Goal: Information Seeking & Learning: Learn about a topic

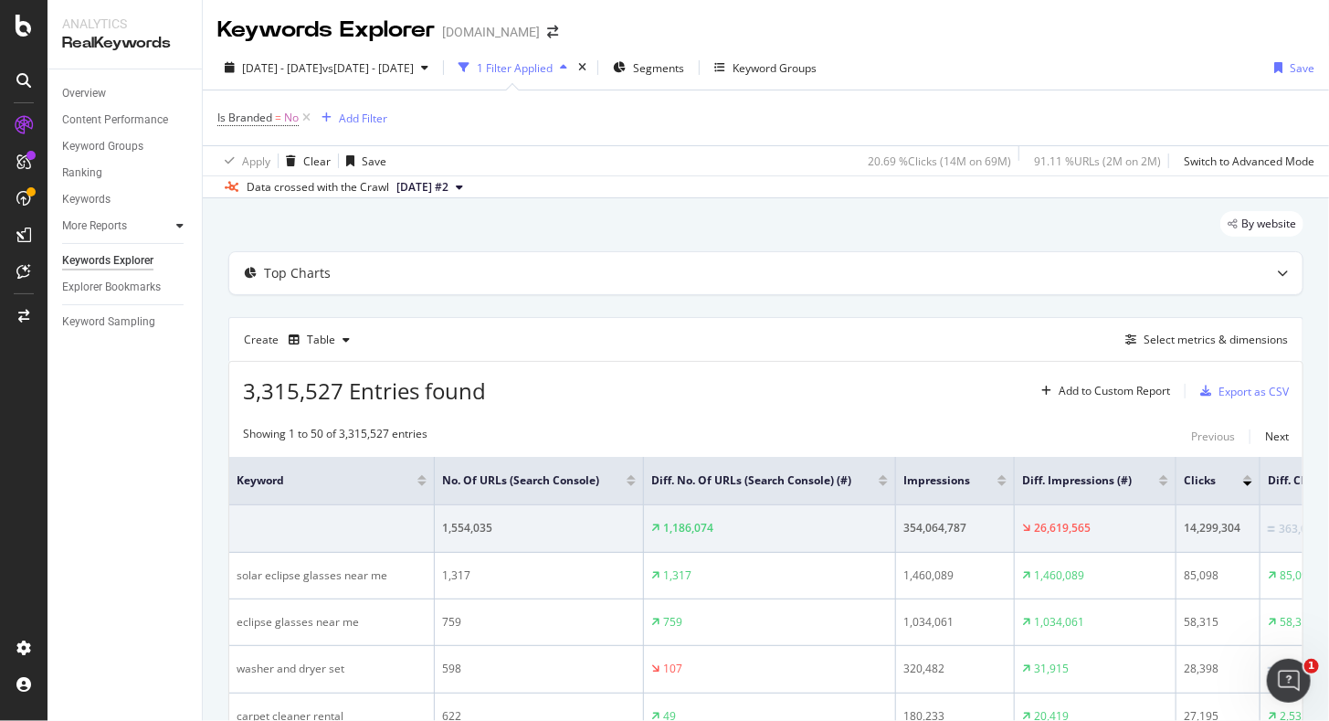
click at [174, 222] on div at bounding box center [180, 226] width 18 height 18
click at [32, 21] on div at bounding box center [24, 26] width 44 height 22
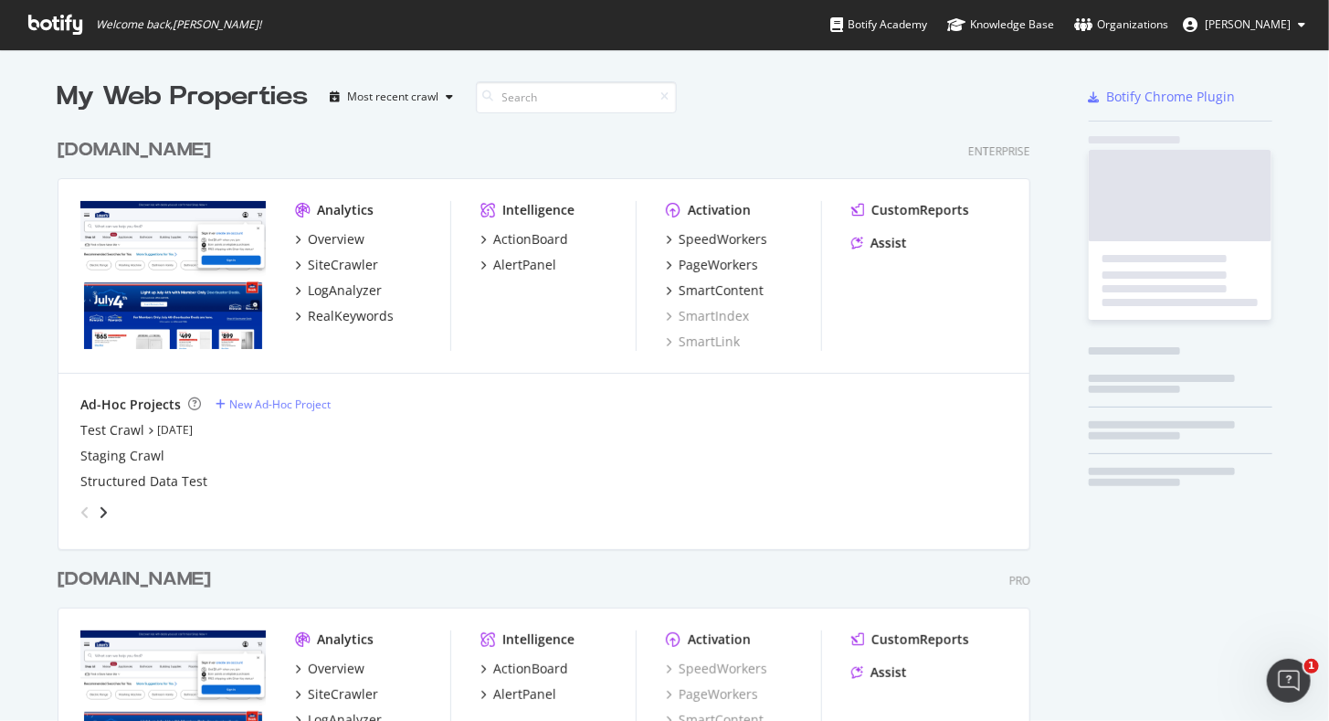
scroll to position [707, 1302]
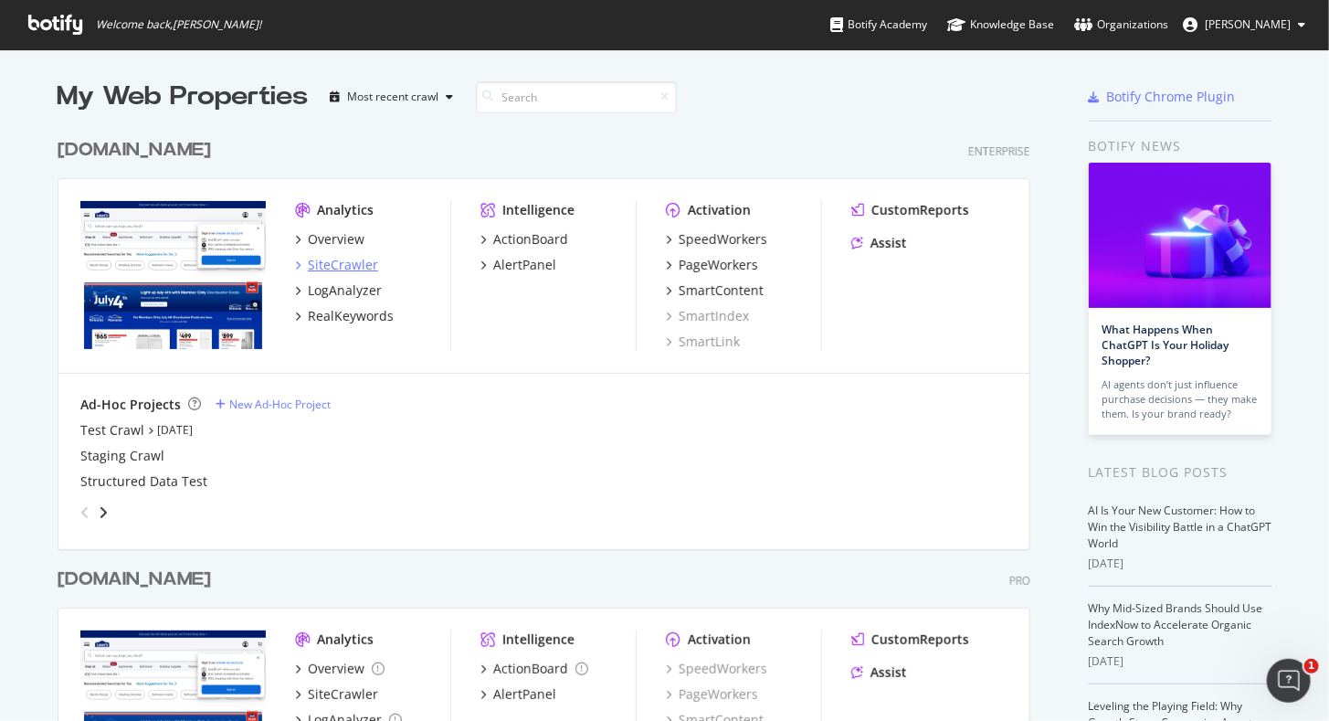
click at [345, 266] on div "SiteCrawler" at bounding box center [343, 265] width 70 height 18
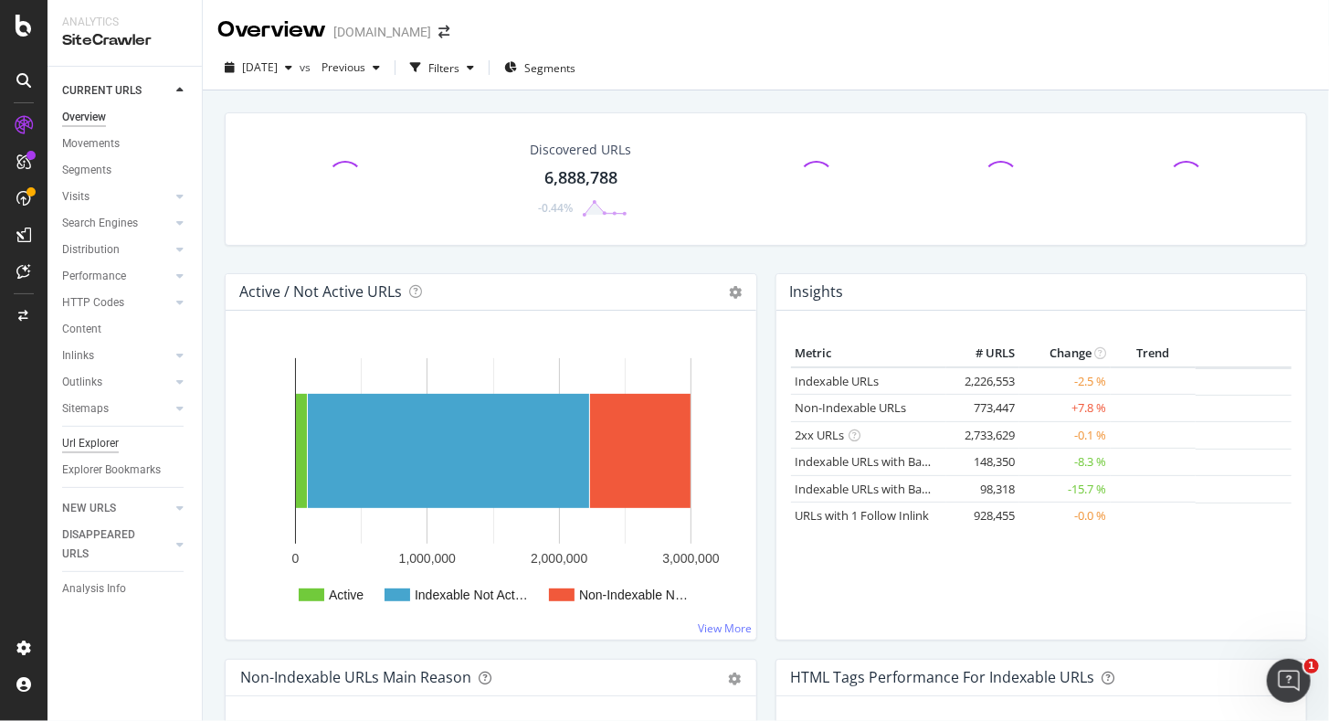
click at [90, 445] on div "Url Explorer" at bounding box center [90, 443] width 57 height 19
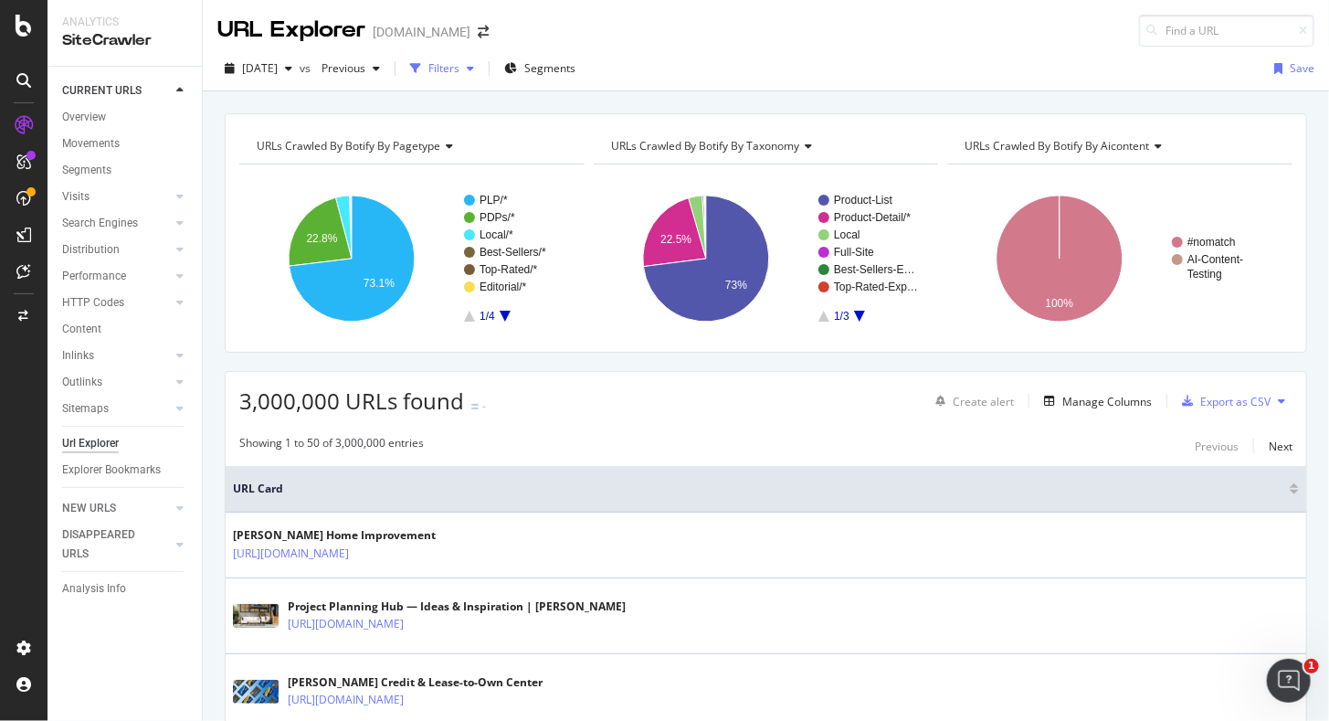
click at [460, 73] on div "Filters" at bounding box center [443, 68] width 31 height 16
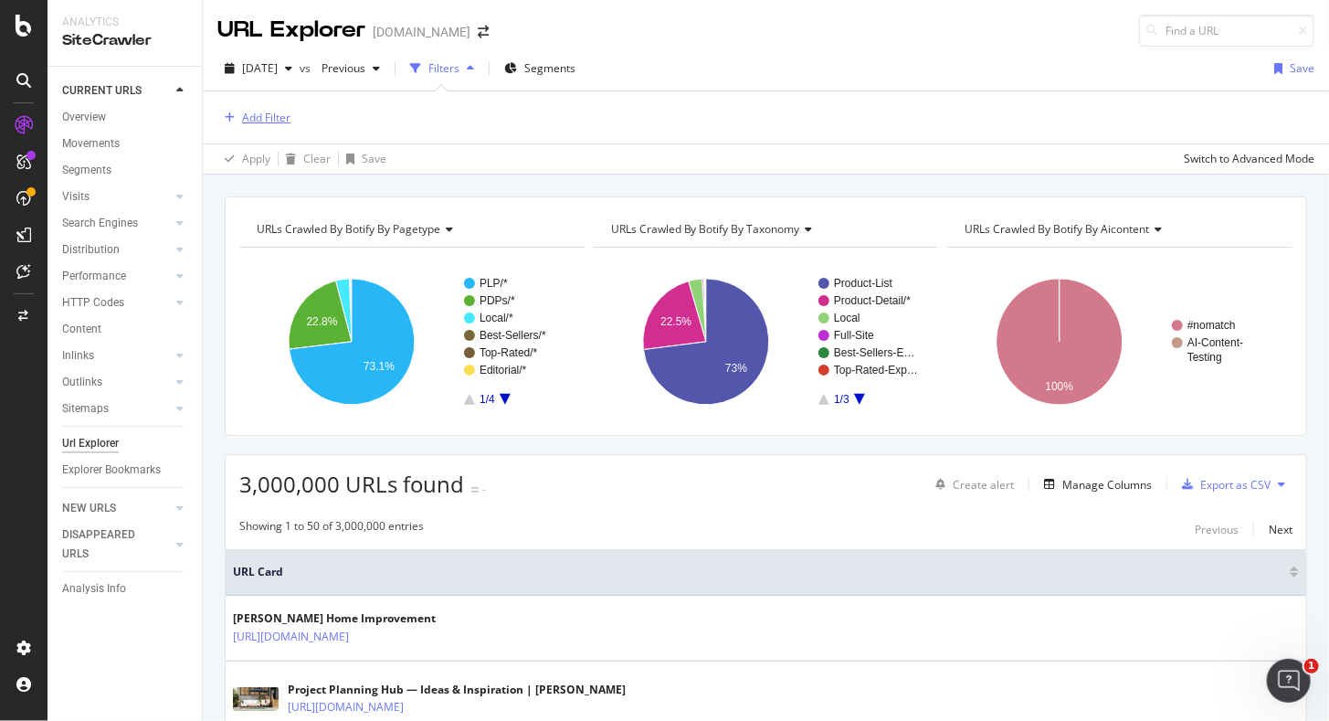
click at [238, 121] on div "button" at bounding box center [229, 117] width 25 height 11
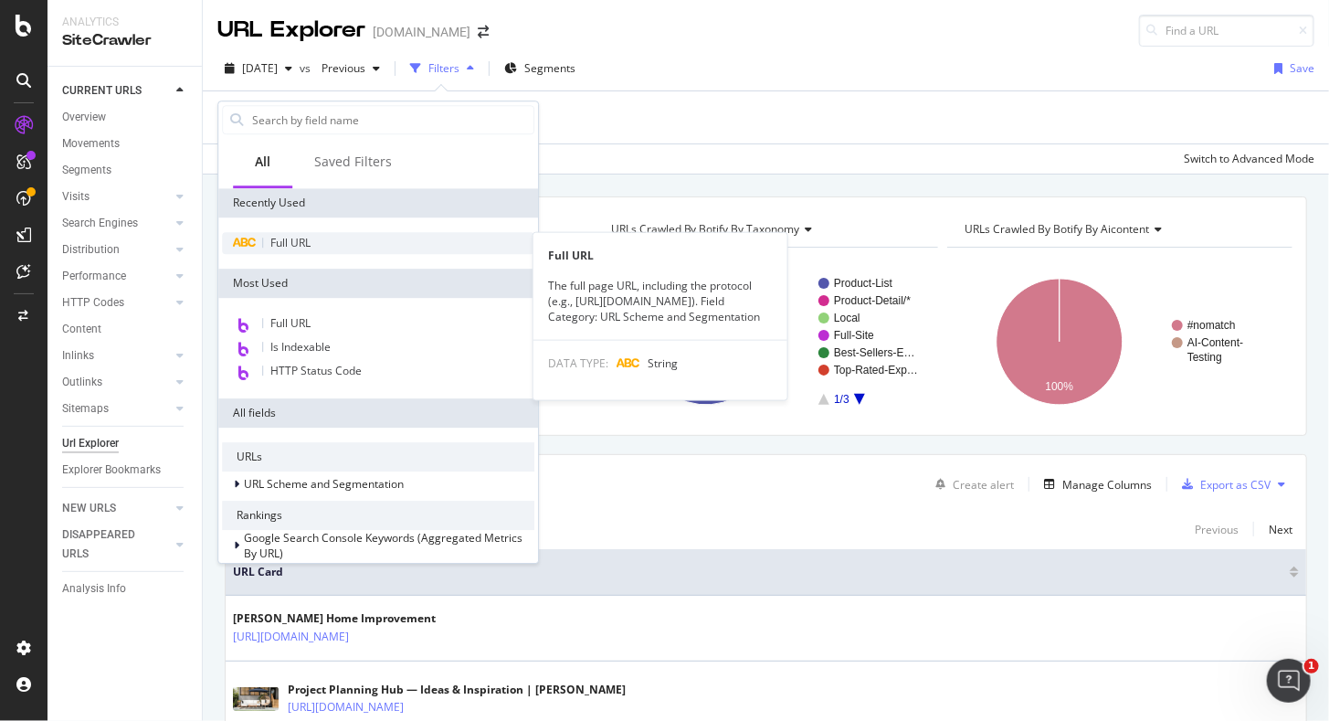
click at [286, 232] on div "Full URL" at bounding box center [378, 243] width 312 height 22
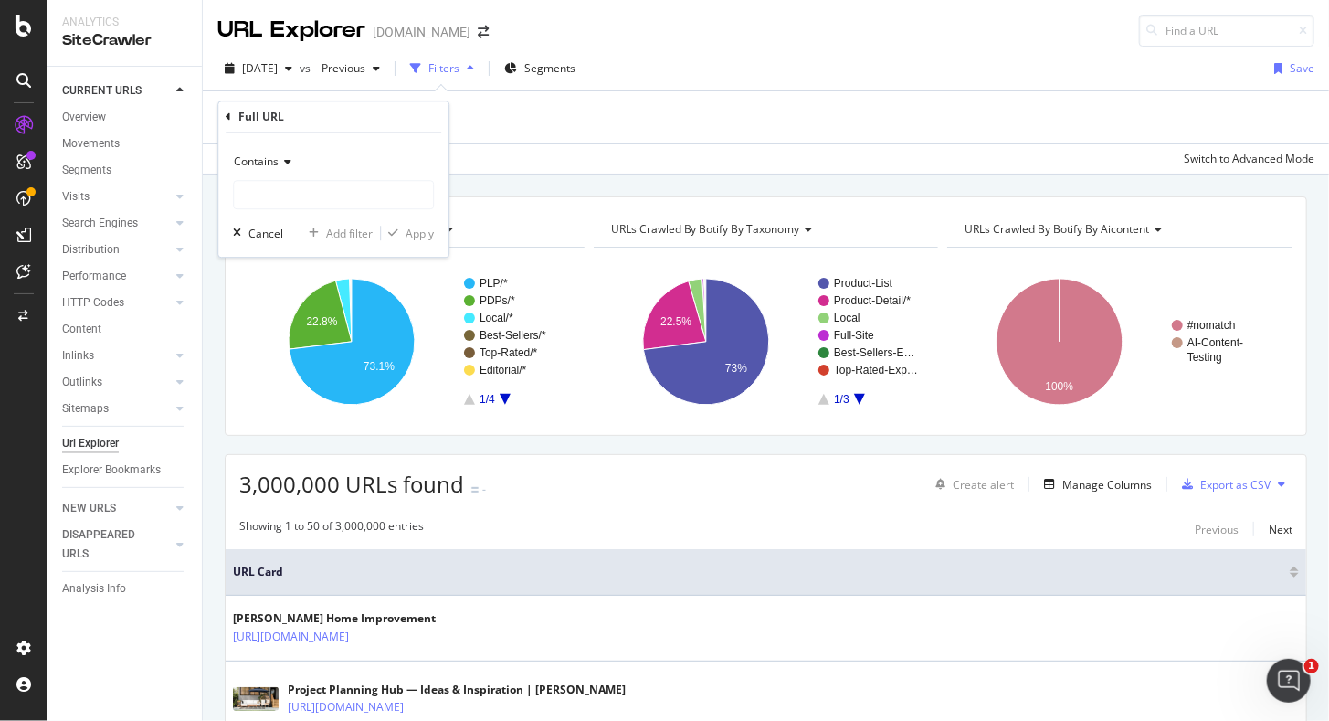
click at [289, 162] on icon at bounding box center [285, 161] width 13 height 11
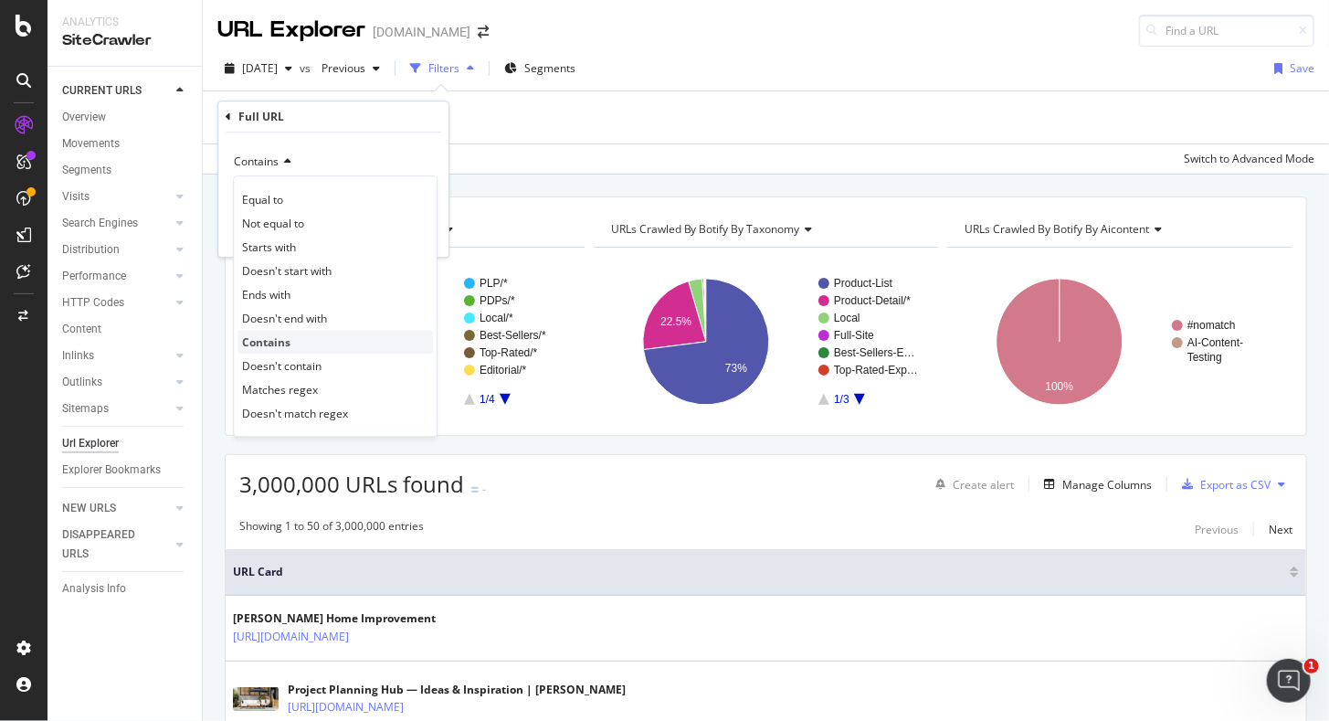
click at [283, 349] on div "Contains" at bounding box center [336, 342] width 196 height 24
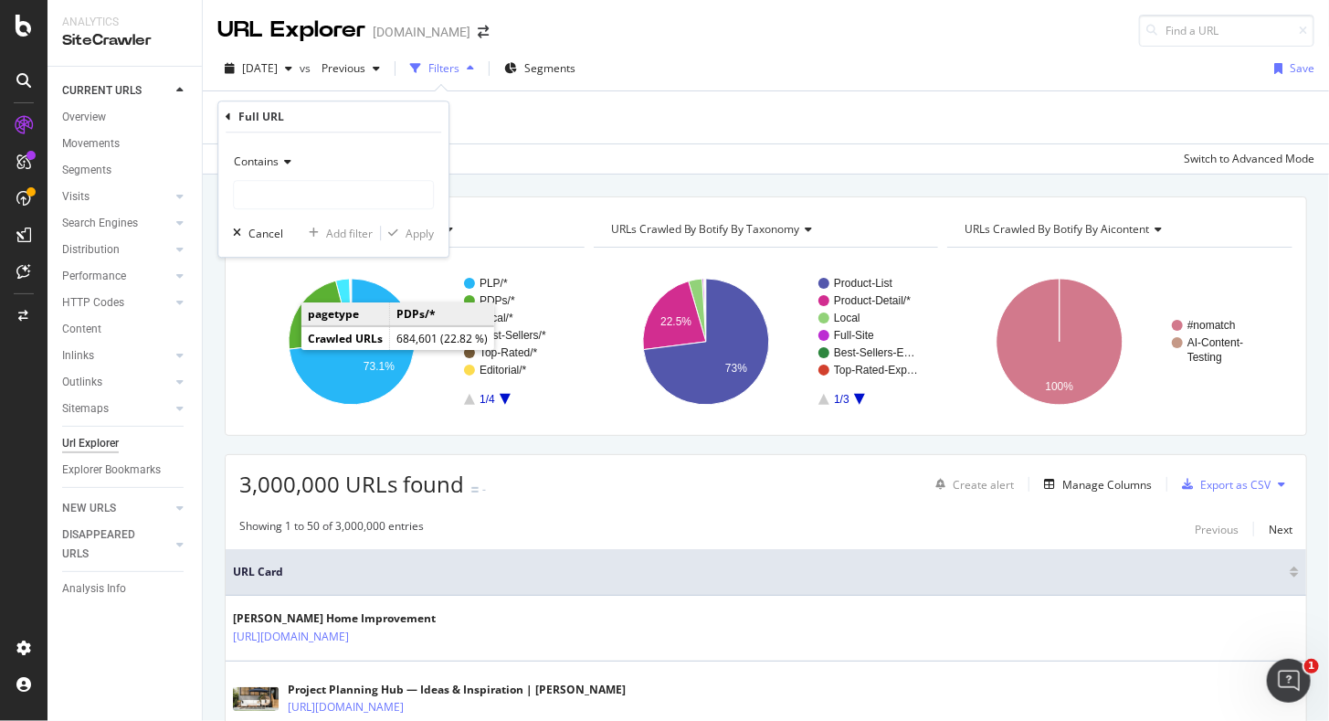
click at [276, 164] on span "Contains" at bounding box center [256, 161] width 45 height 16
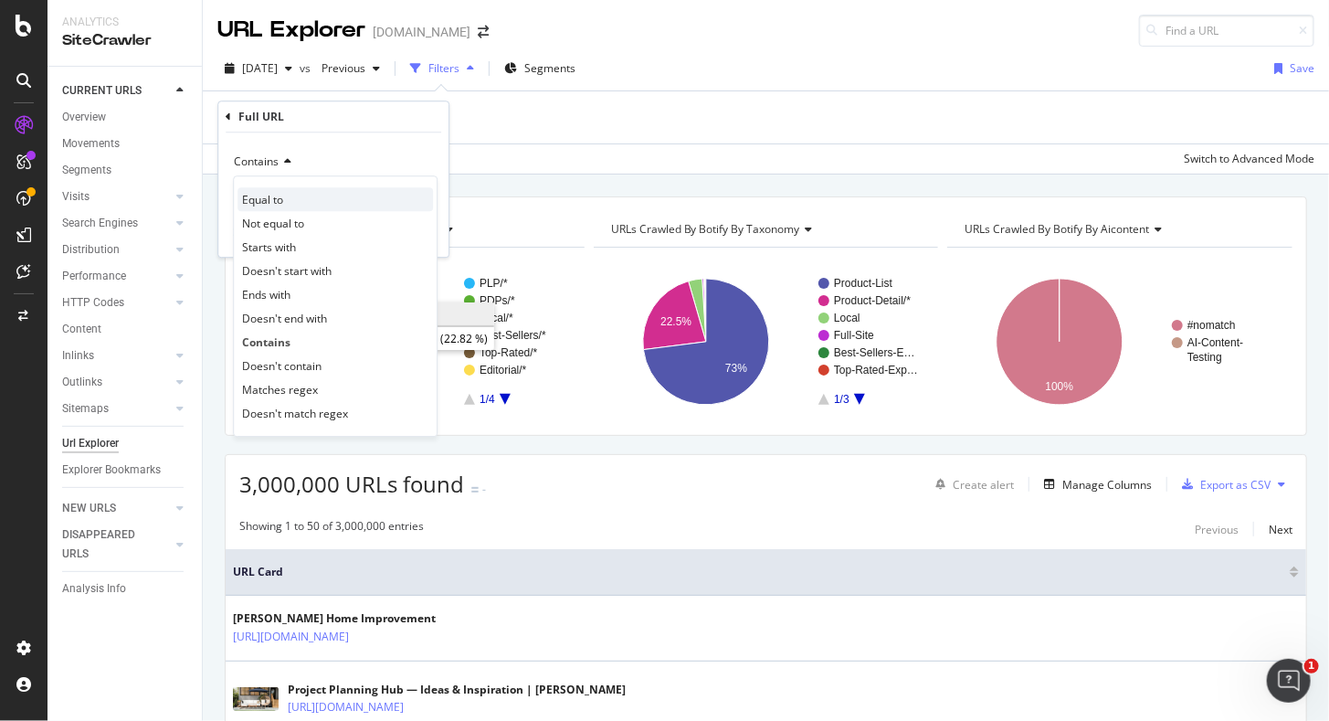
click at [270, 209] on div "Equal to" at bounding box center [336, 199] width 196 height 24
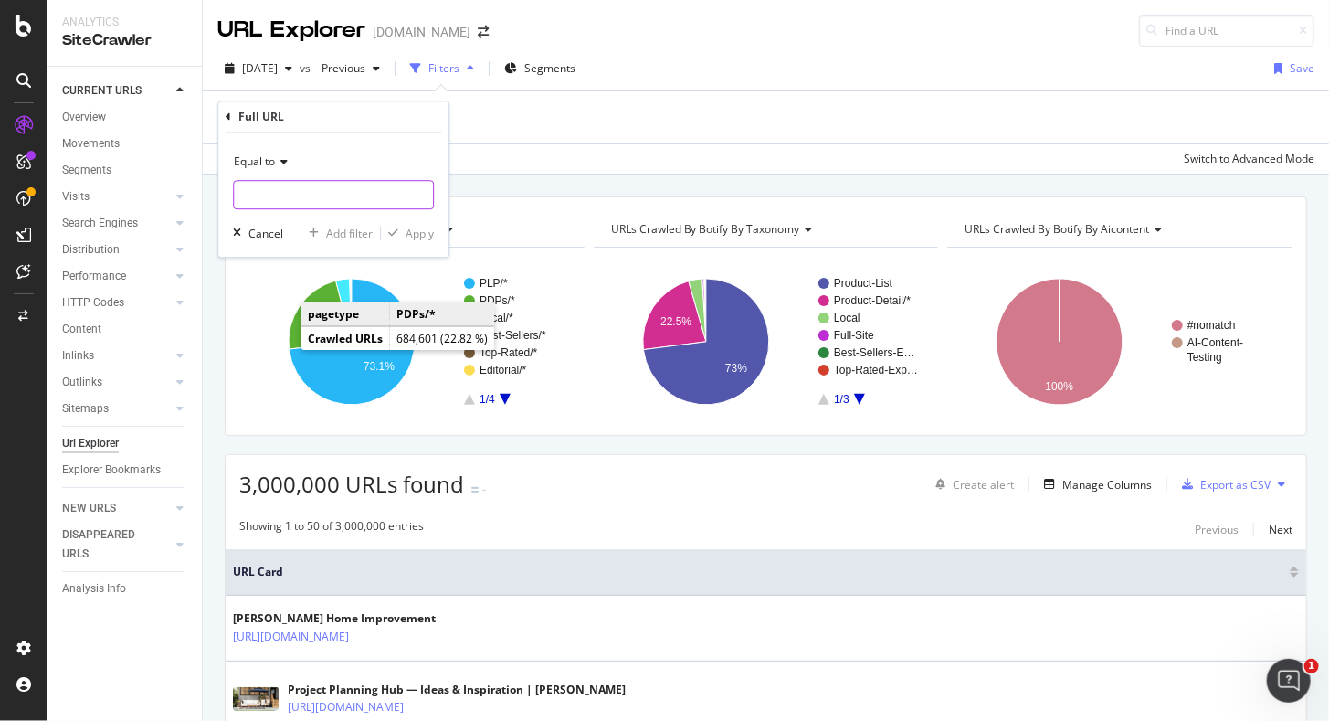
click at [289, 204] on input "text" at bounding box center [333, 194] width 199 height 29
paste input "[URL][DOMAIN_NAME]"
type input "[URL][DOMAIN_NAME]"
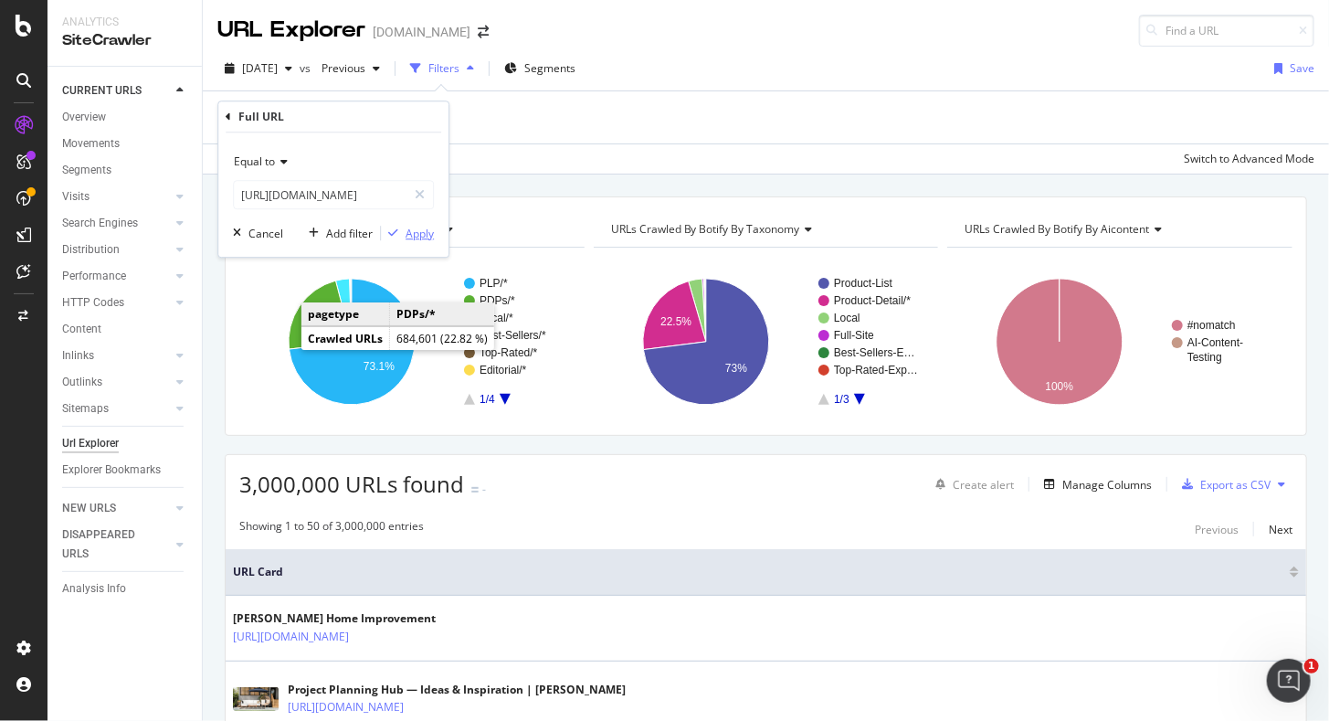
click at [432, 231] on div "Apply" at bounding box center [420, 234] width 28 height 16
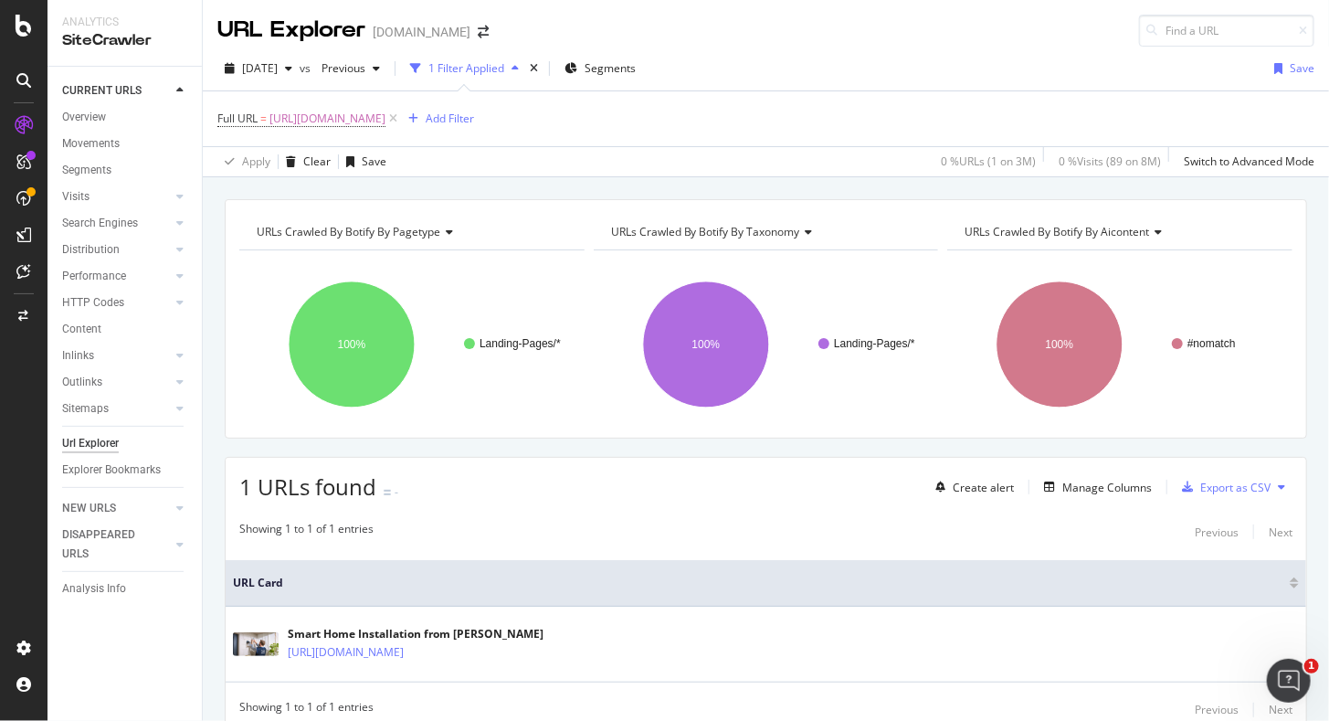
scroll to position [71, 0]
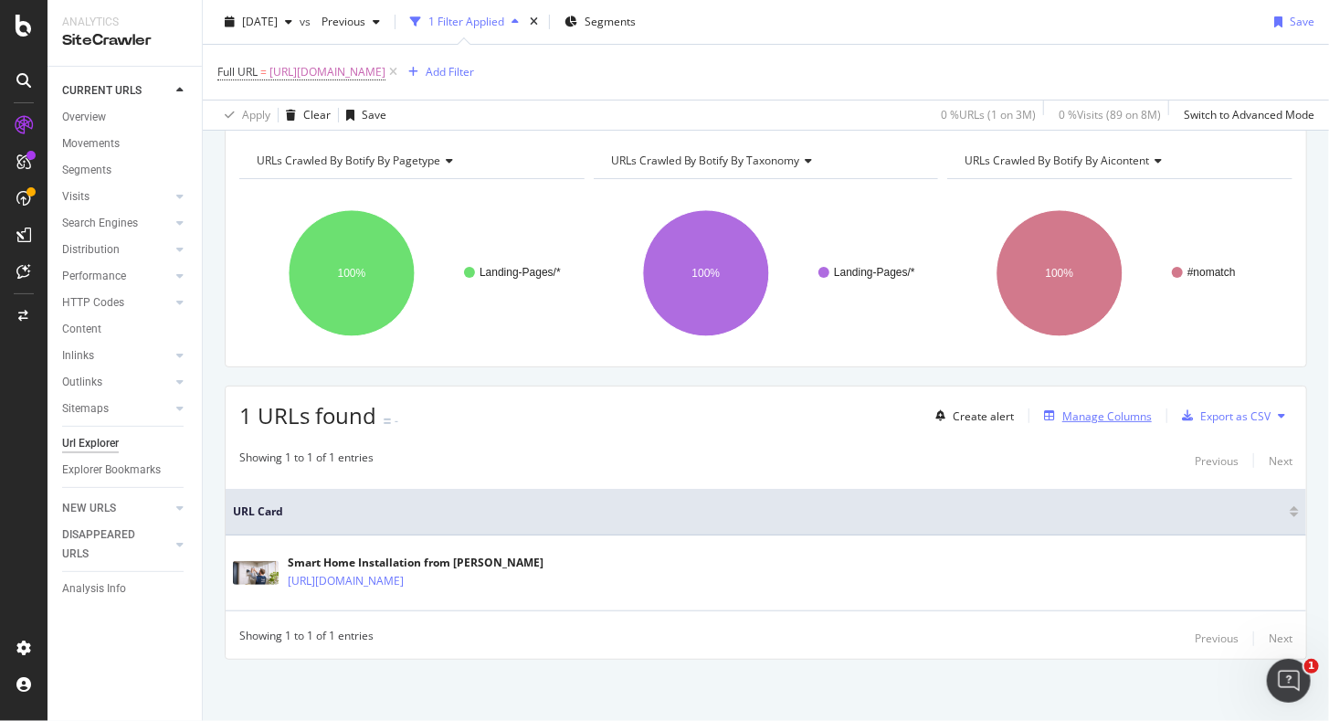
click at [1089, 418] on div "Manage Columns" at bounding box center [1108, 416] width 90 height 16
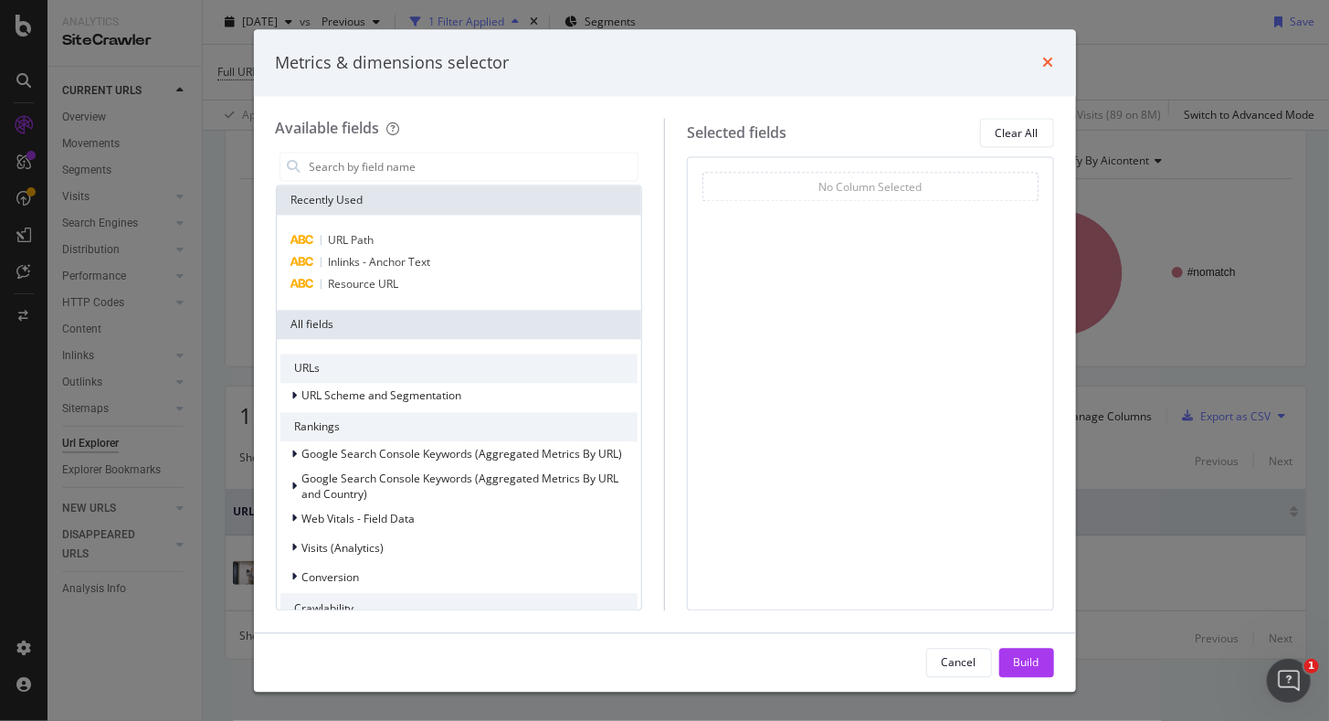
click at [1050, 60] on icon "times" at bounding box center [1048, 63] width 11 height 15
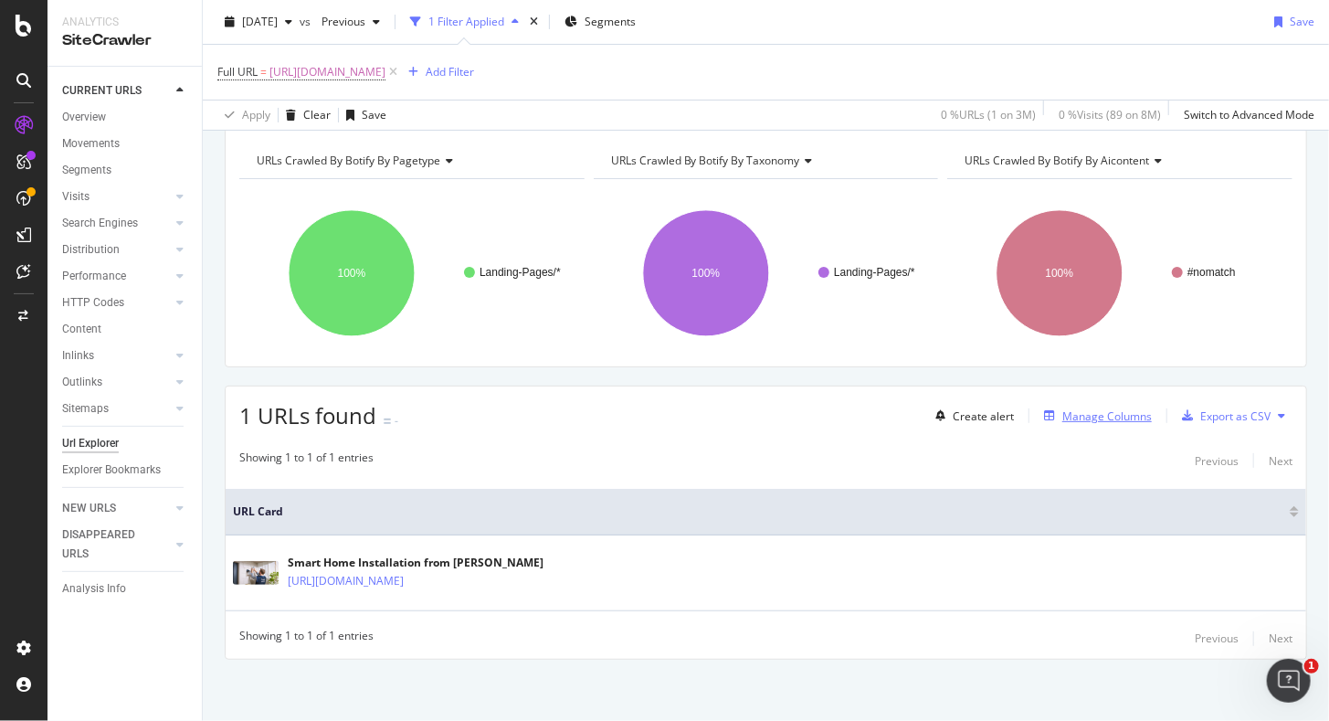
click at [1111, 410] on div "Manage Columns" at bounding box center [1108, 416] width 90 height 16
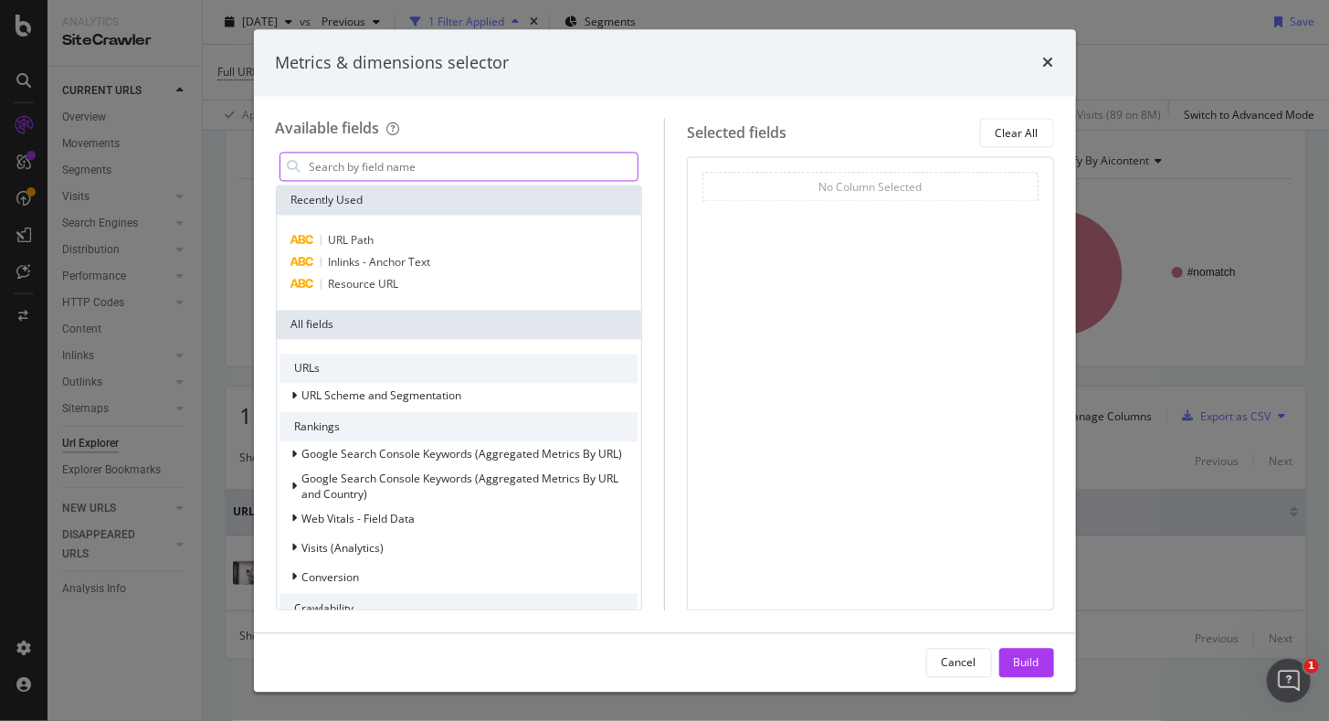
click at [435, 168] on input "modal" at bounding box center [473, 166] width 331 height 27
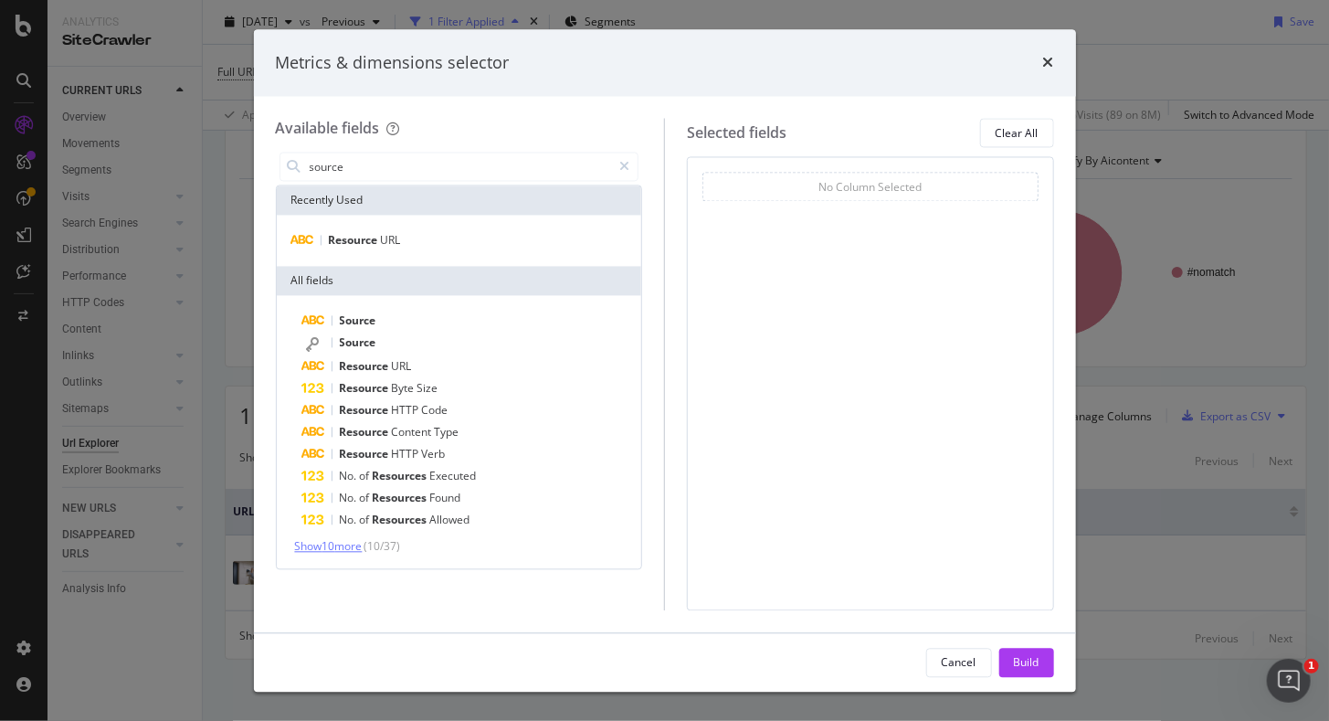
type input "source"
click at [348, 548] on span "Show 10 more" at bounding box center [329, 547] width 68 height 16
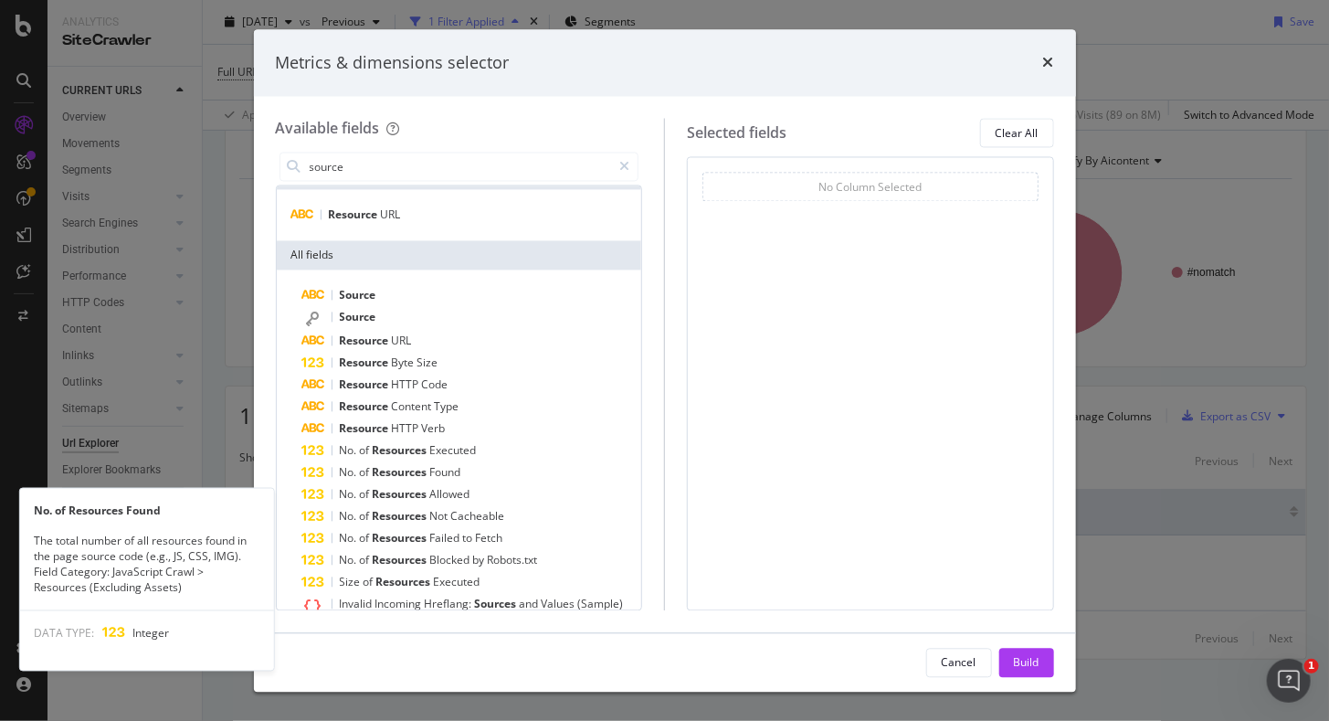
scroll to position [0, 0]
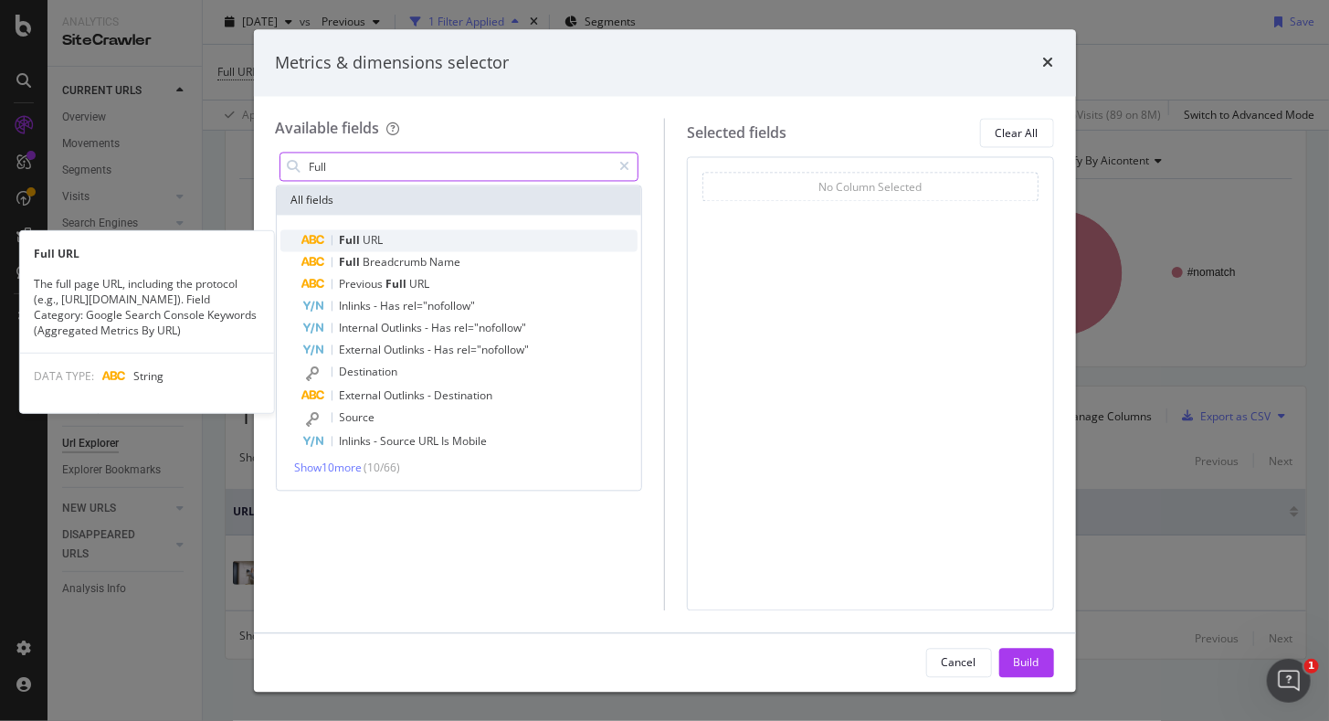
type input "Full"
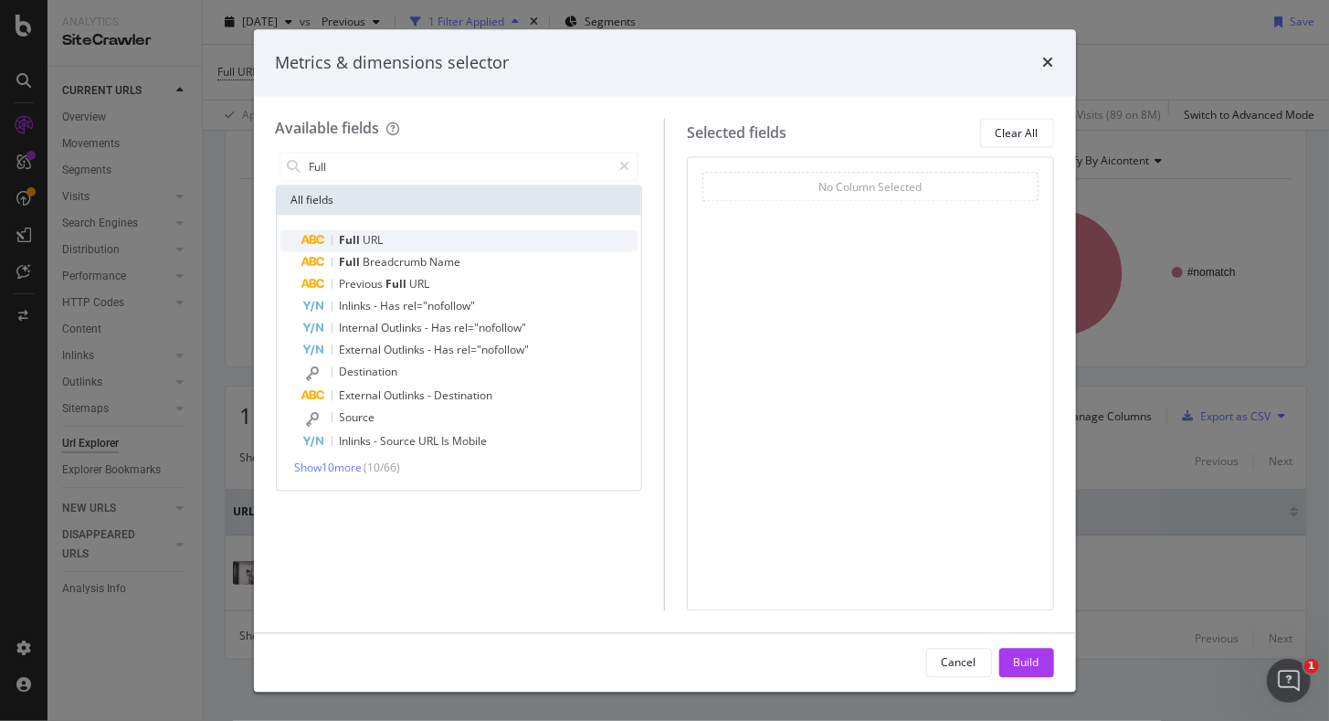
click at [364, 238] on span "URL" at bounding box center [374, 241] width 20 height 16
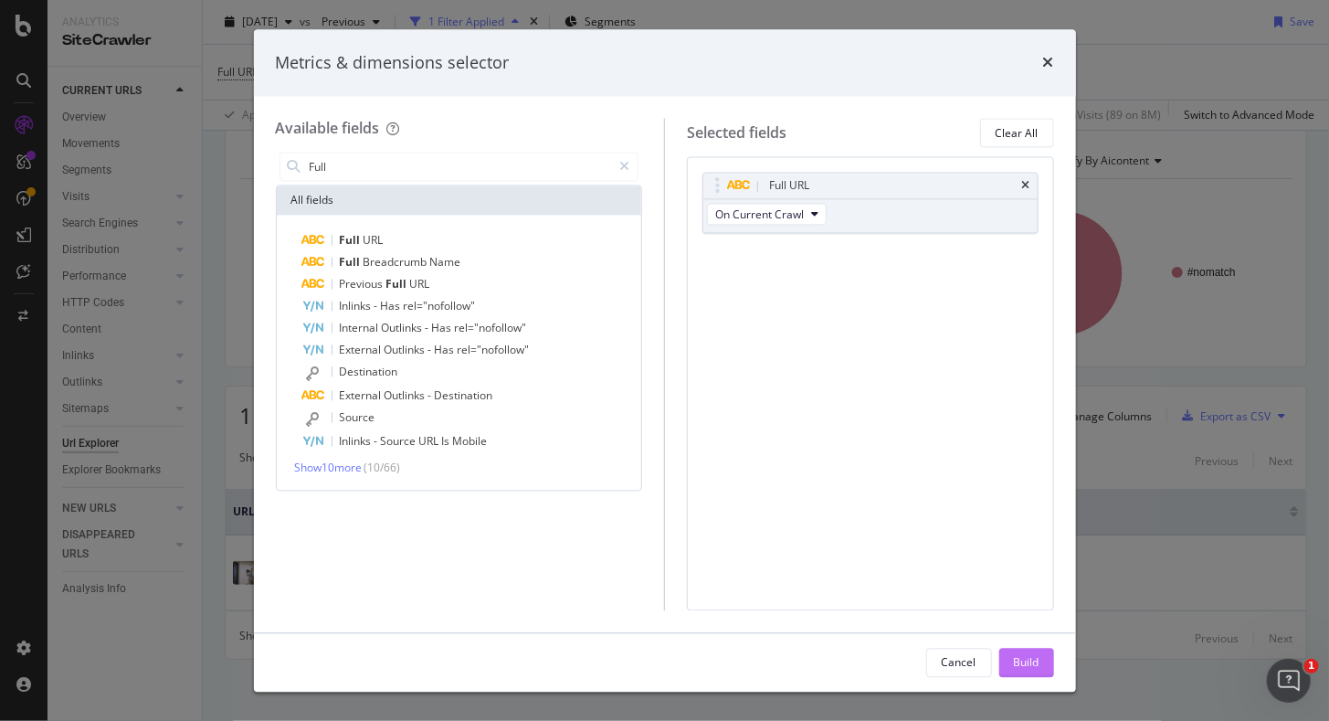
click at [1037, 667] on div "Build" at bounding box center [1027, 662] width 26 height 16
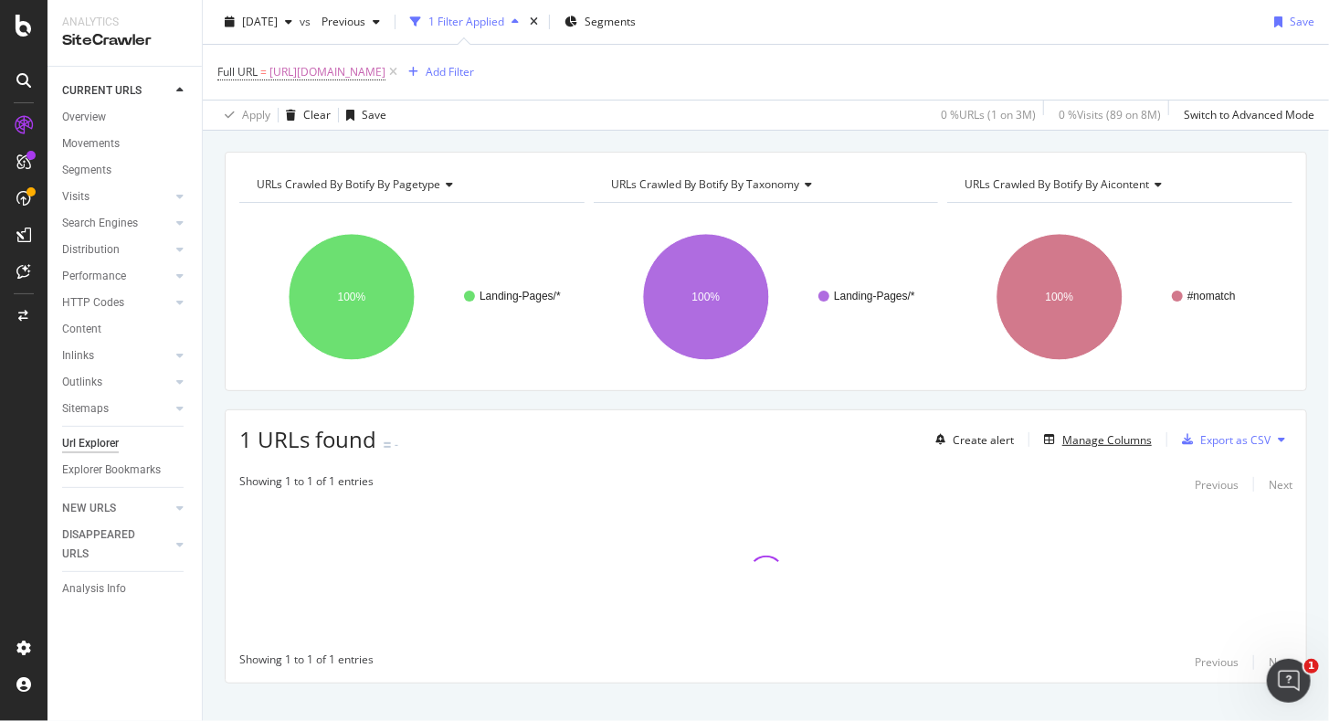
scroll to position [71, 0]
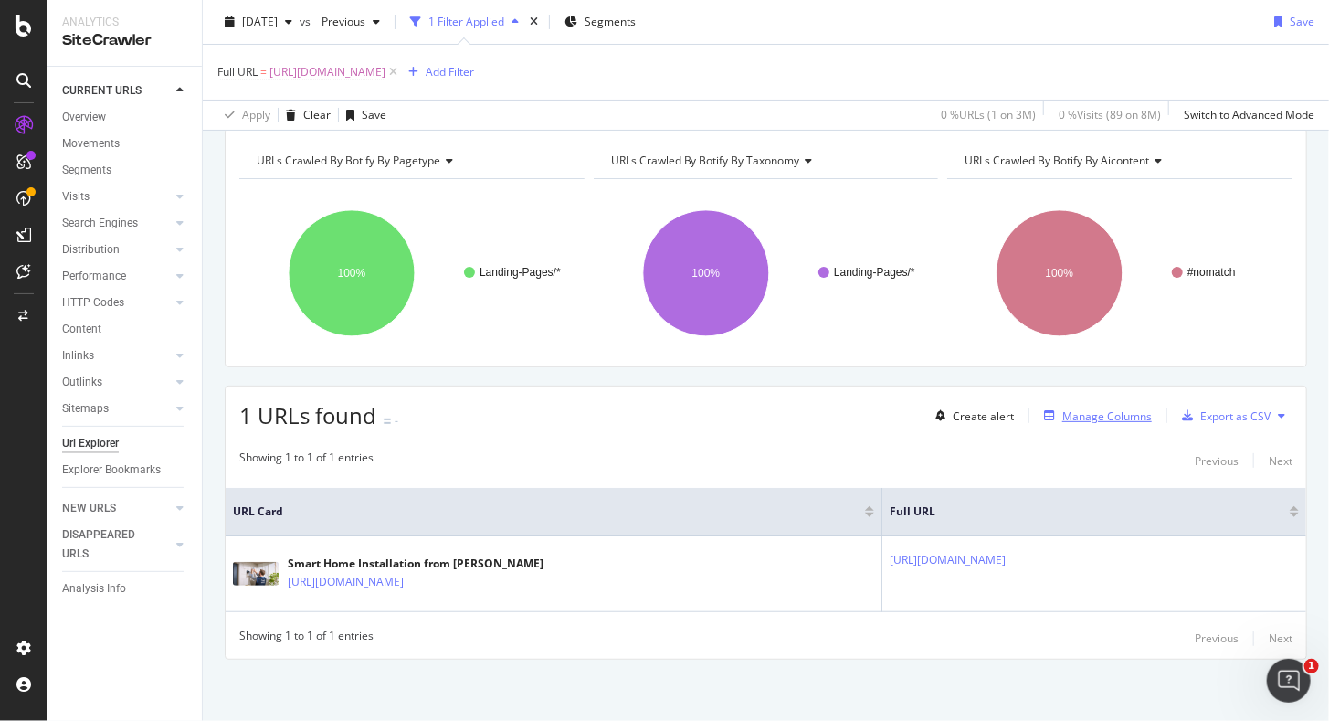
click at [1103, 418] on div "Manage Columns" at bounding box center [1108, 416] width 90 height 16
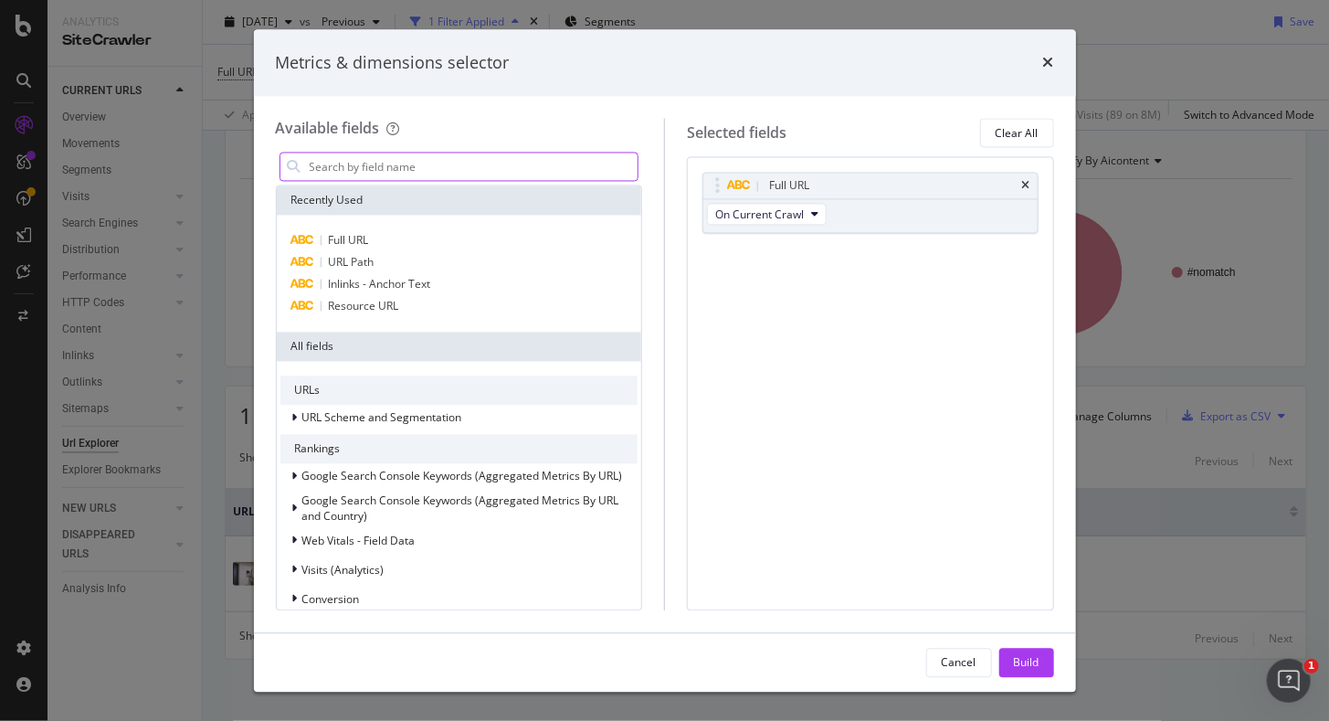
click at [418, 170] on input "modal" at bounding box center [473, 166] width 331 height 27
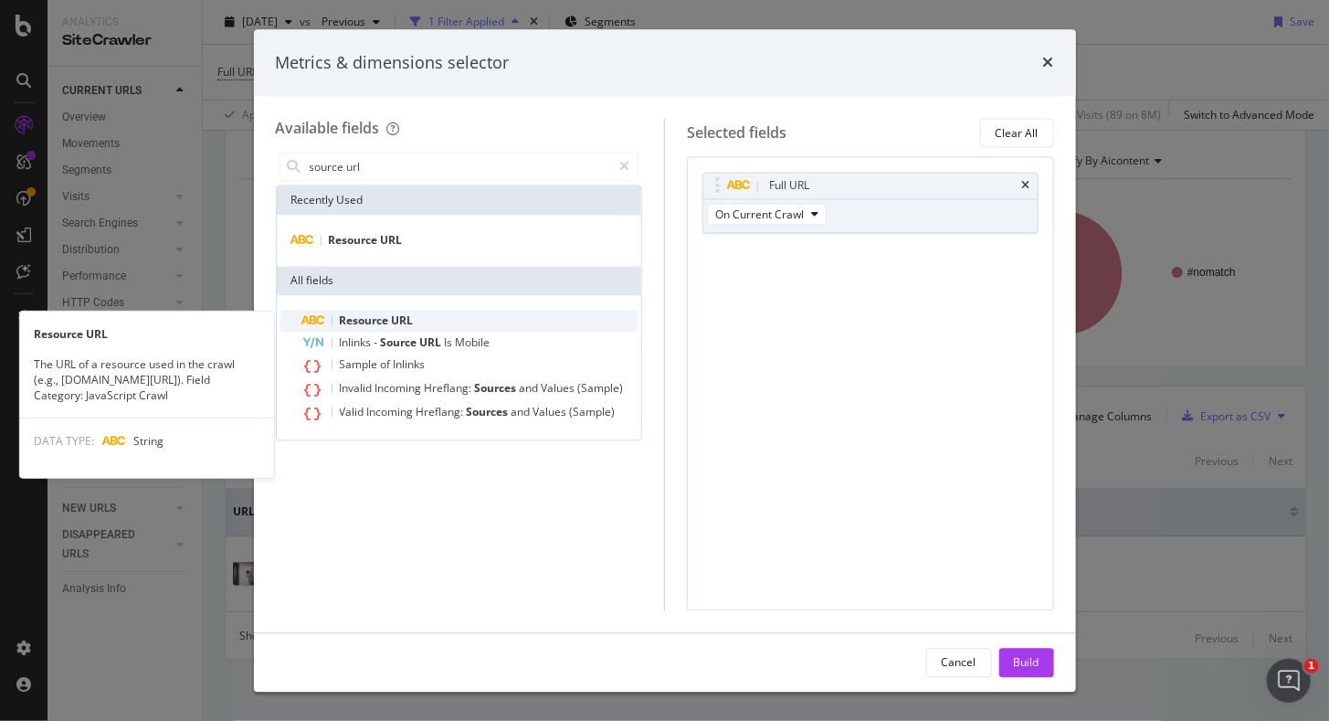
type input "source url"
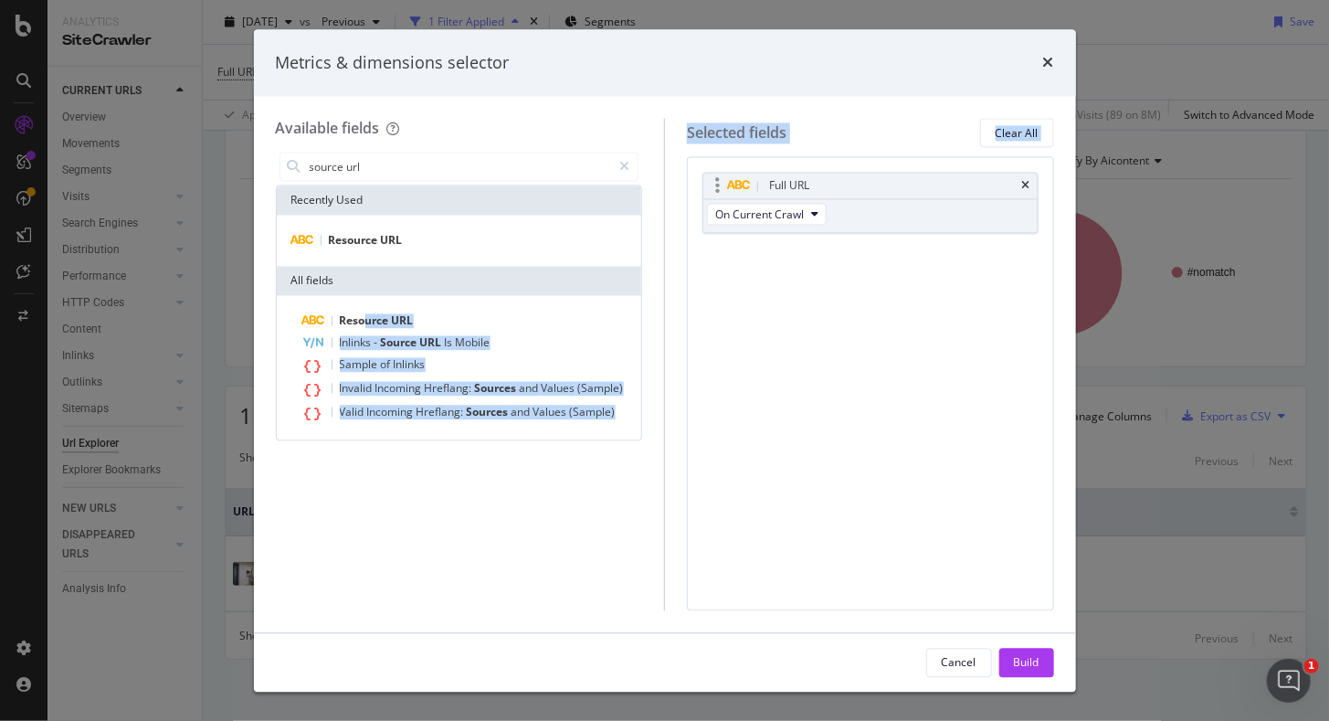
drag, startPoint x: 367, startPoint y: 324, endPoint x: 805, endPoint y: 185, distance: 459.1
click at [805, 185] on div "Available fields source url Recently Used Resource URL All fields Resource URL …" at bounding box center [665, 365] width 778 height 492
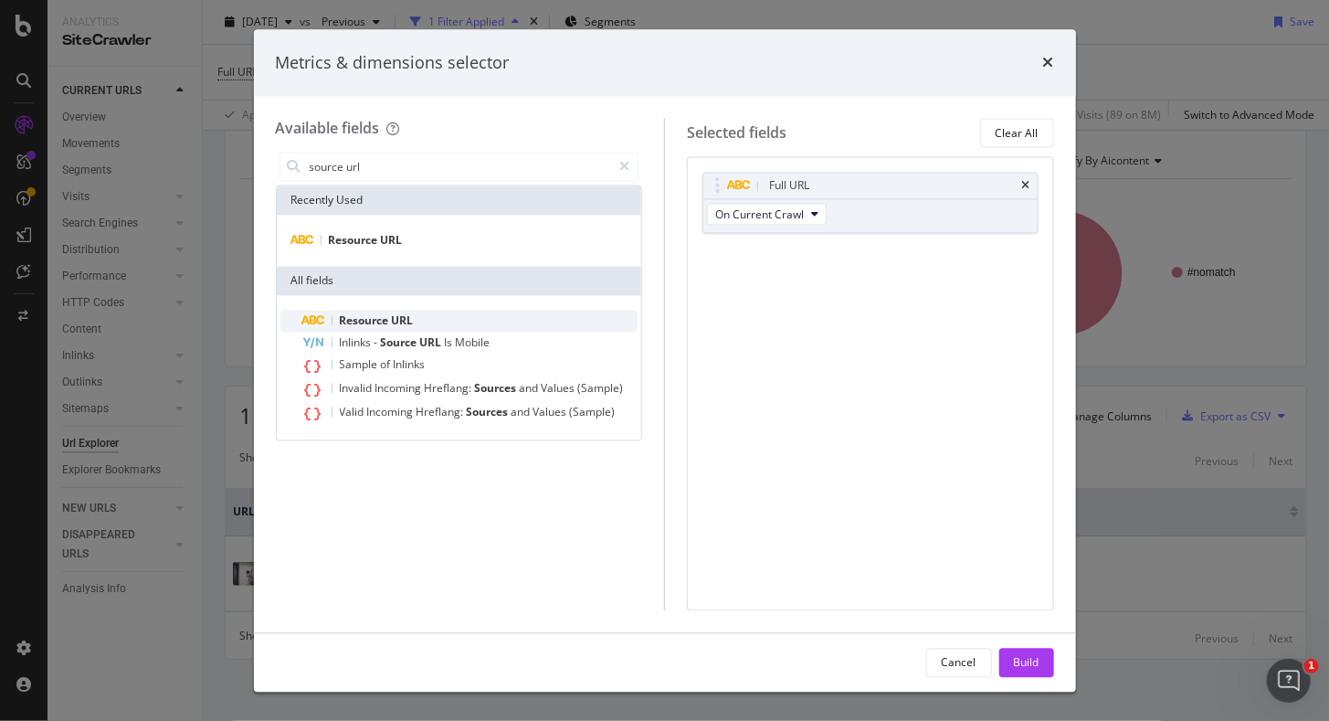
click at [352, 317] on span "Resource" at bounding box center [366, 321] width 52 height 16
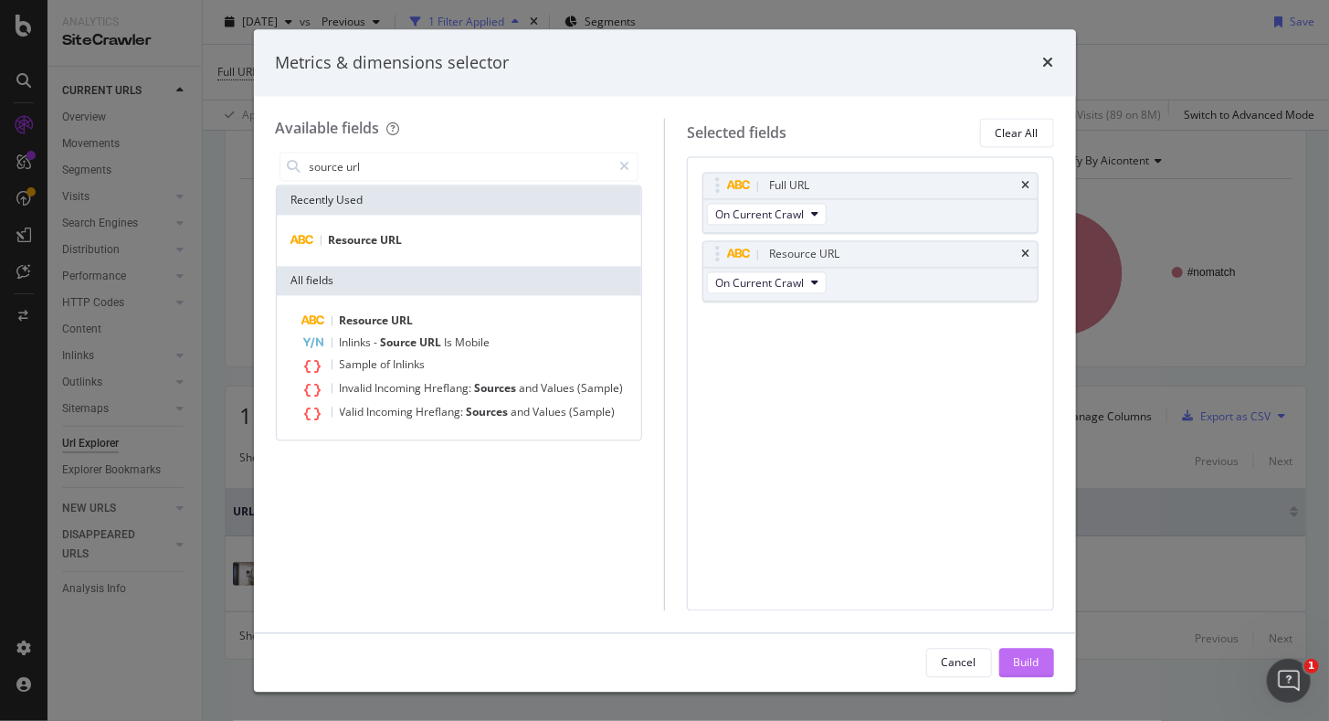
click at [1029, 668] on div "Build" at bounding box center [1027, 662] width 26 height 16
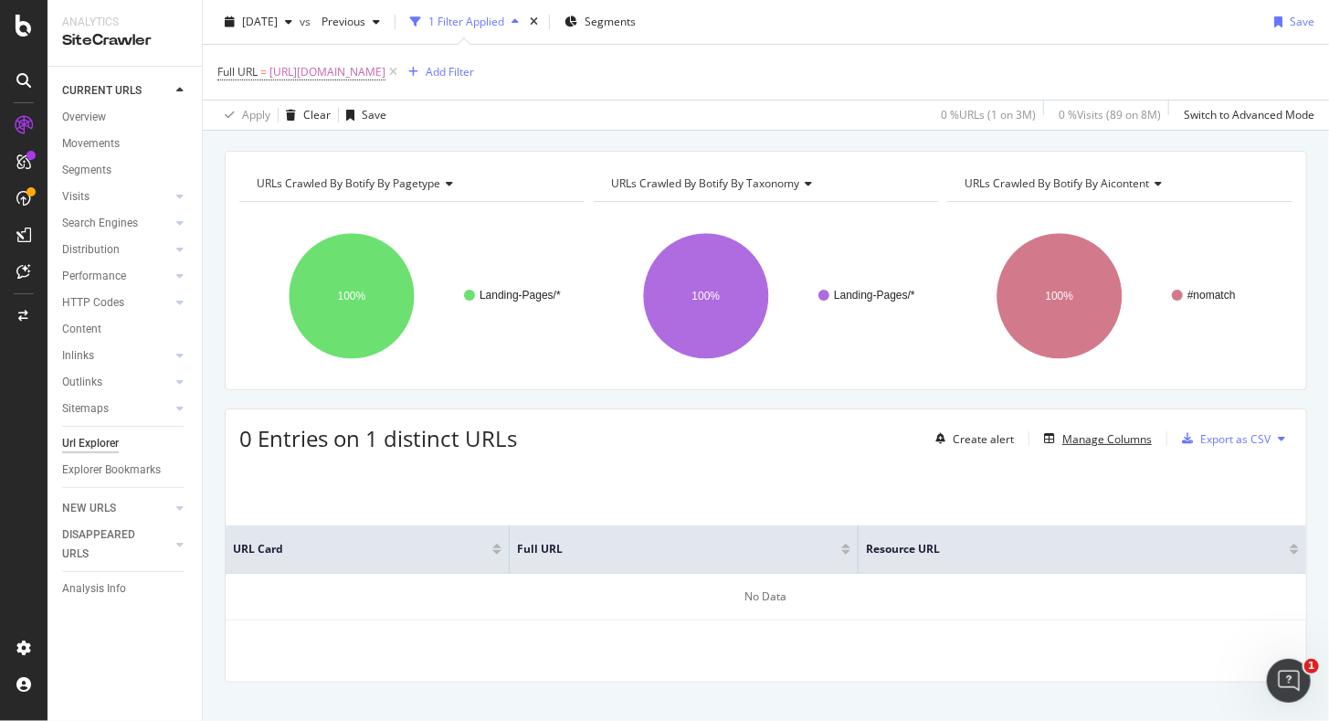
scroll to position [71, 0]
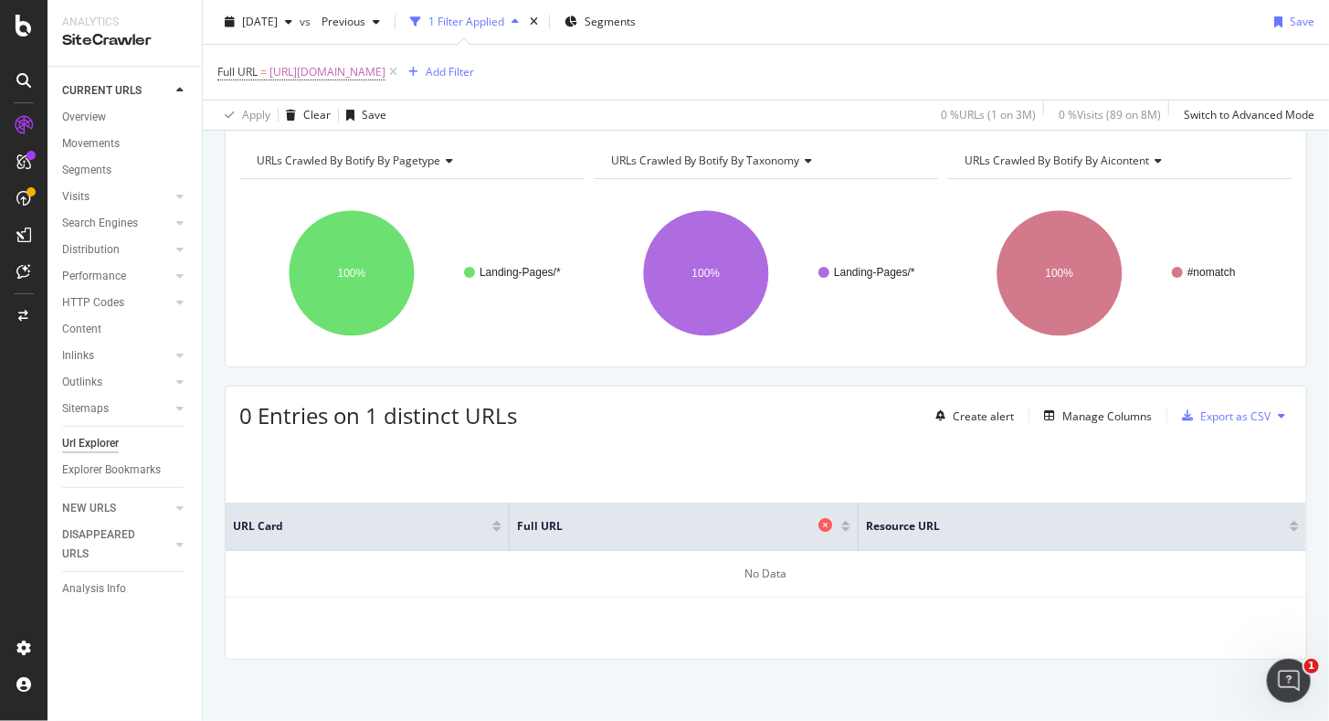
click at [819, 522] on icon at bounding box center [826, 525] width 14 height 14
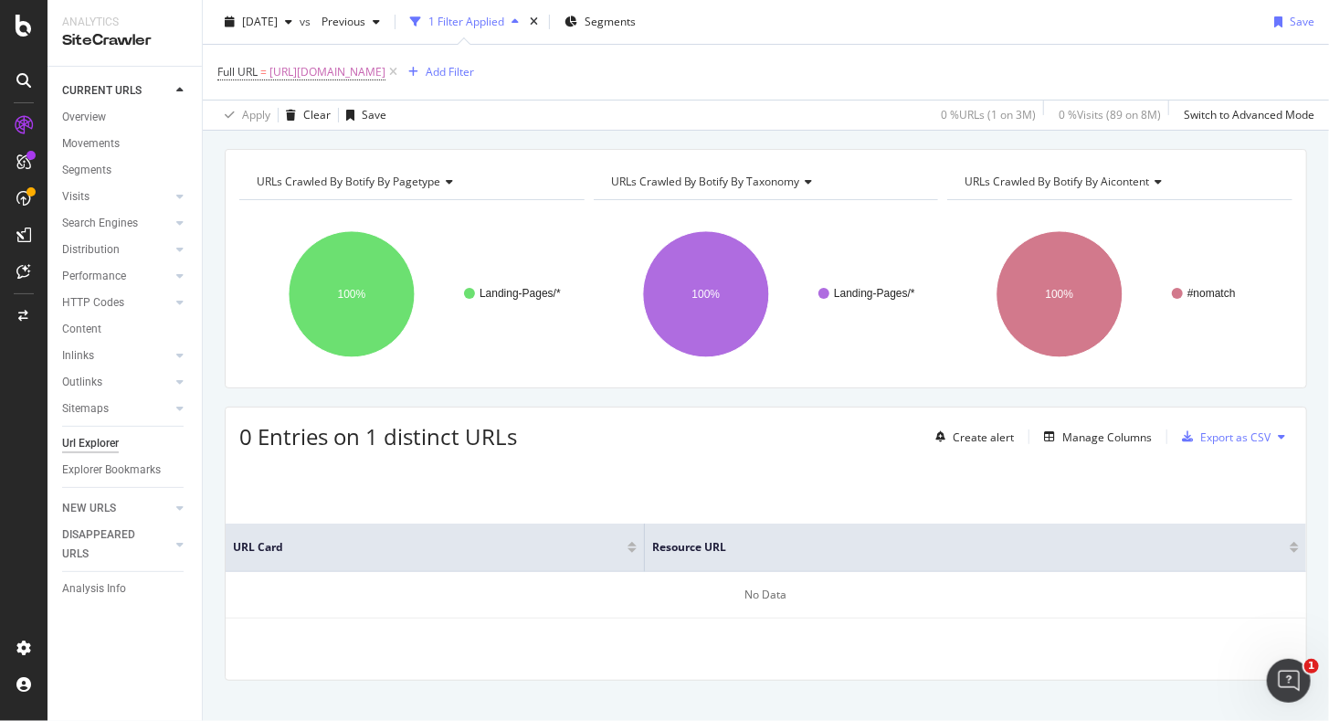
scroll to position [71, 0]
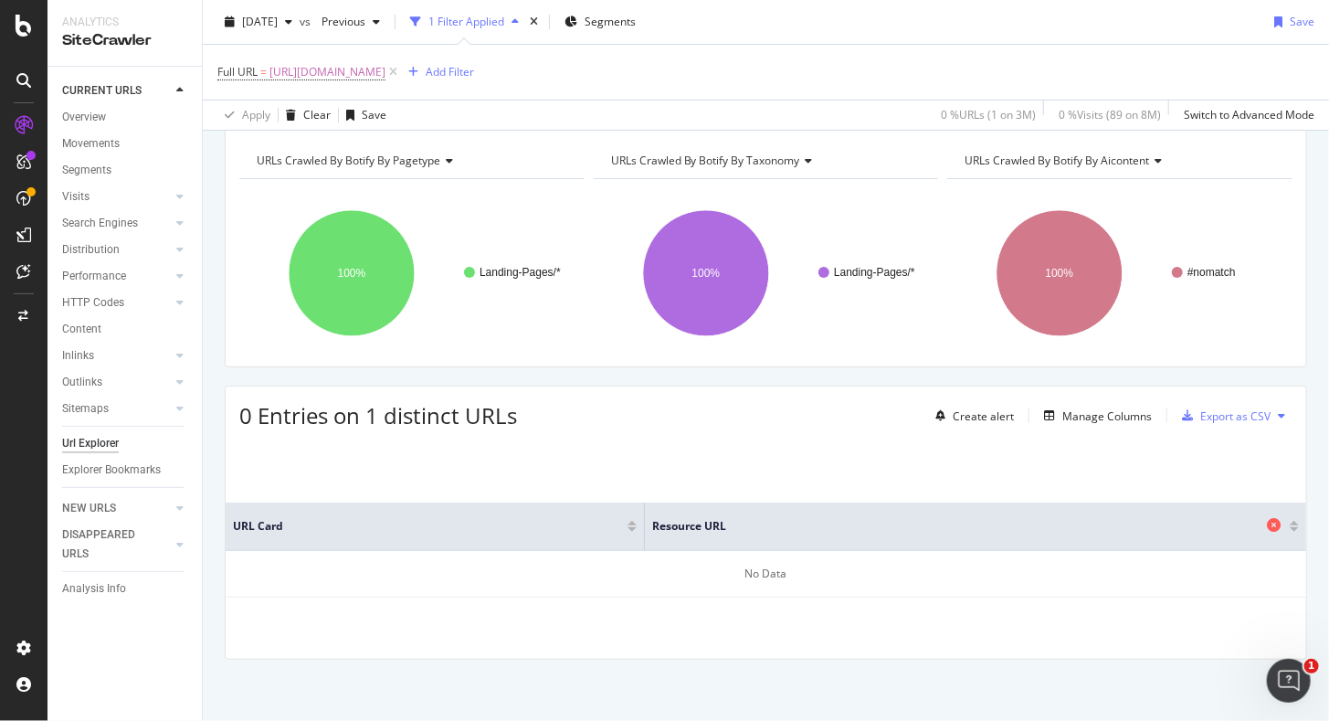
click at [1267, 520] on icon at bounding box center [1274, 525] width 14 height 14
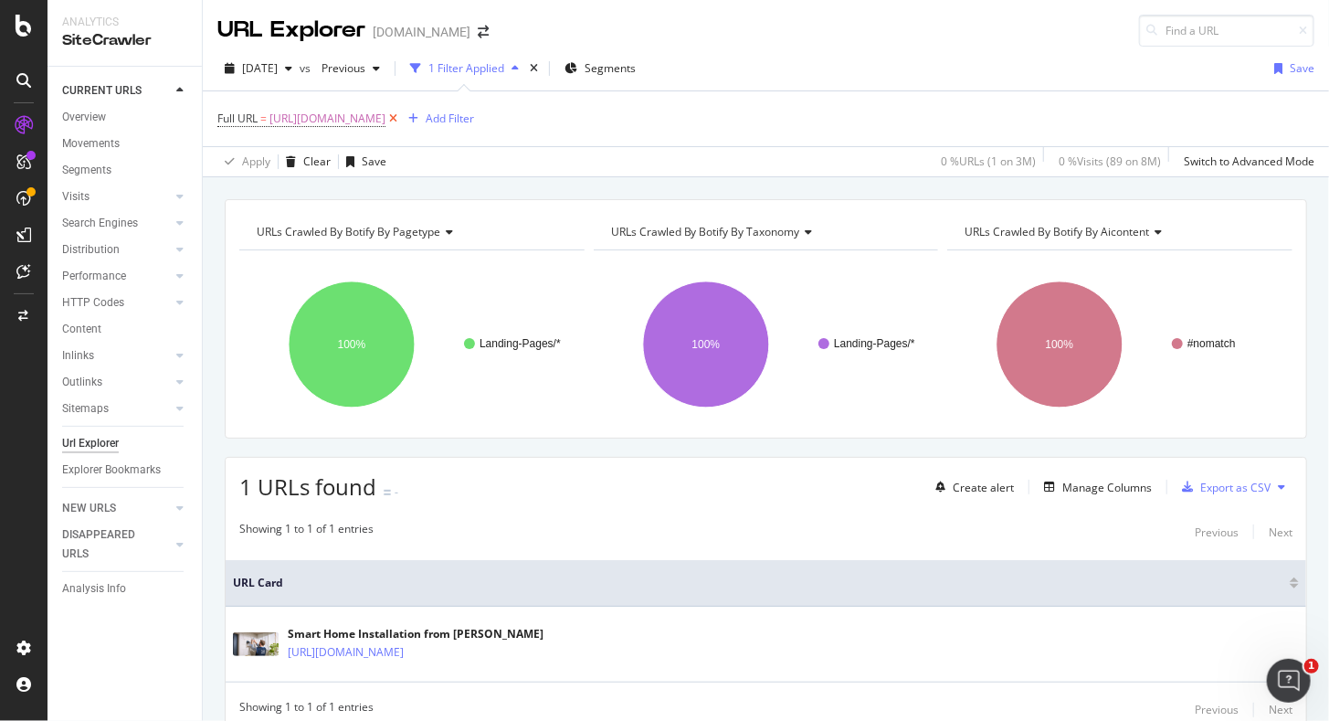
click at [401, 115] on icon at bounding box center [394, 119] width 16 height 18
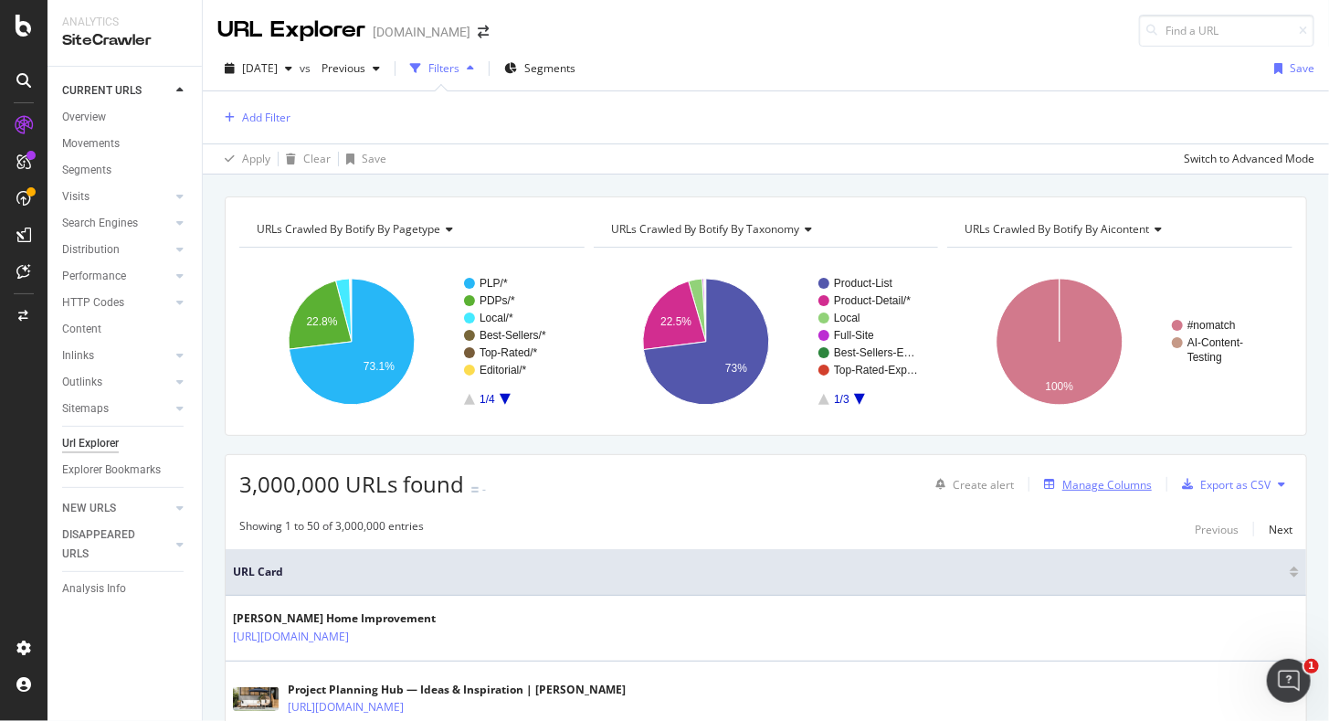
click at [1095, 486] on div "Manage Columns" at bounding box center [1108, 485] width 90 height 16
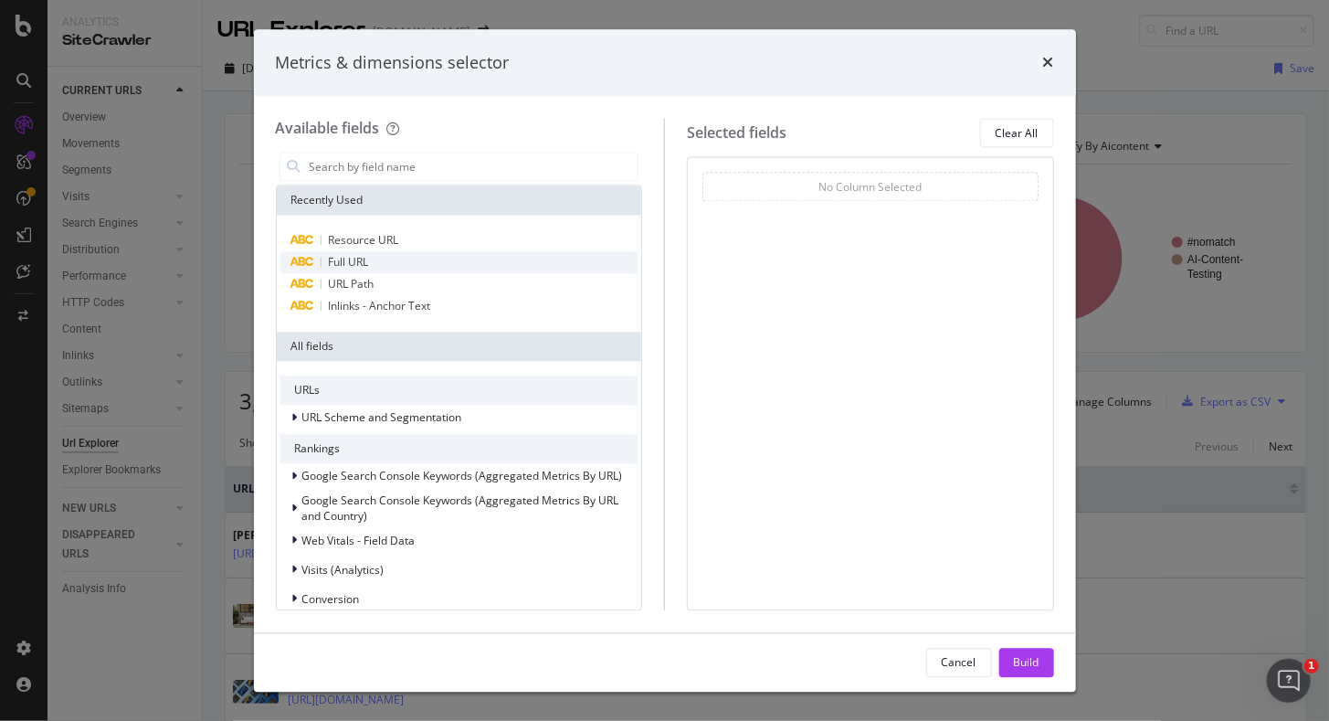
click at [362, 256] on span "Full URL" at bounding box center [349, 263] width 40 height 16
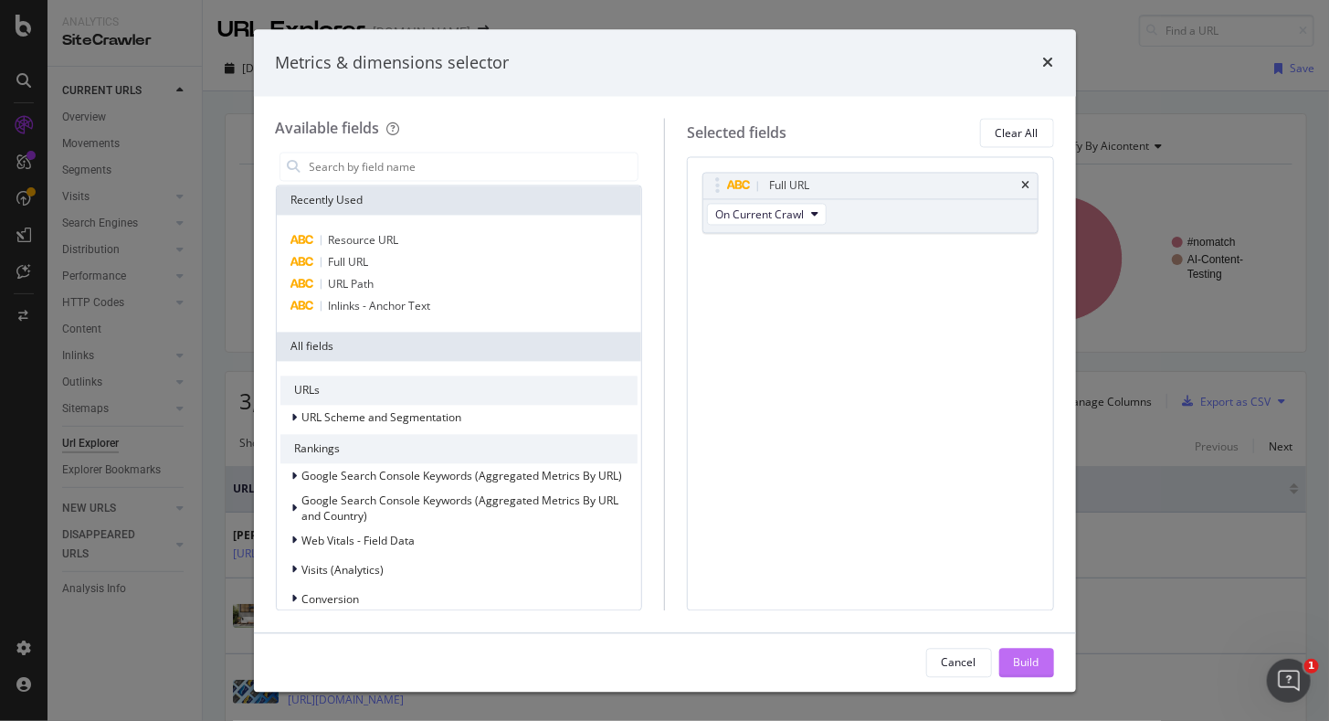
click at [1033, 669] on div "Build" at bounding box center [1027, 662] width 26 height 16
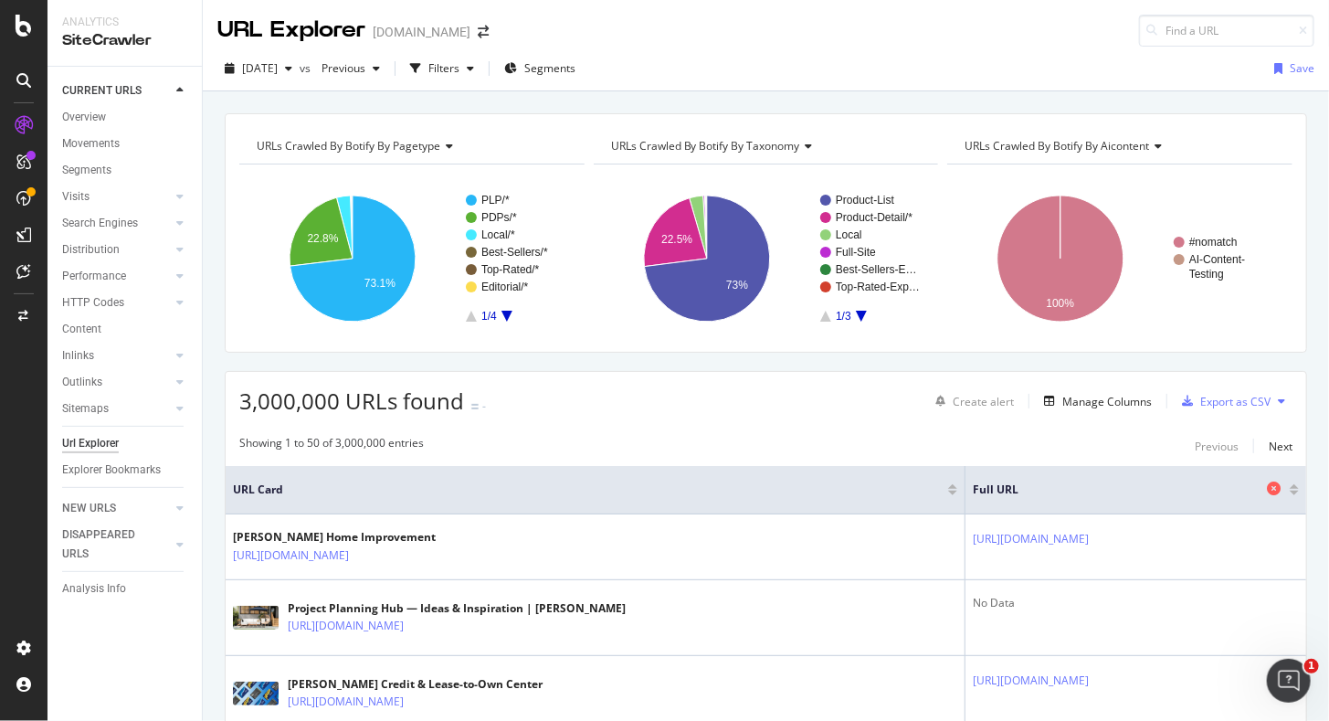
click at [1267, 484] on icon at bounding box center [1274, 488] width 14 height 14
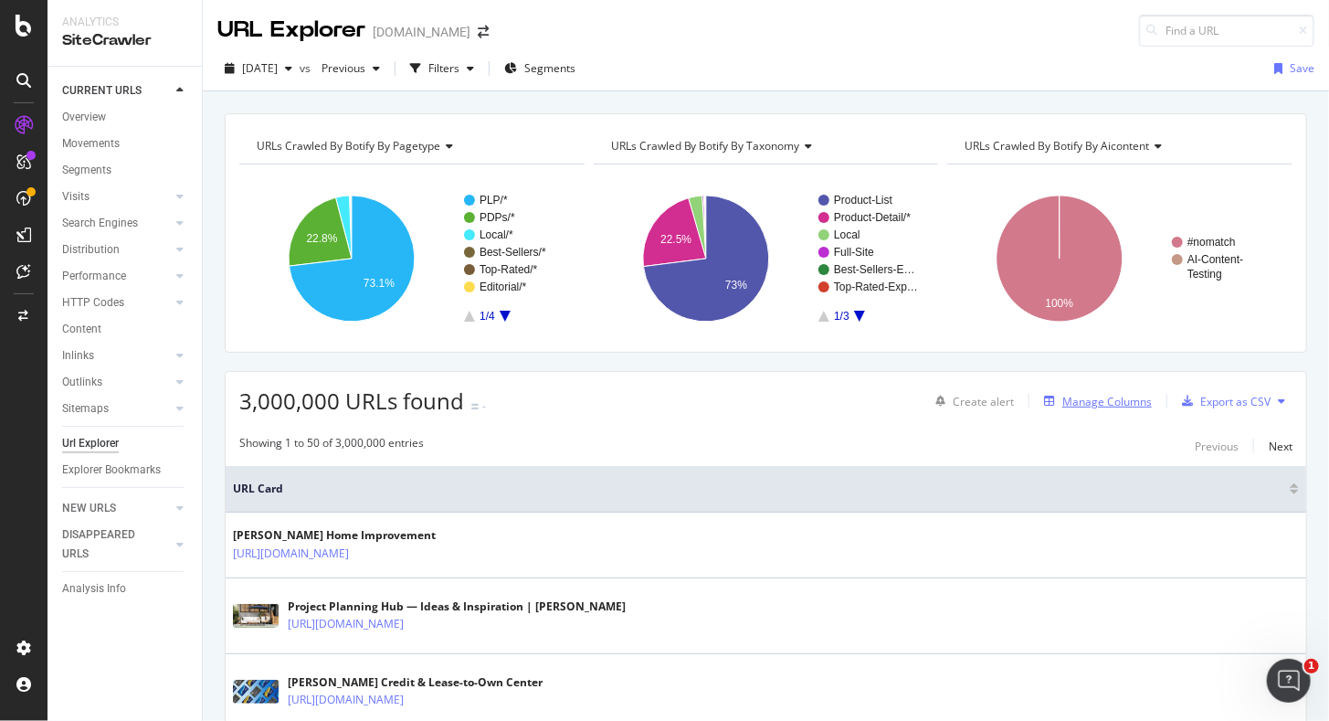
click at [1104, 397] on div "Manage Columns" at bounding box center [1108, 402] width 90 height 16
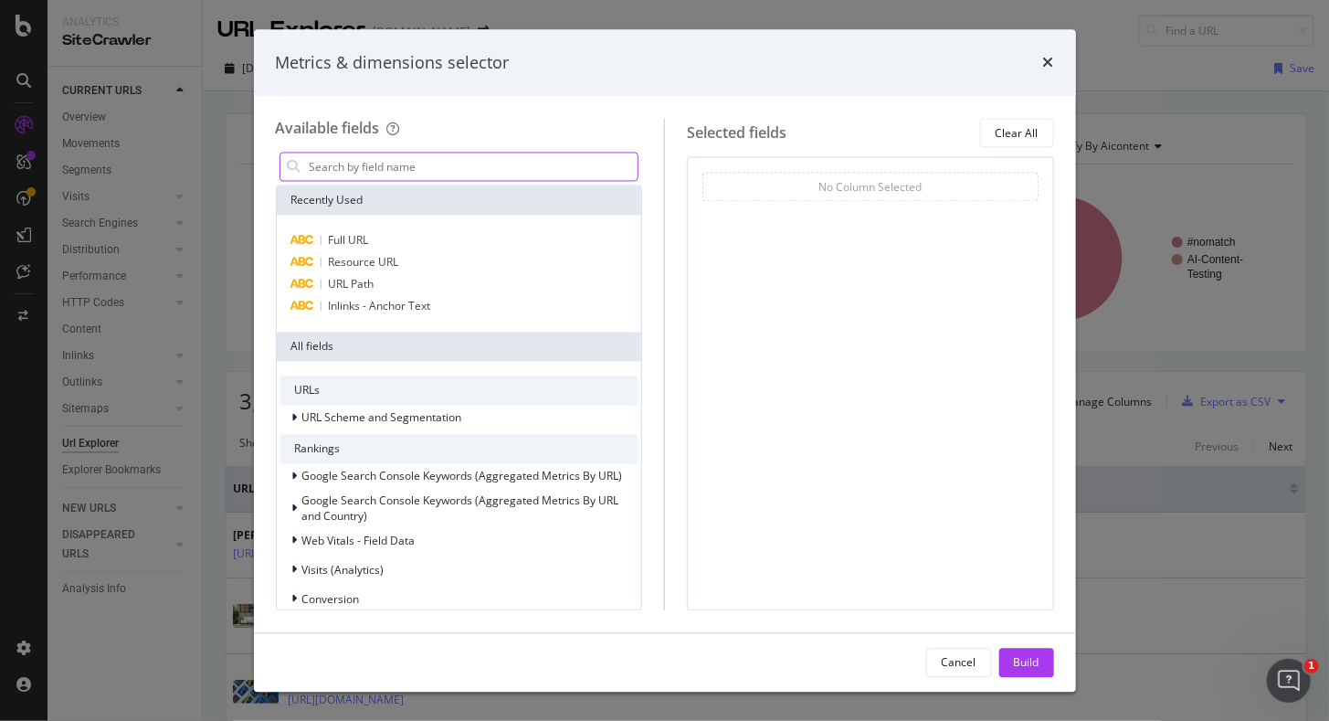
click at [383, 168] on input "modal" at bounding box center [473, 166] width 331 height 27
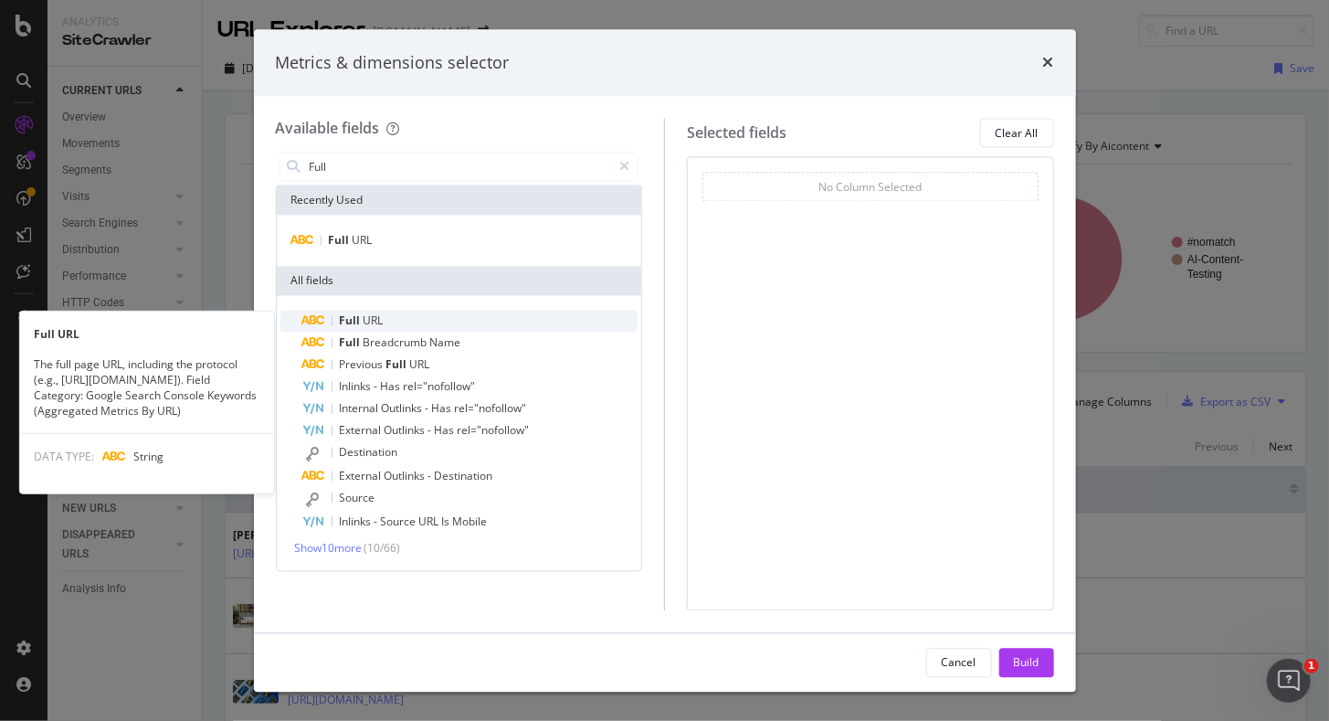
type input "Full"
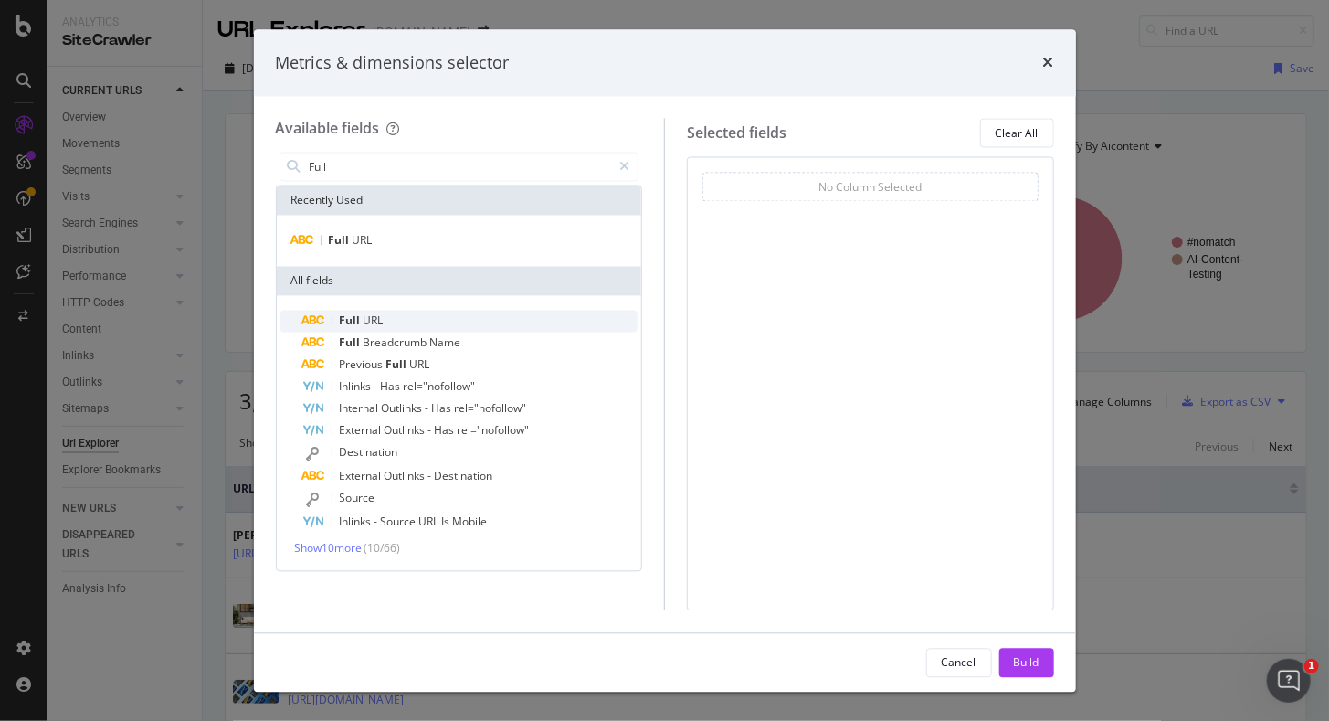
click at [374, 318] on span "URL" at bounding box center [374, 321] width 20 height 16
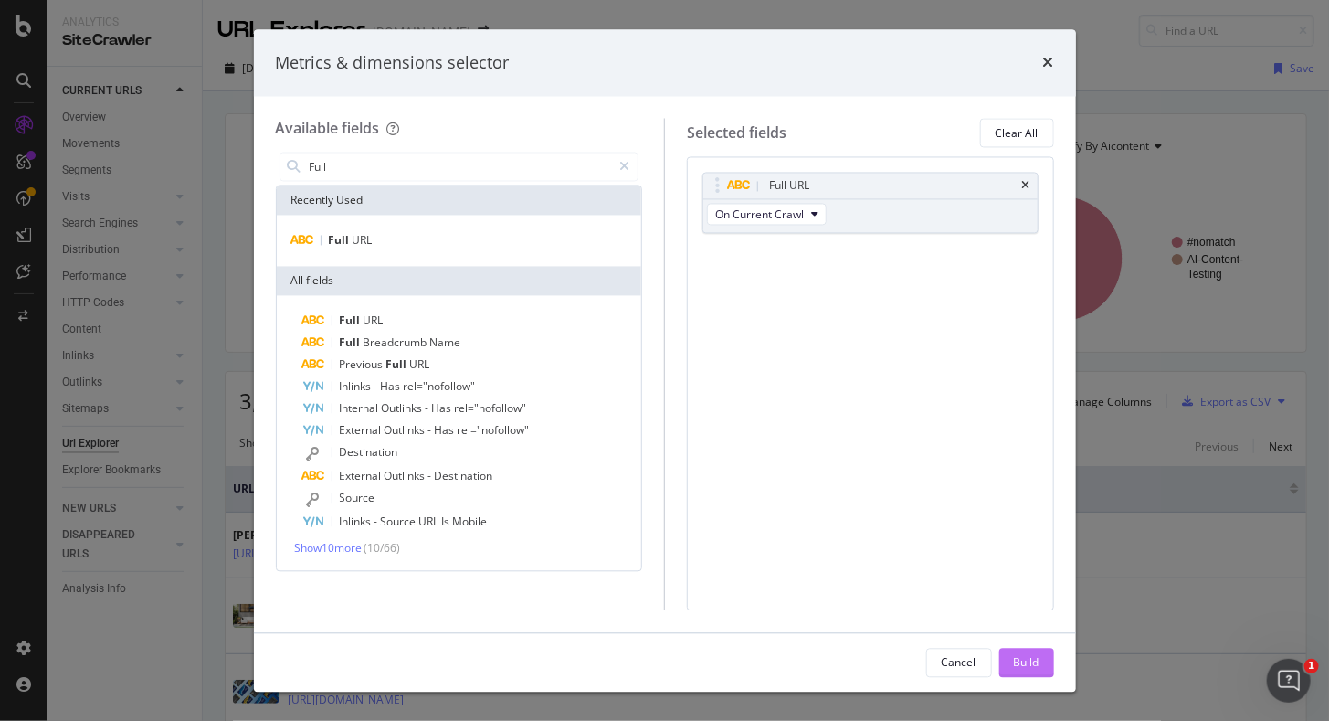
click at [1031, 650] on div "Build" at bounding box center [1027, 662] width 26 height 27
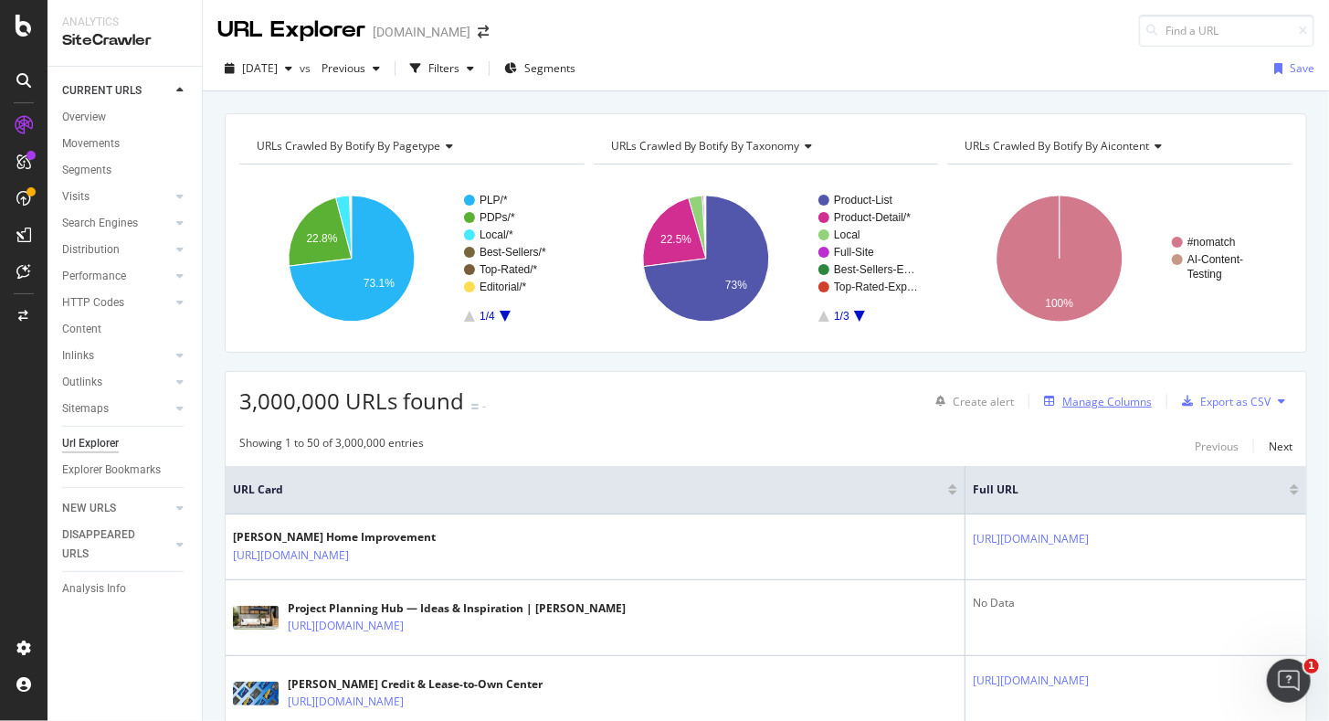
click at [1116, 402] on div "Manage Columns" at bounding box center [1108, 402] width 90 height 16
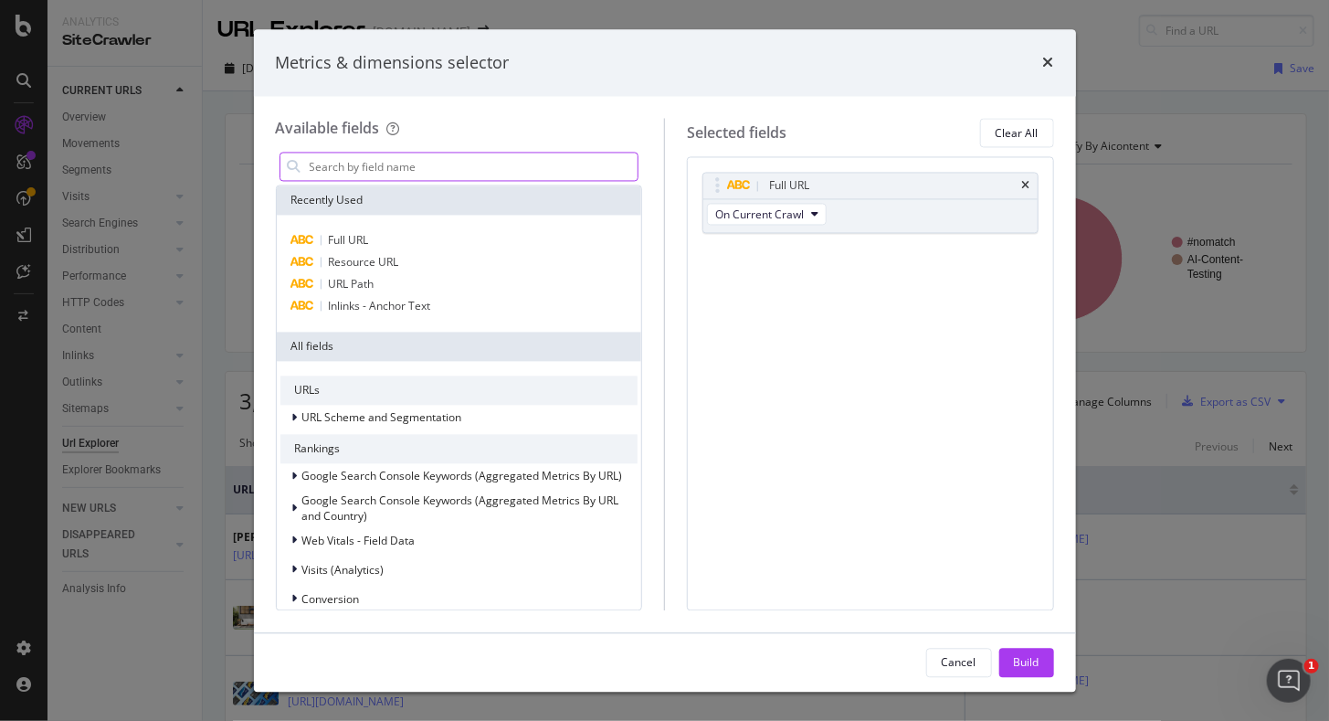
click at [371, 171] on input "modal" at bounding box center [473, 166] width 331 height 27
click at [501, 303] on div "Inlinks - Anchor Text" at bounding box center [459, 307] width 358 height 22
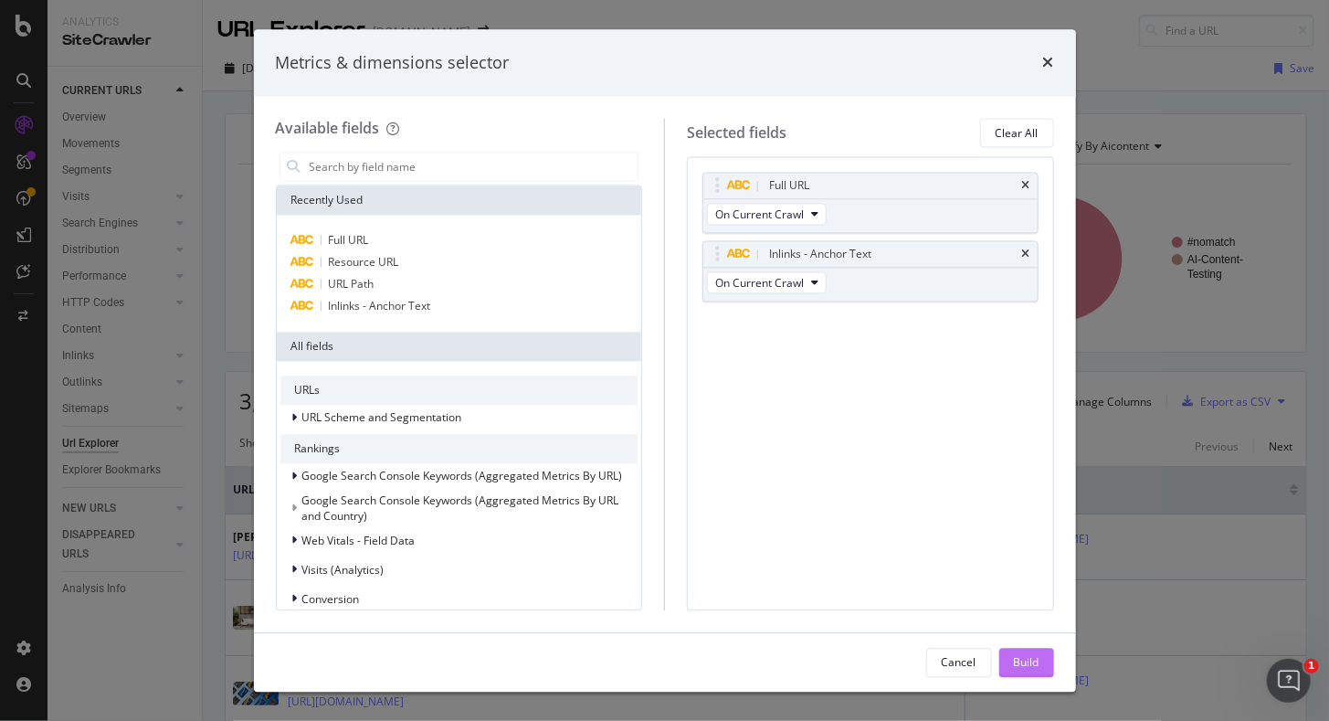
click at [1042, 656] on button "Build" at bounding box center [1026, 662] width 55 height 29
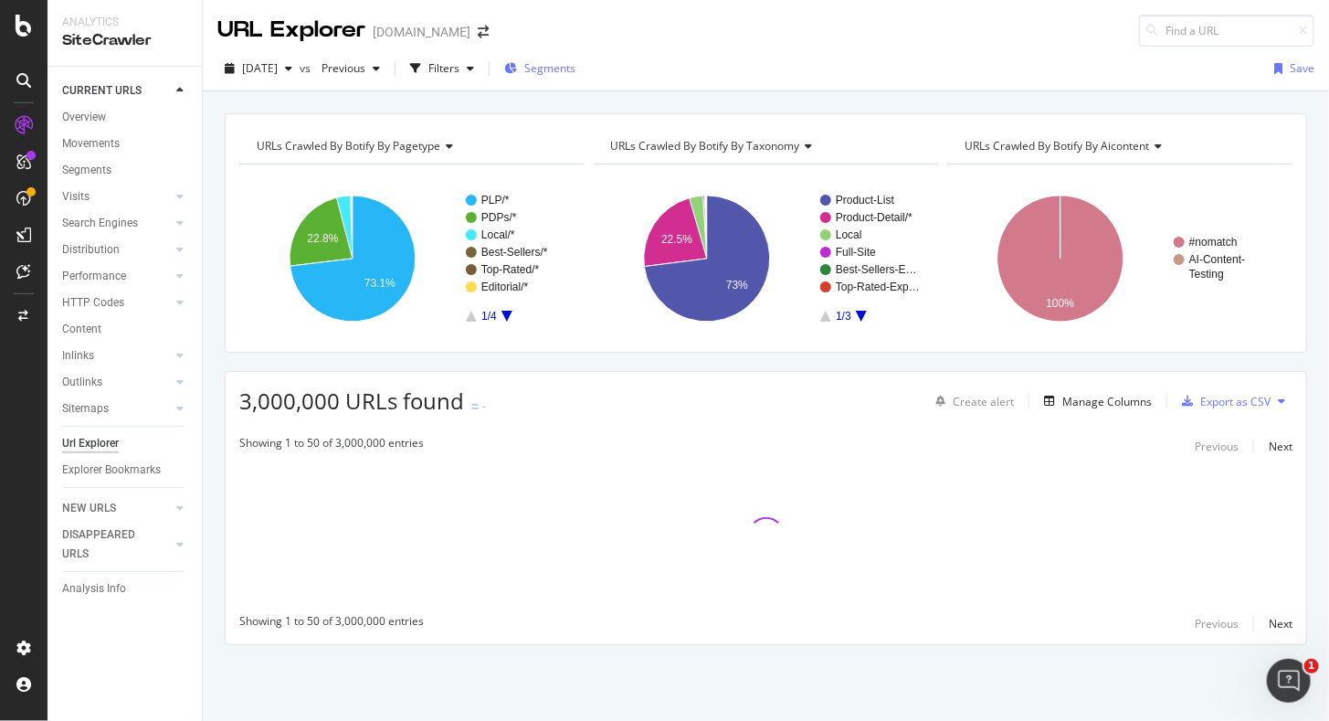
click at [555, 73] on div "Segments" at bounding box center [539, 68] width 71 height 16
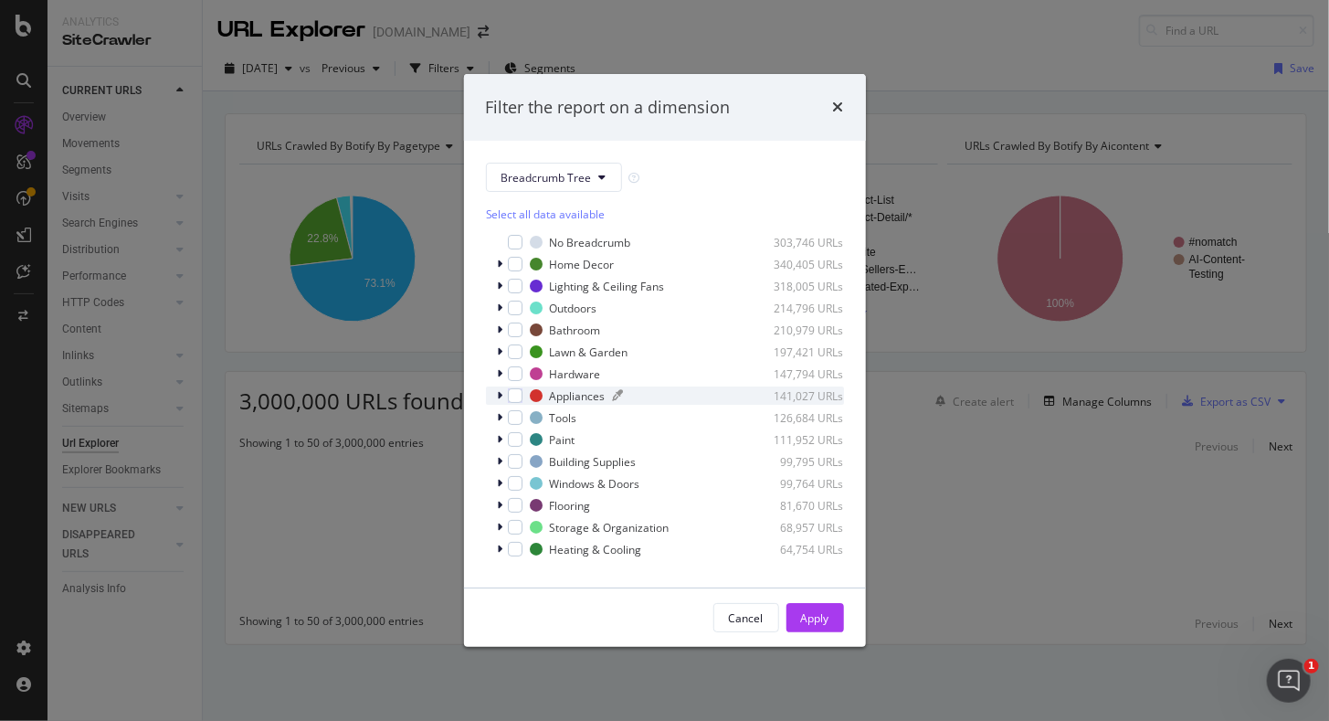
scroll to position [16, 0]
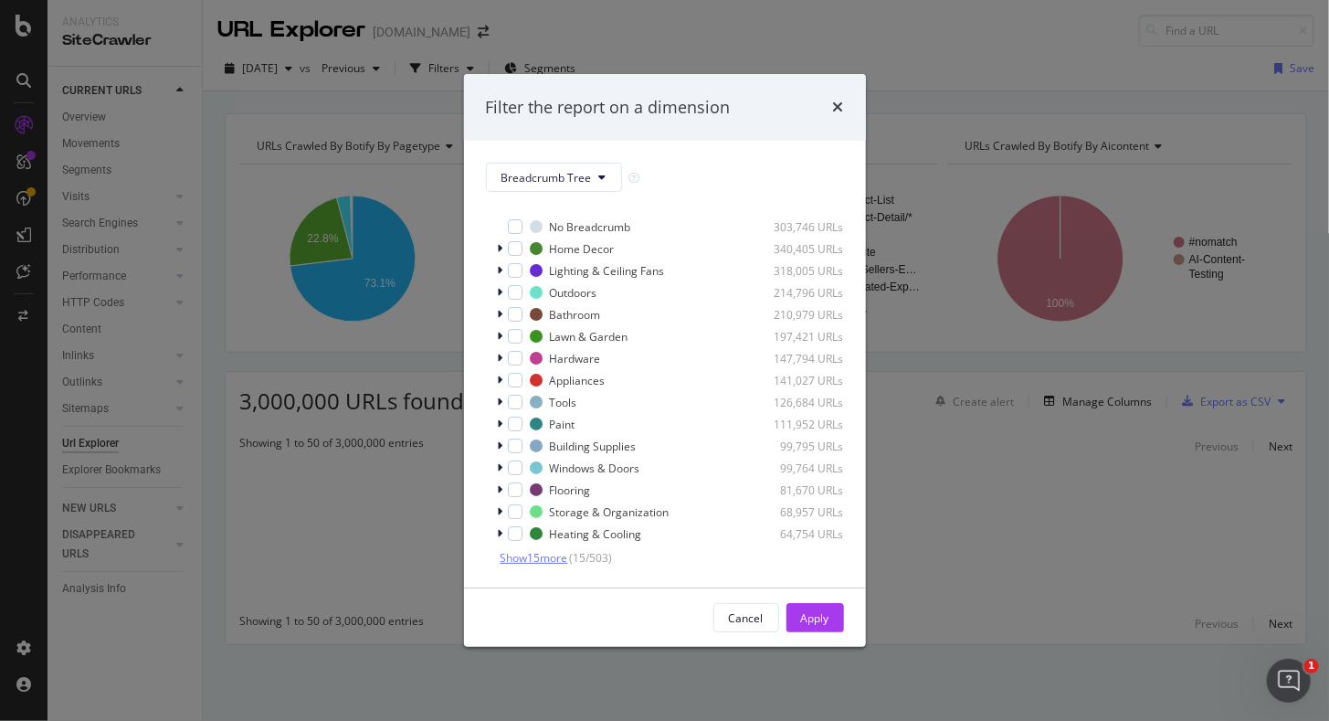
click at [555, 565] on span "Show 15 more" at bounding box center [535, 558] width 68 height 16
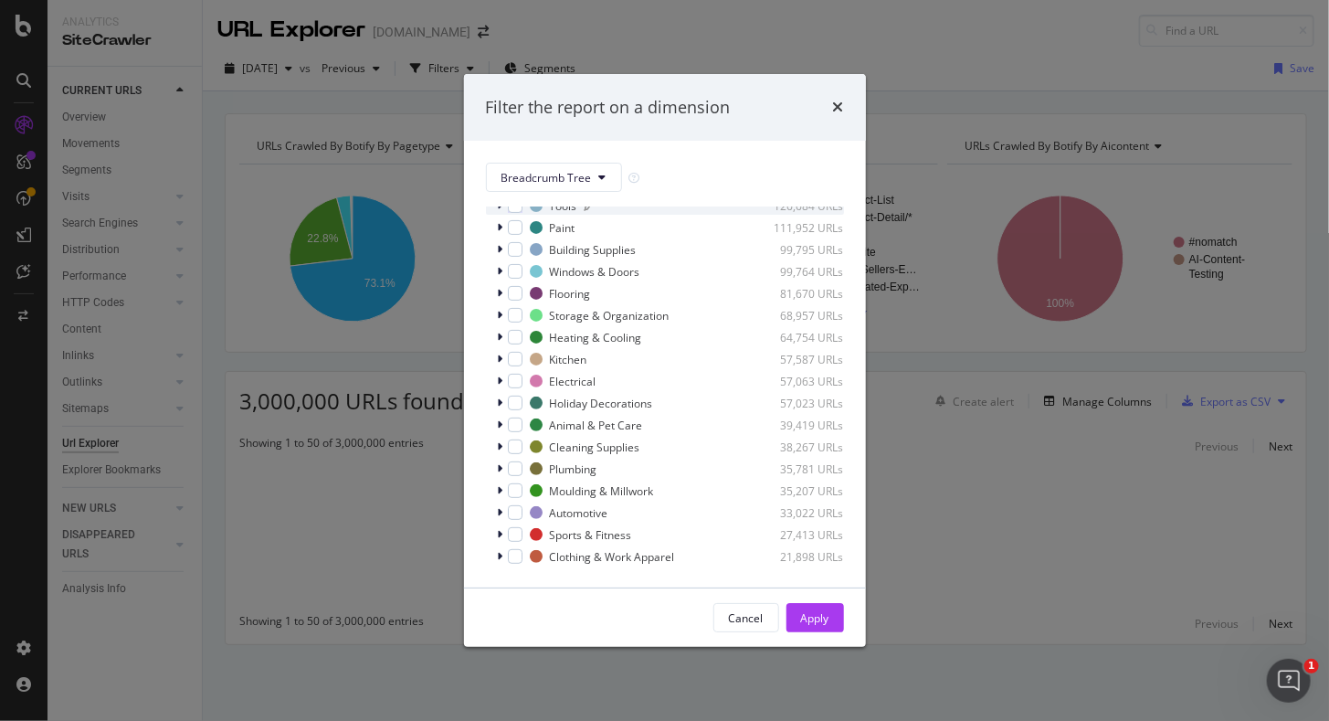
scroll to position [344, 0]
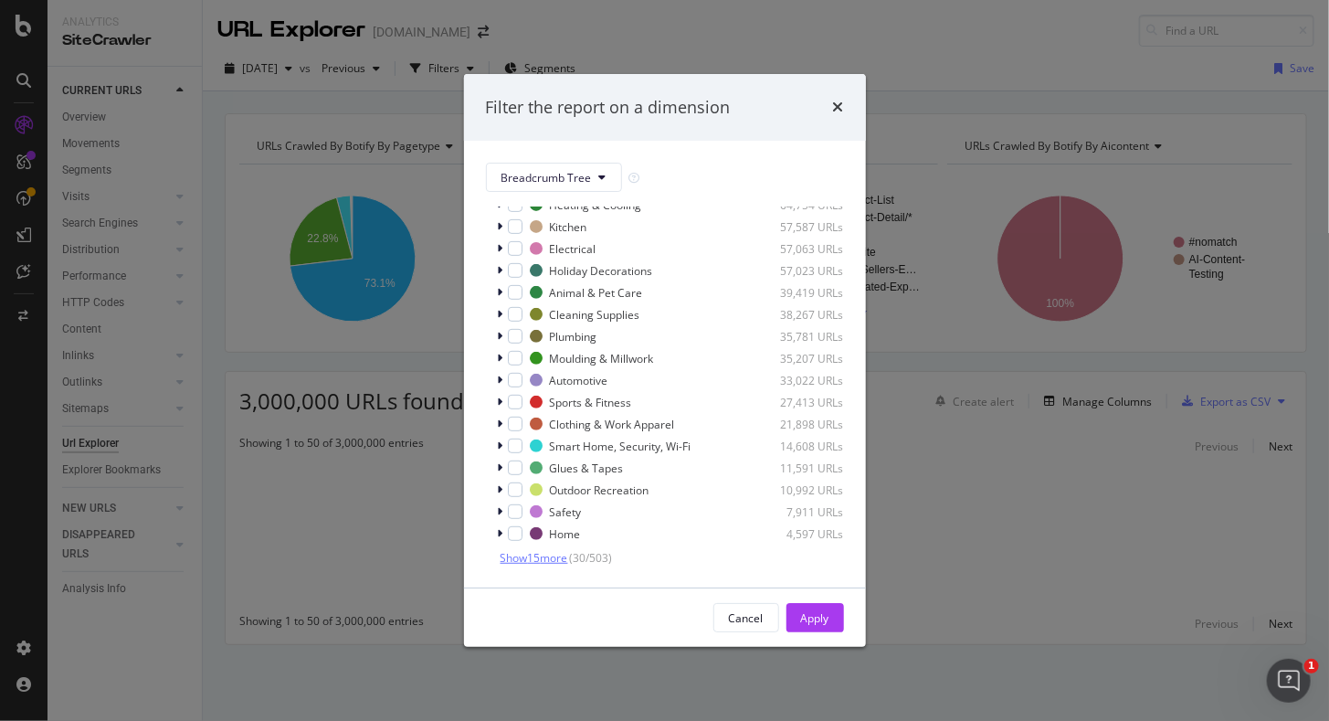
click at [542, 558] on span "Show 15 more" at bounding box center [535, 558] width 68 height 16
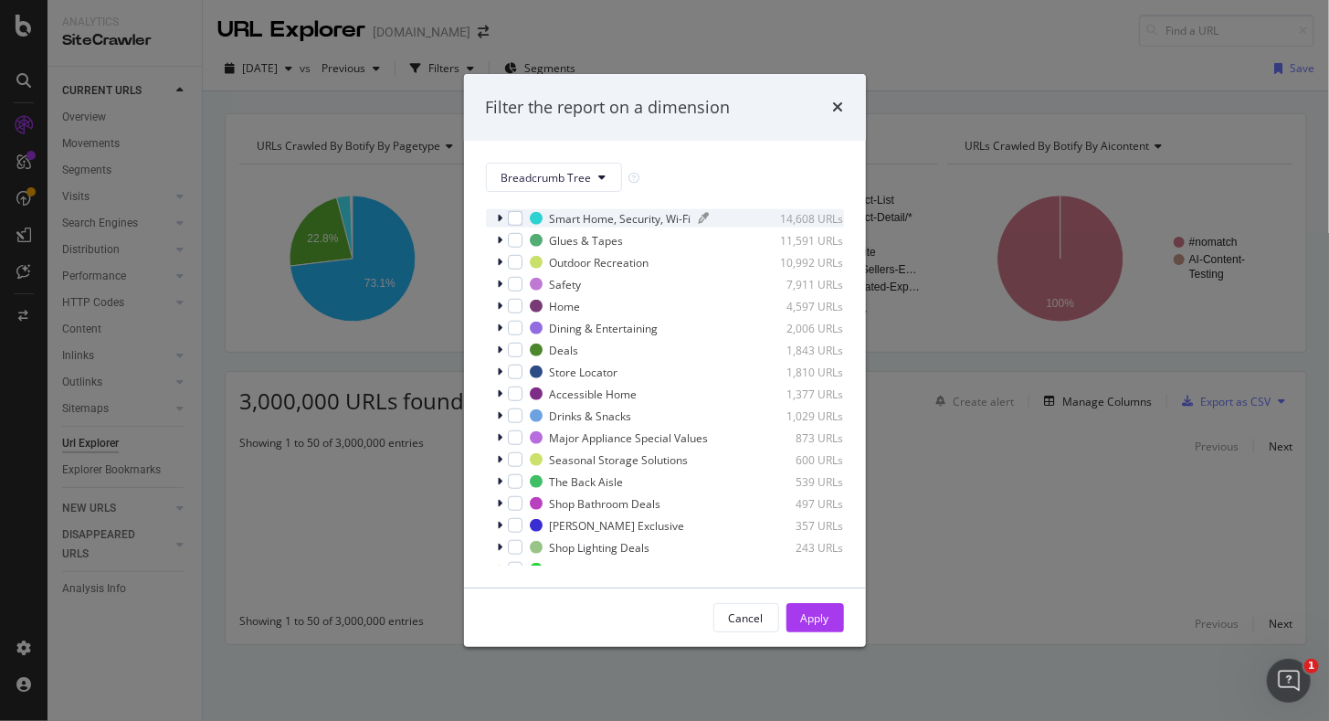
scroll to position [686, 0]
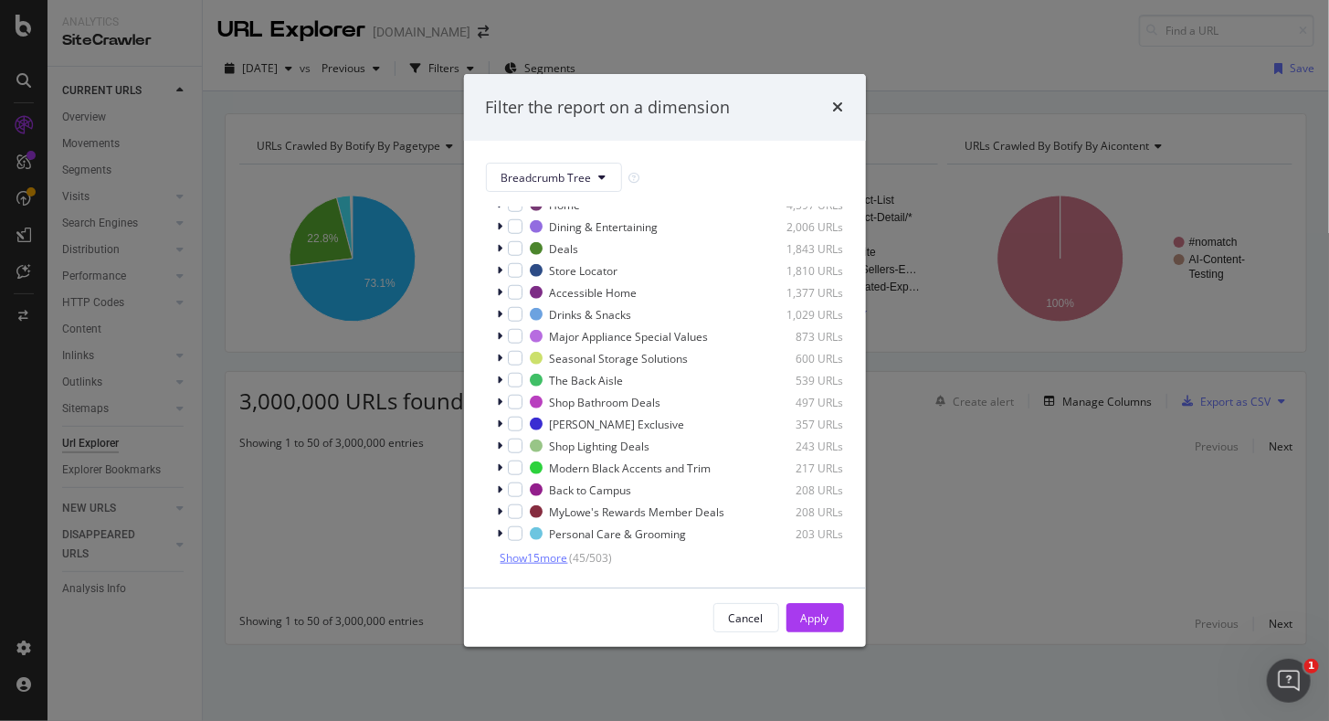
click at [552, 559] on span "Show 15 more" at bounding box center [535, 558] width 68 height 16
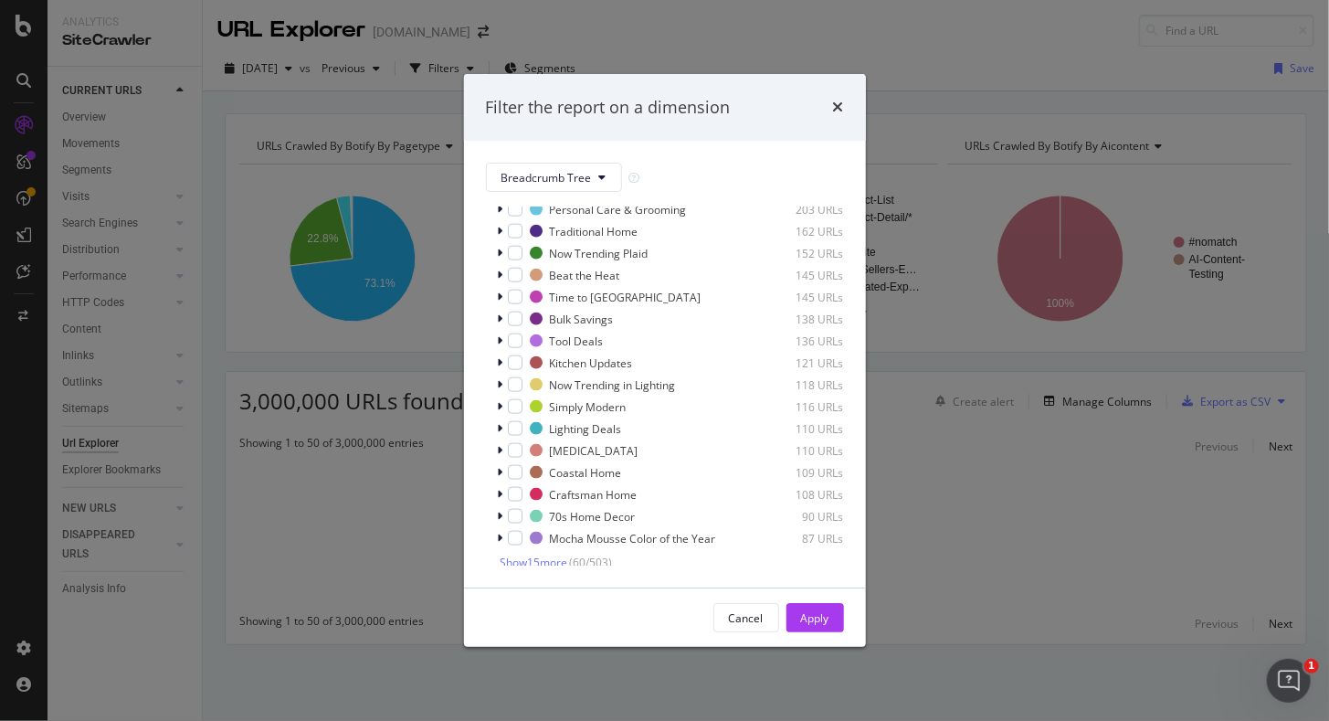
scroll to position [1015, 0]
click at [539, 561] on span "Show 15 more" at bounding box center [535, 558] width 68 height 16
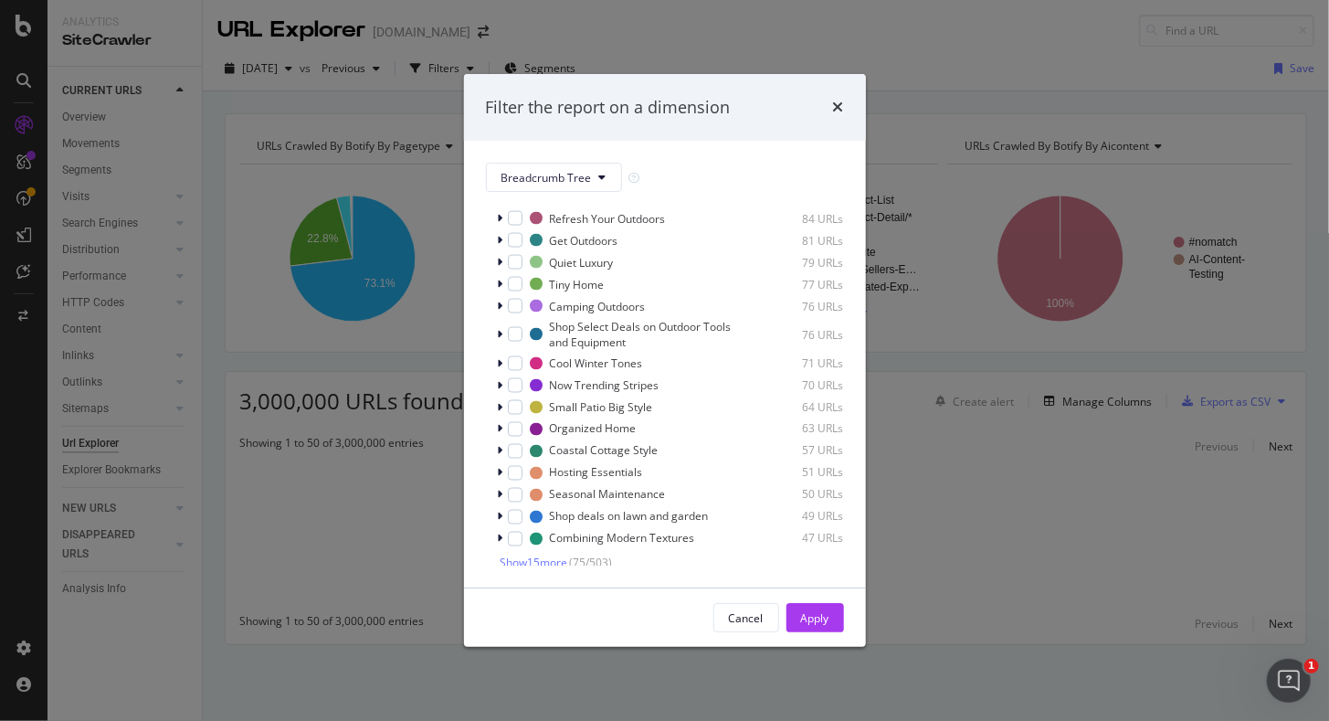
scroll to position [1357, 0]
click at [562, 558] on span "Show 15 more" at bounding box center [535, 558] width 68 height 16
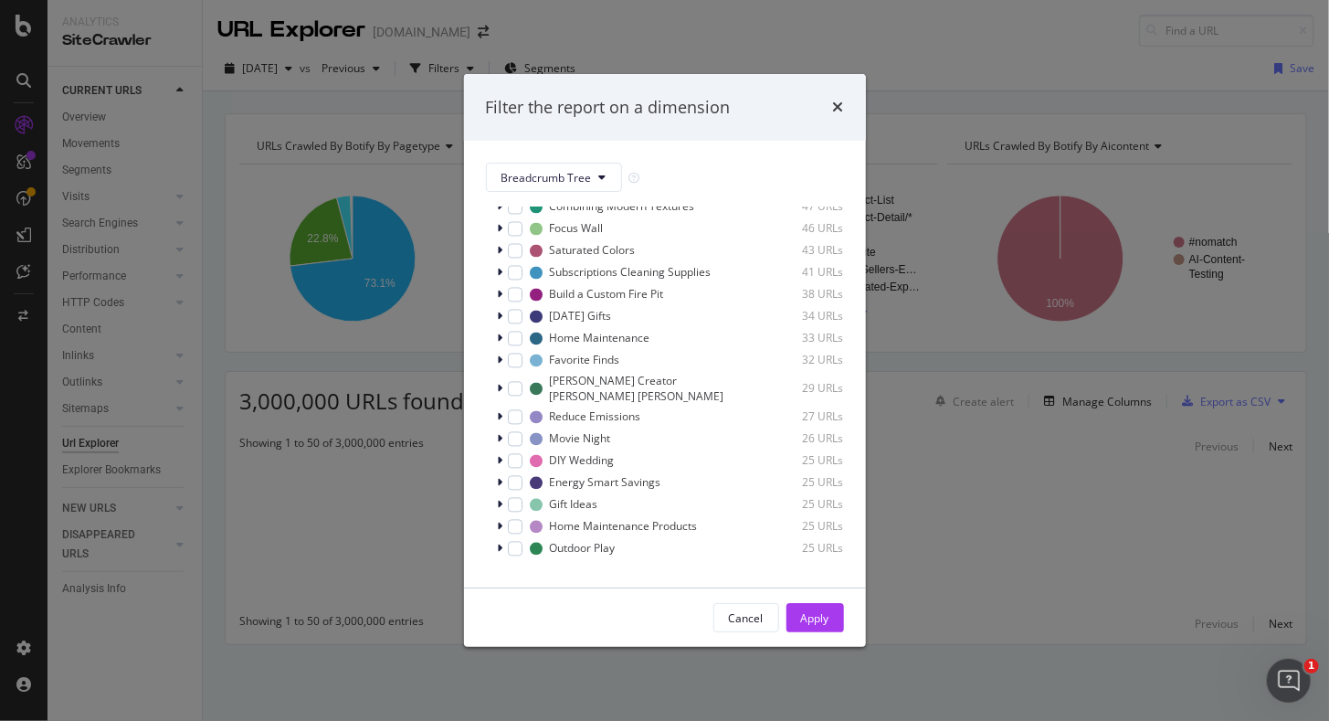
scroll to position [1686, 0]
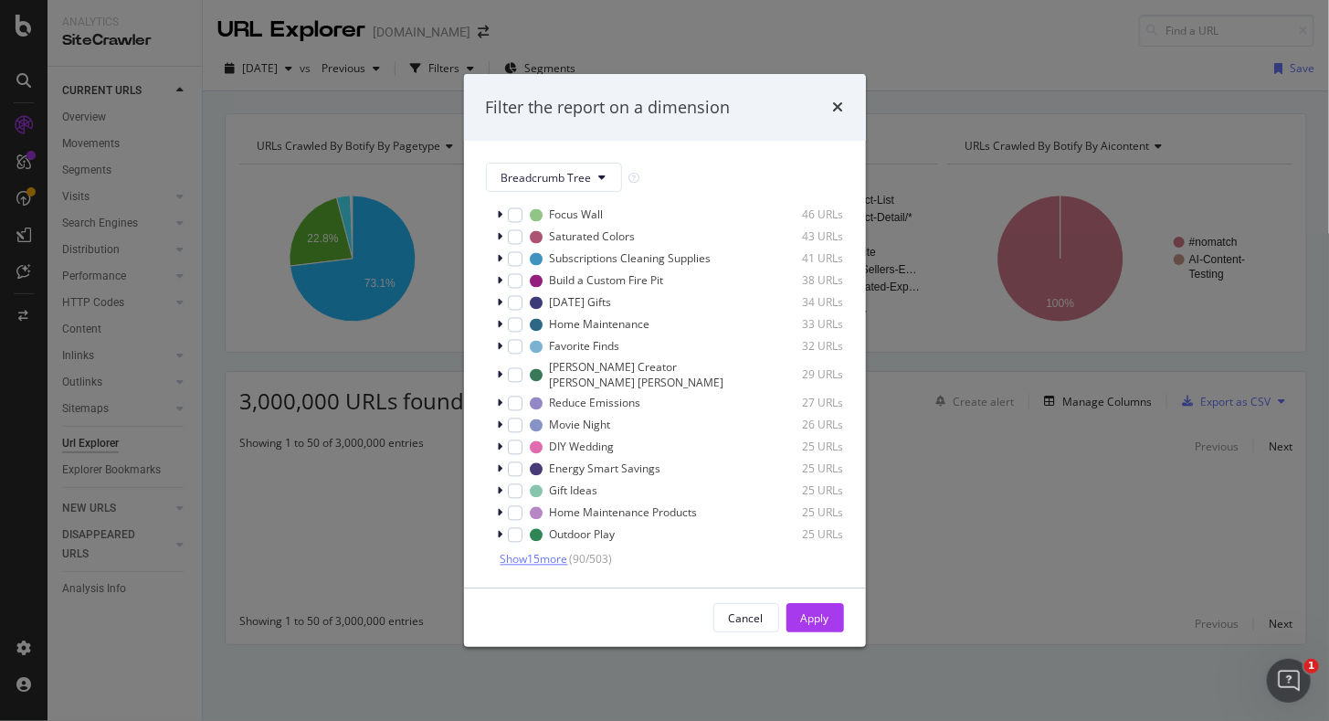
click at [537, 561] on span "Show 15 more" at bounding box center [535, 559] width 68 height 16
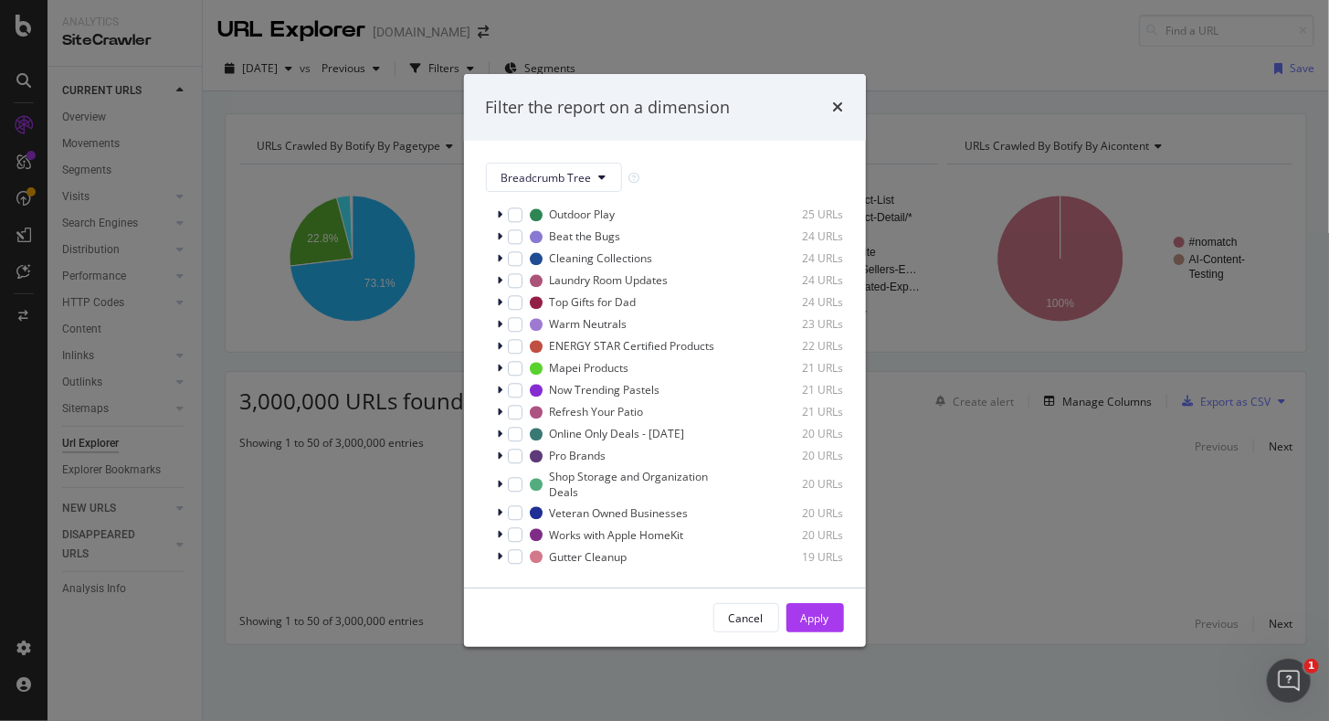
scroll to position [2028, 0]
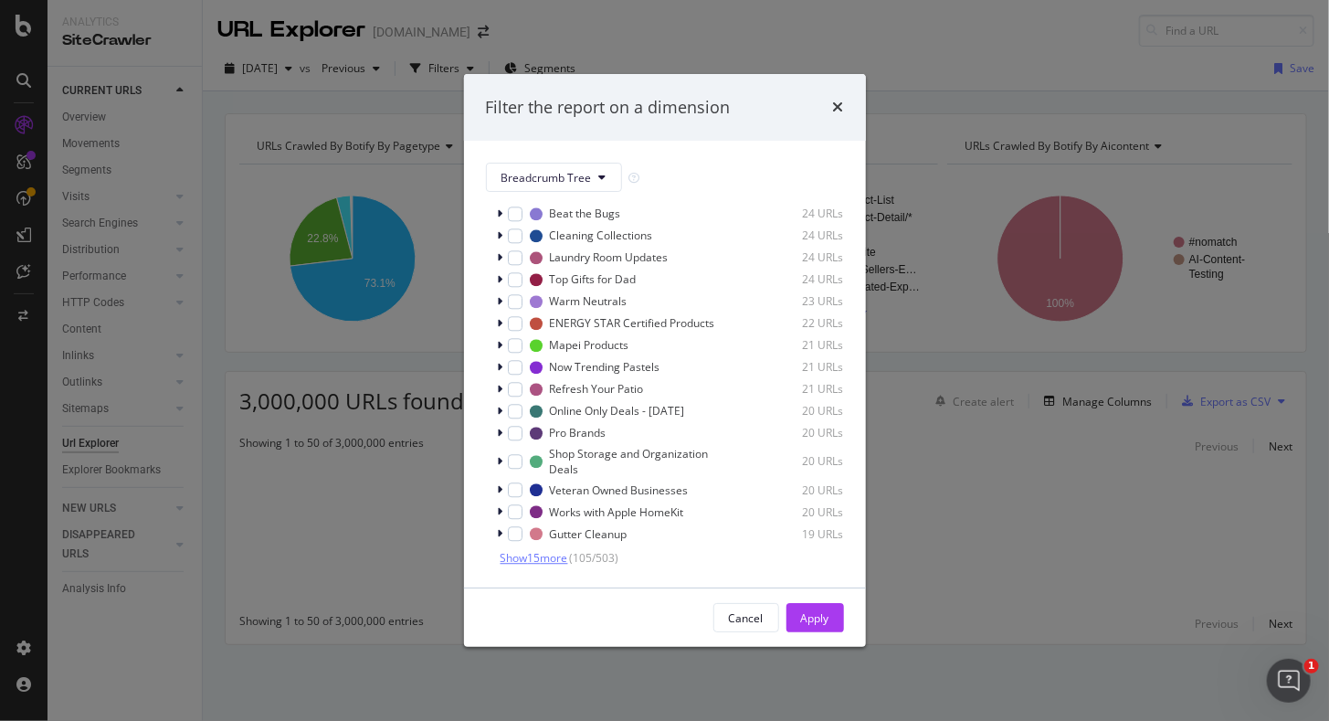
click at [557, 555] on span "Show 15 more" at bounding box center [535, 558] width 68 height 16
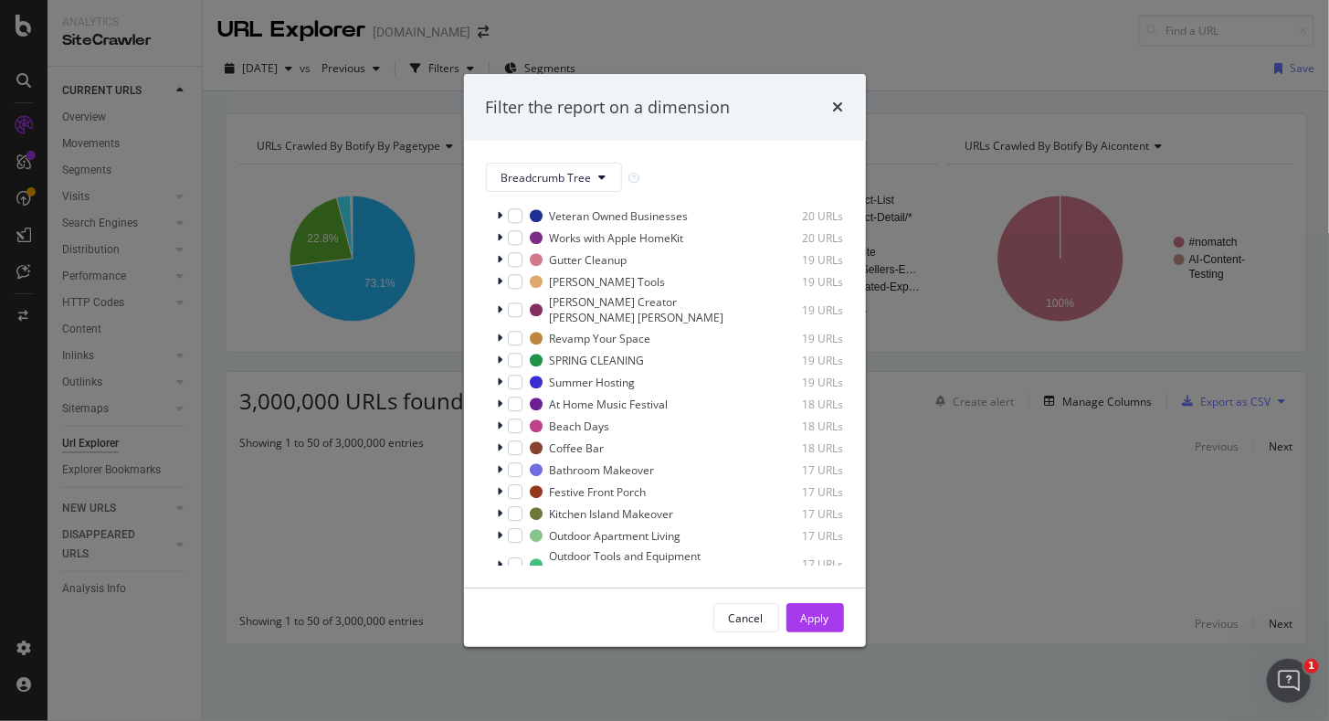
scroll to position [2370, 0]
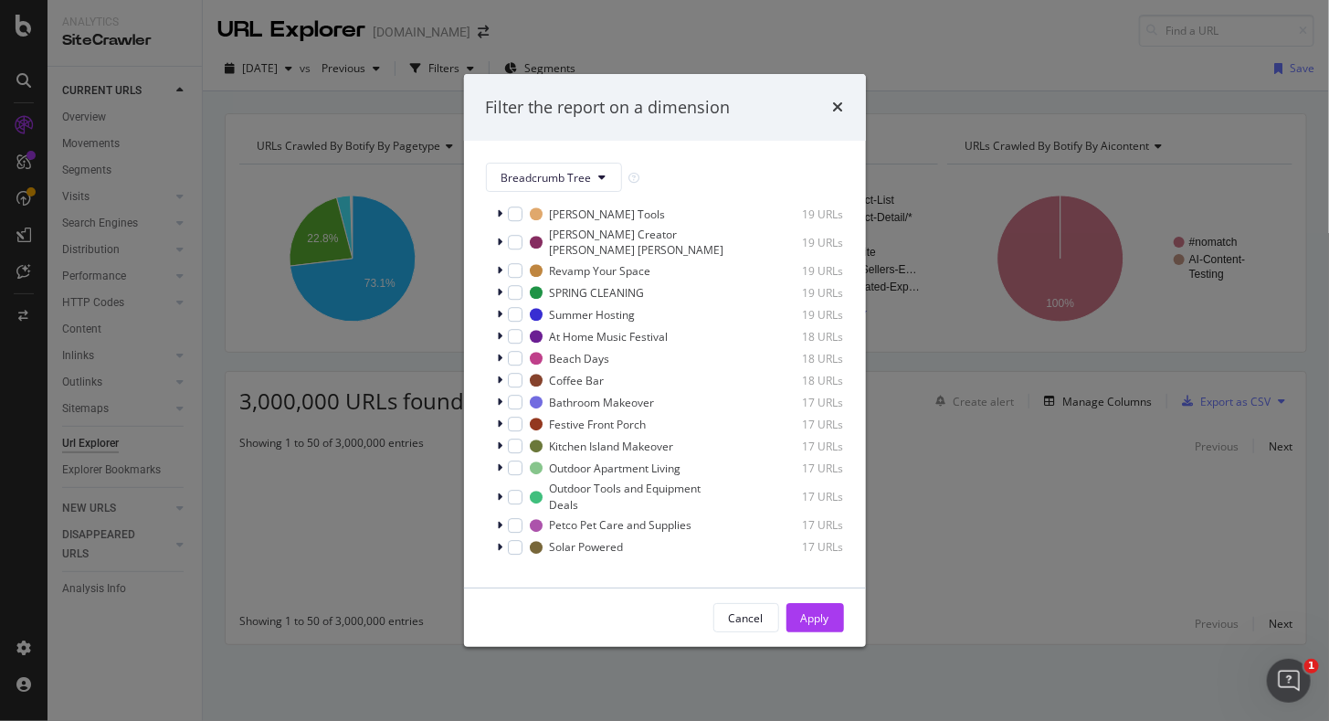
click at [548, 564] on span "Show 15 more" at bounding box center [535, 572] width 68 height 16
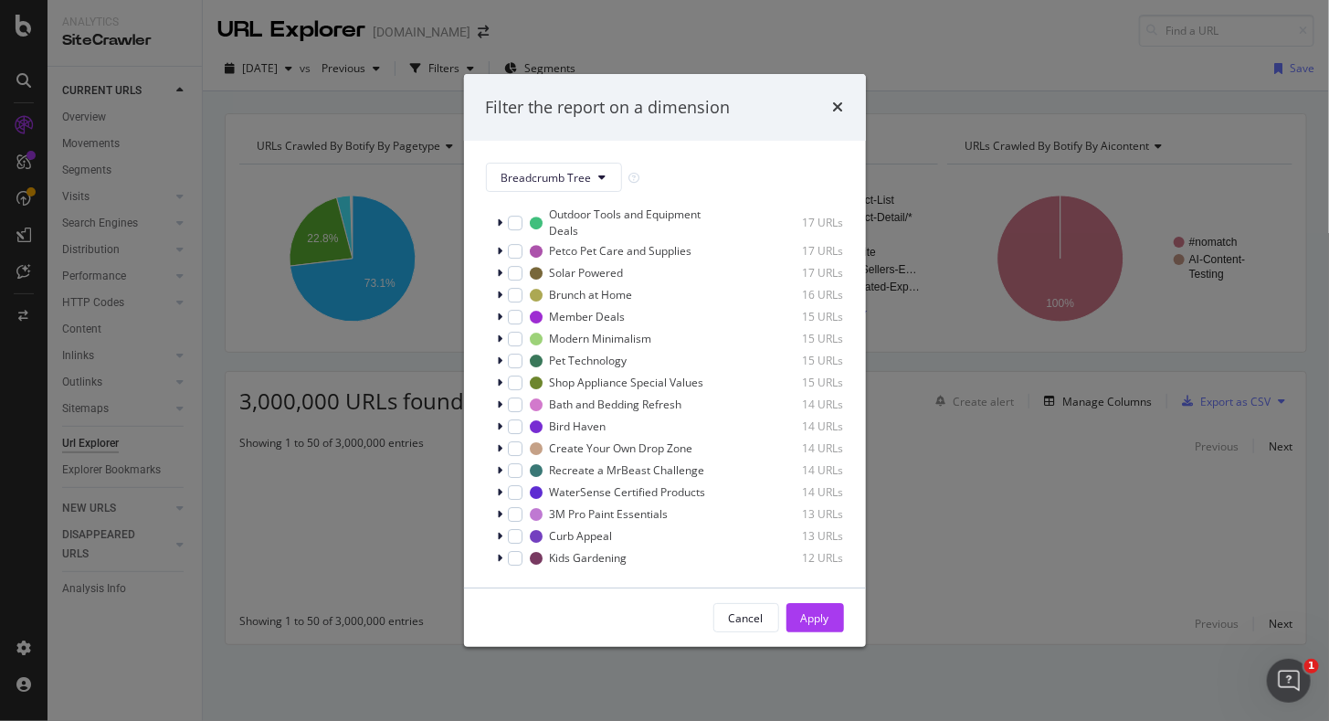
scroll to position [2699, 0]
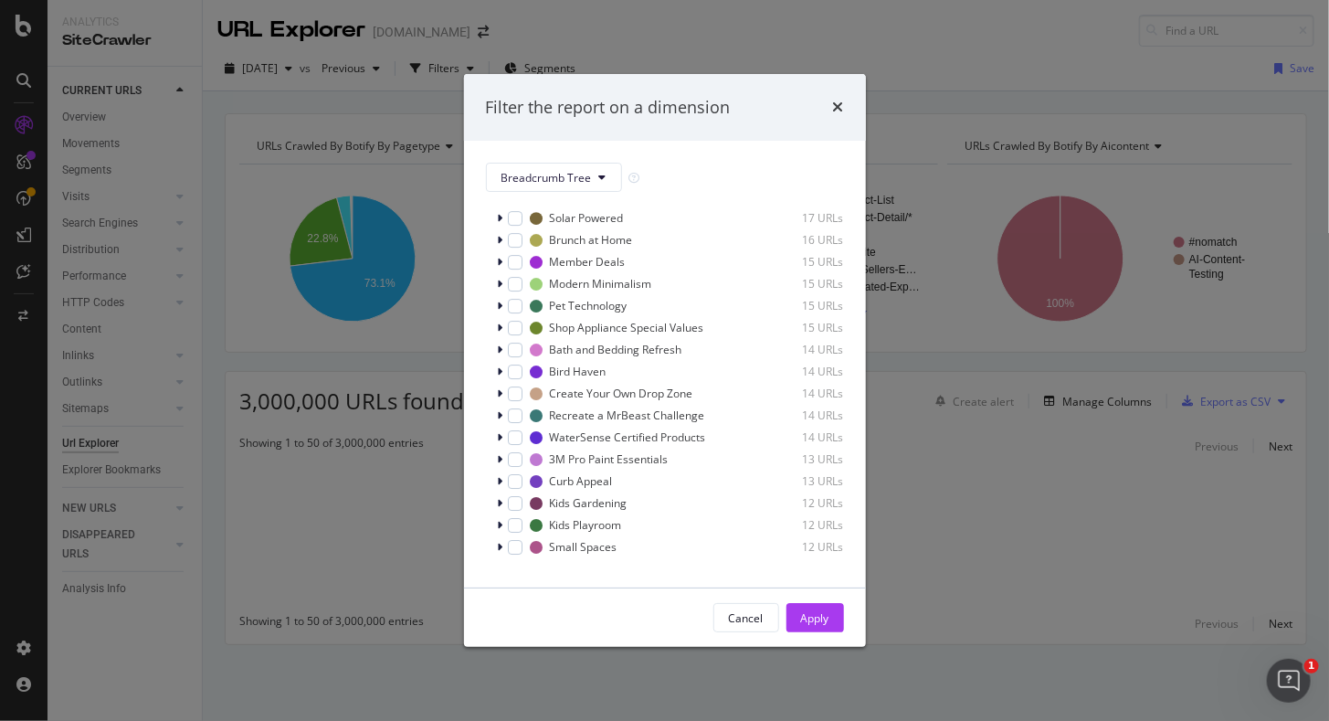
click at [550, 564] on span "Show 15 more" at bounding box center [535, 572] width 68 height 16
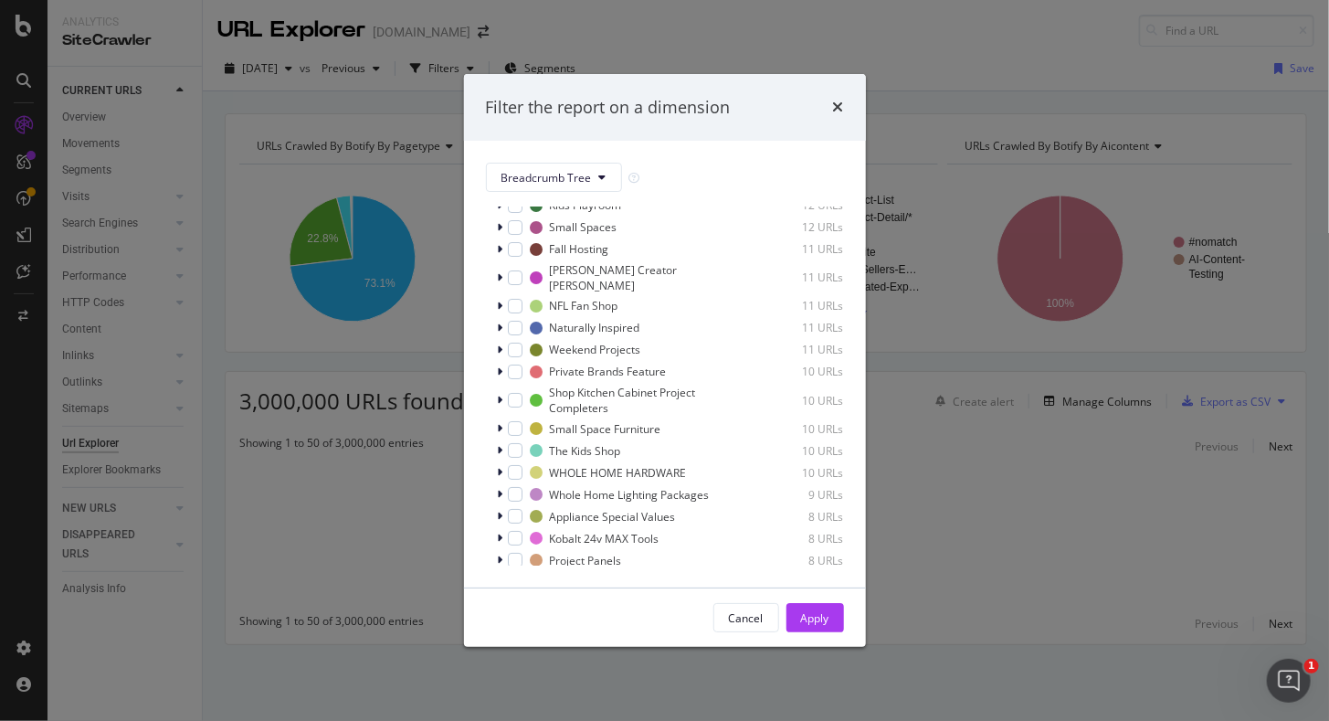
scroll to position [3041, 0]
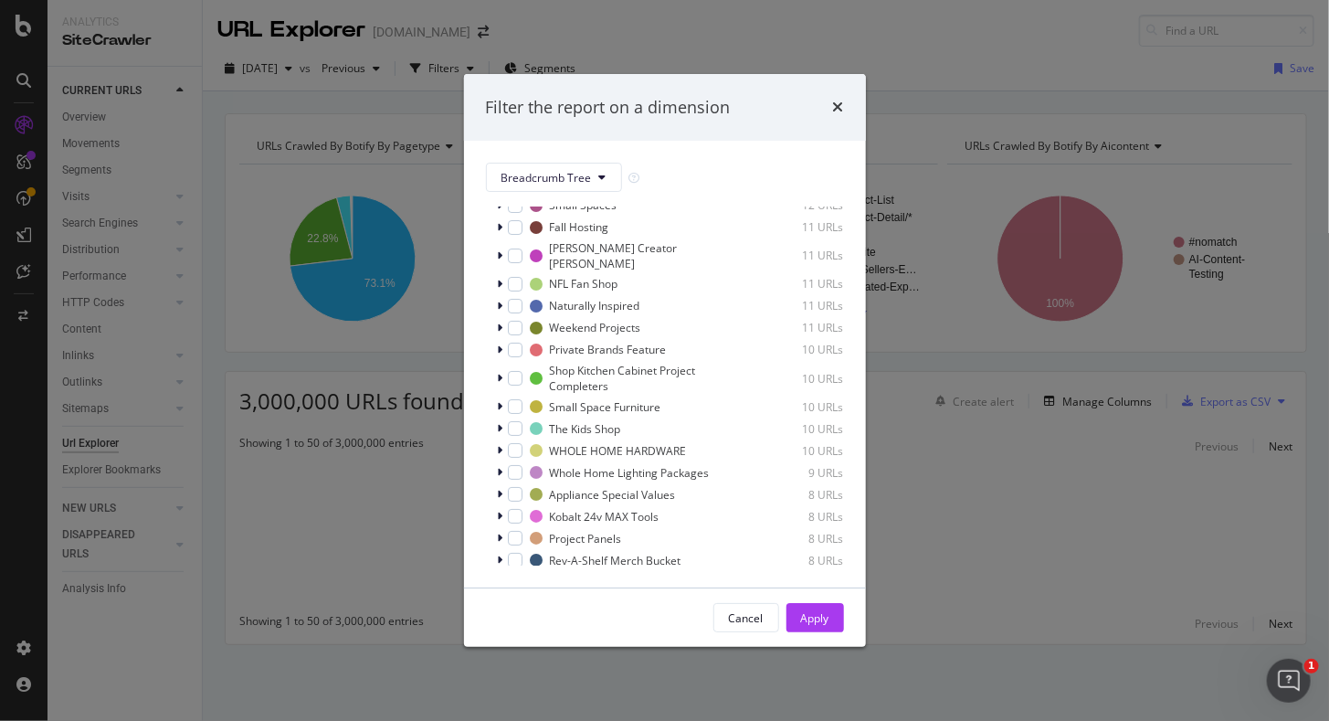
click at [532, 576] on span "Show 15 more" at bounding box center [535, 584] width 68 height 16
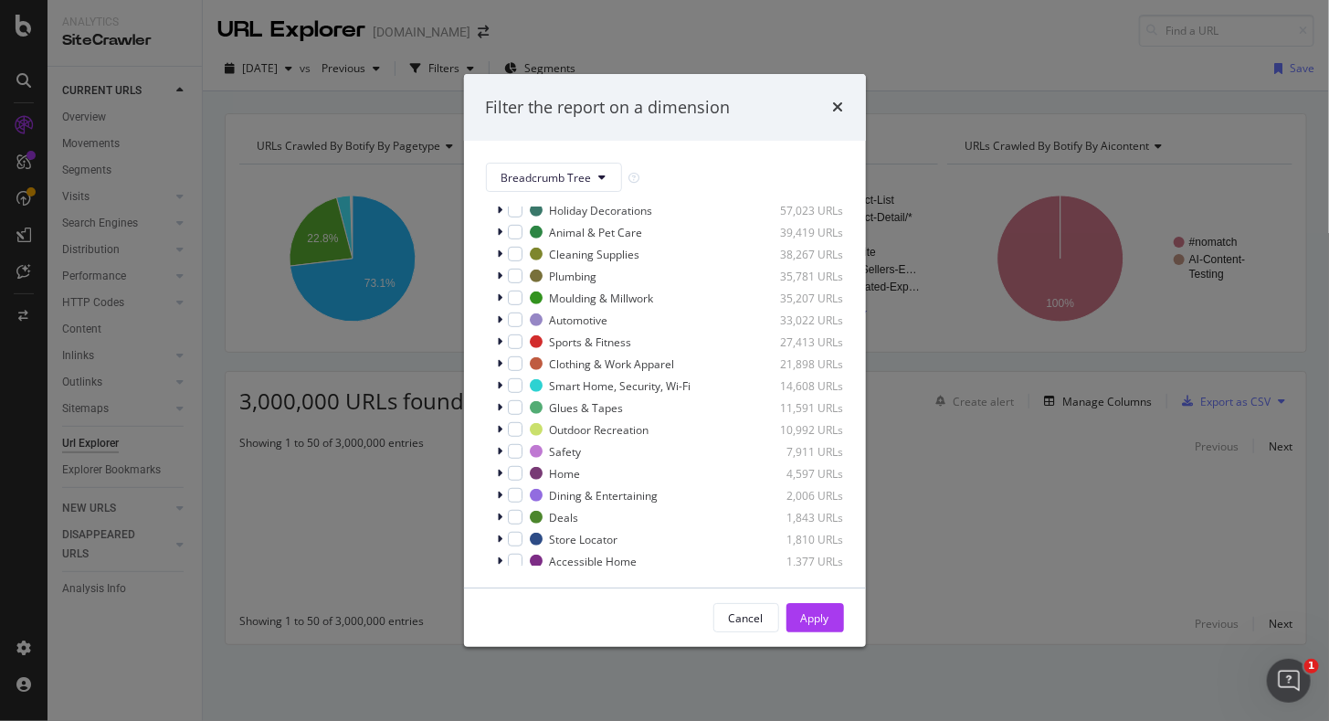
scroll to position [0, 0]
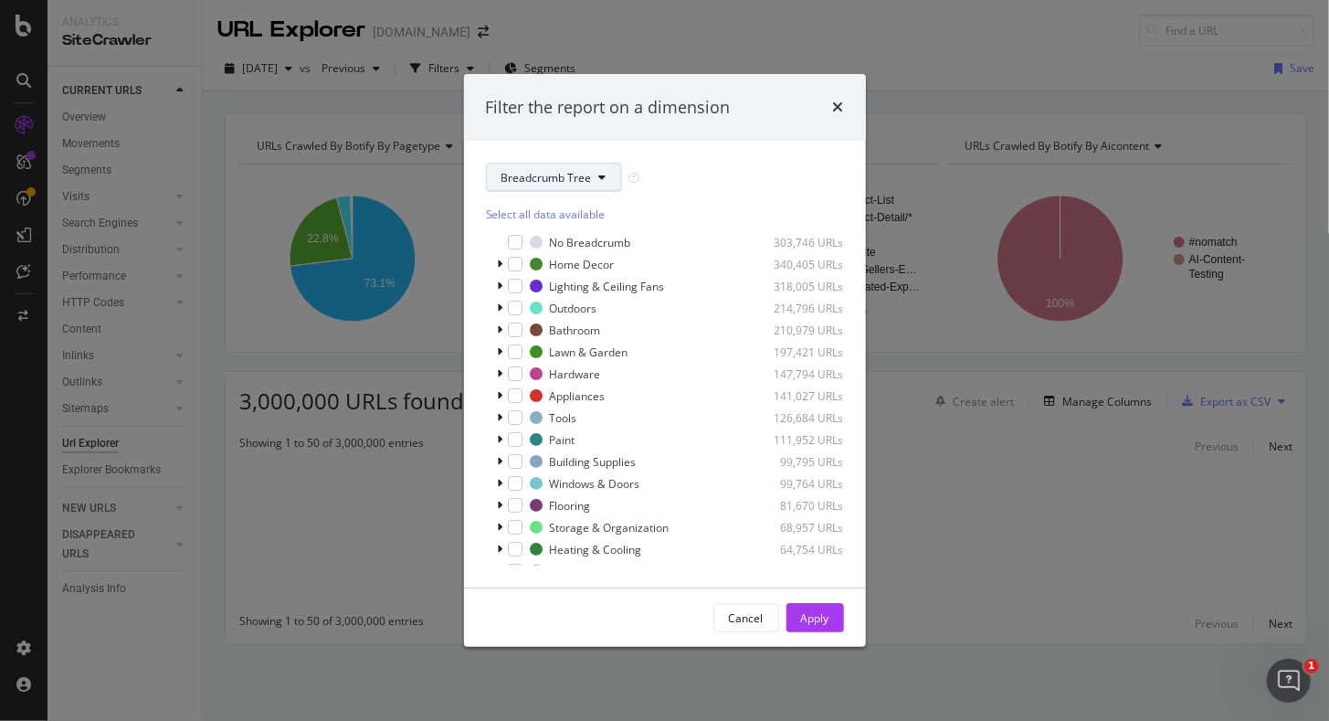
click at [595, 183] on button "Breadcrumb Tree" at bounding box center [554, 177] width 136 height 29
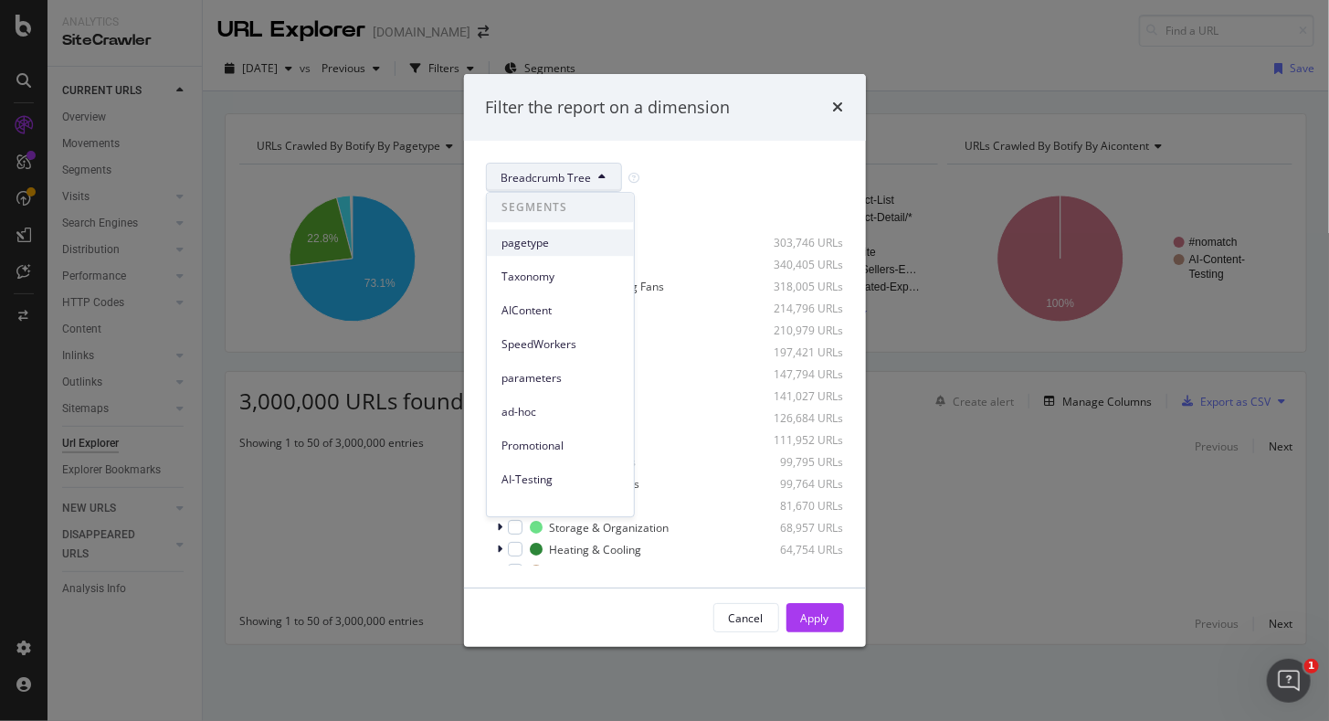
click at [569, 239] on span "pagetype" at bounding box center [561, 243] width 118 height 16
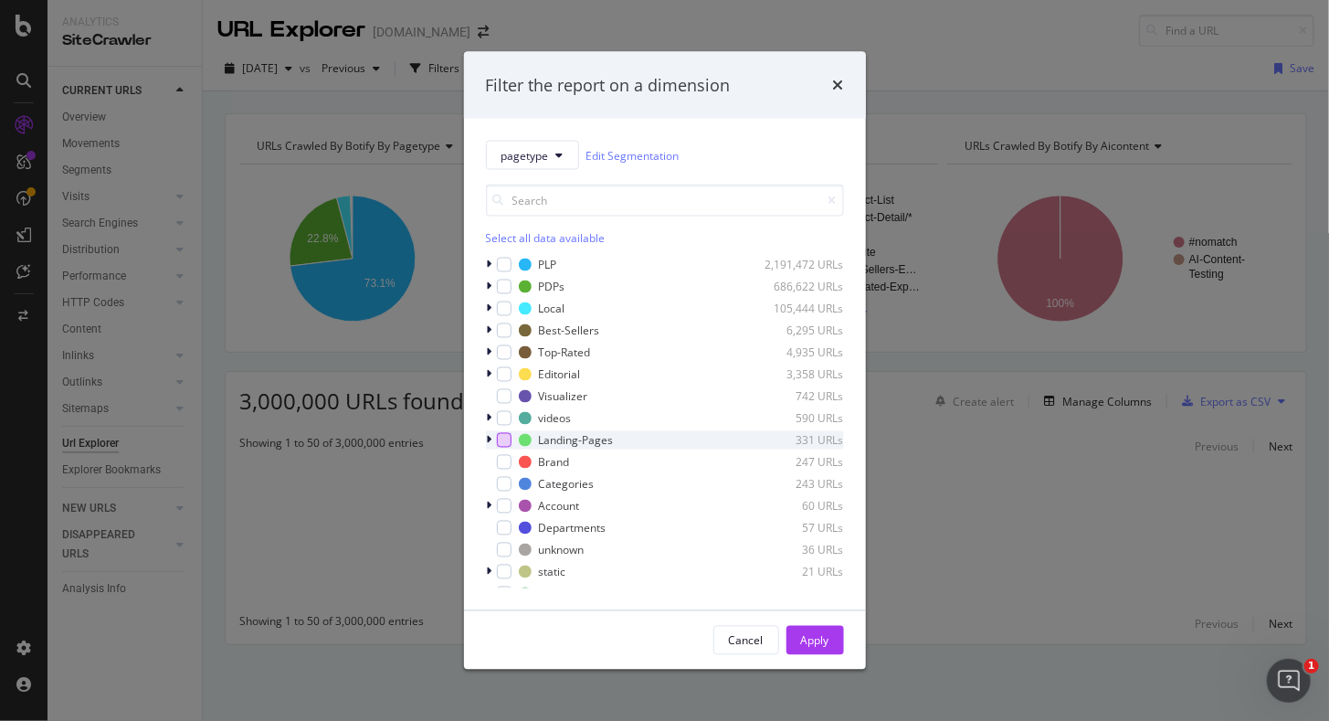
click at [503, 442] on div "modal" at bounding box center [504, 440] width 15 height 15
click at [823, 646] on div "Apply" at bounding box center [815, 640] width 28 height 16
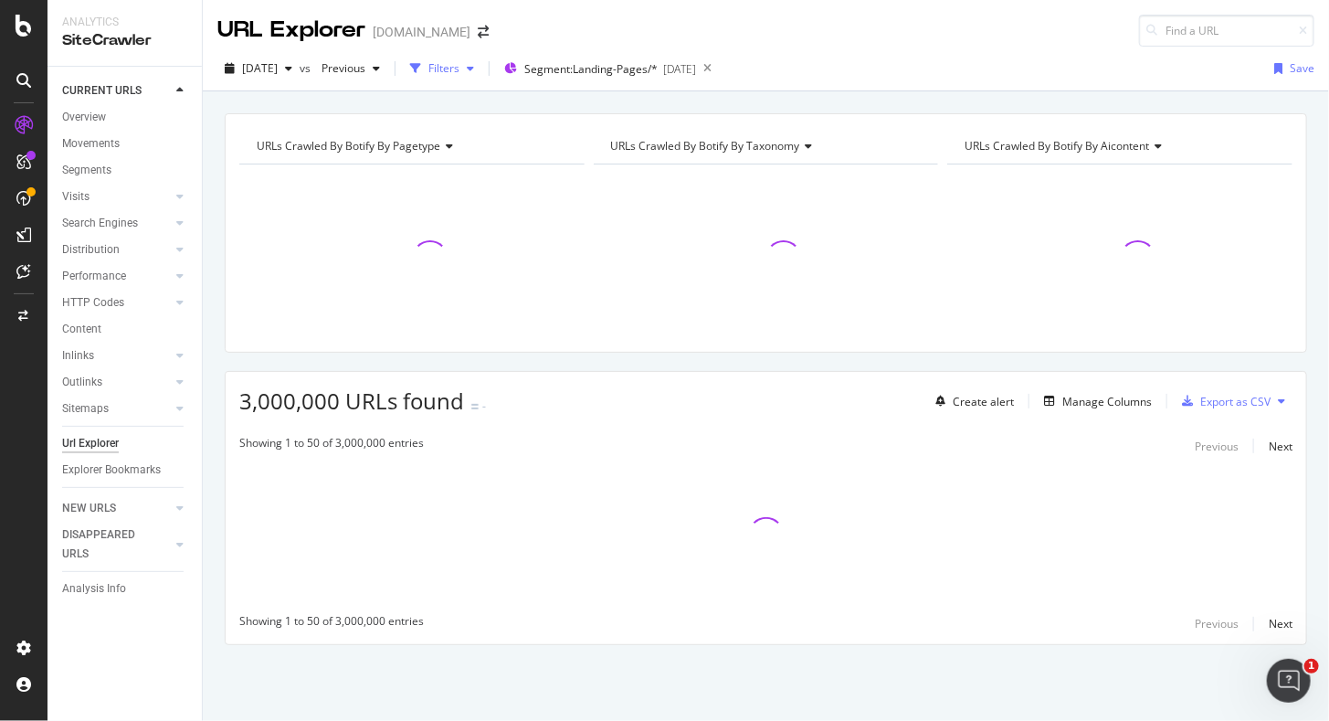
click at [481, 59] on div "Filters" at bounding box center [442, 68] width 79 height 27
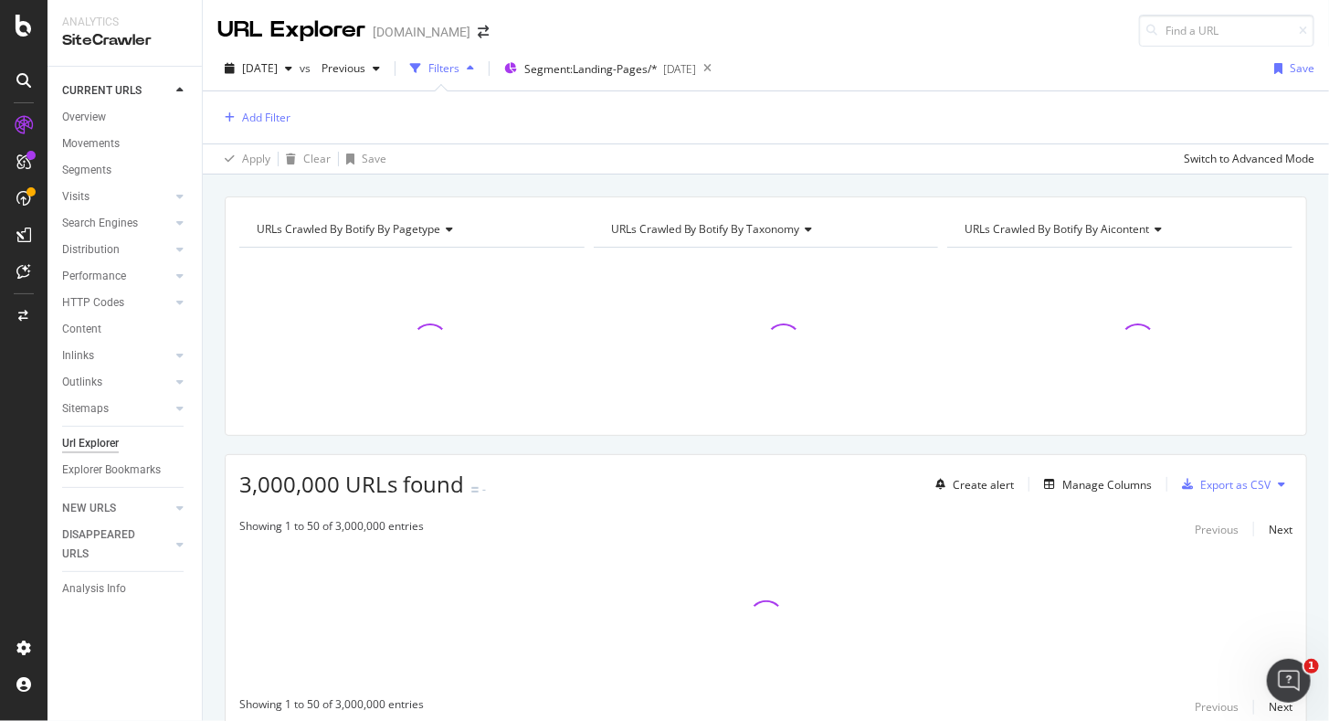
click at [460, 70] on div "Filters" at bounding box center [443, 68] width 31 height 16
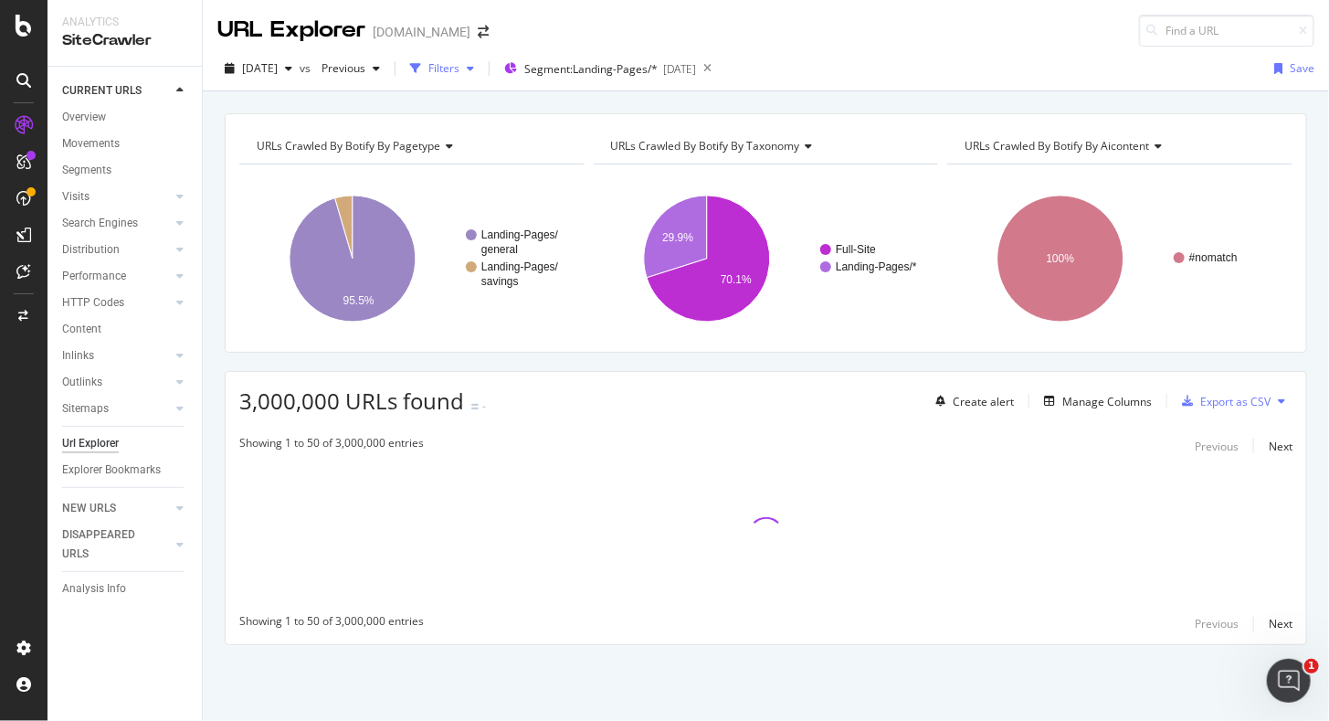
click at [460, 70] on div "Filters" at bounding box center [443, 68] width 31 height 16
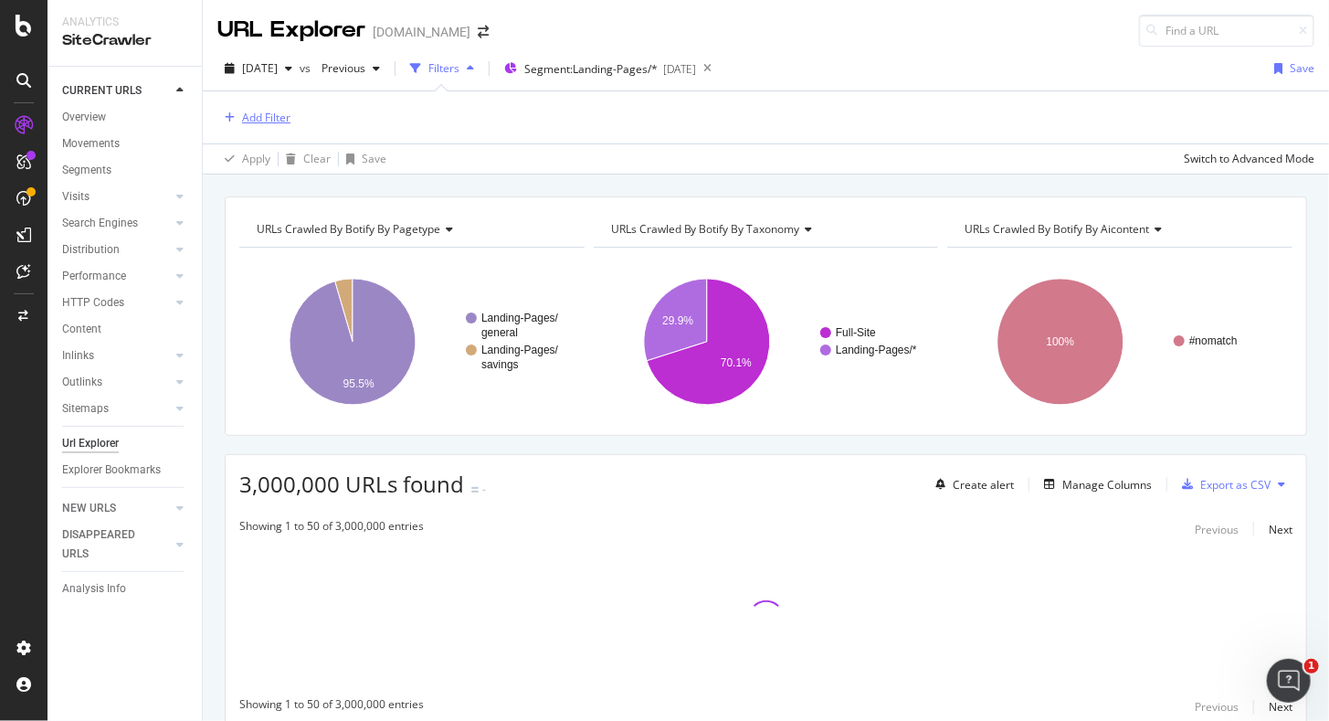
click at [255, 114] on div "Add Filter" at bounding box center [266, 118] width 48 height 16
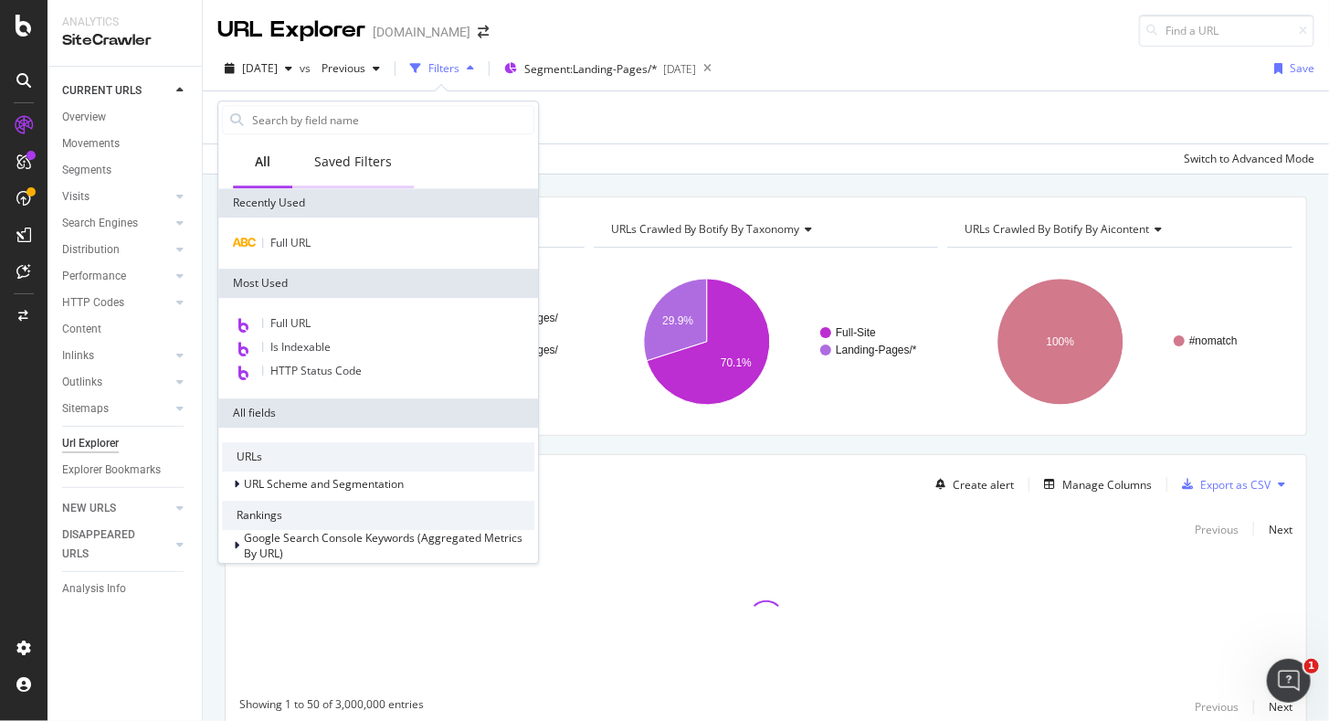
click at [333, 166] on div "Saved Filters" at bounding box center [353, 162] width 78 height 18
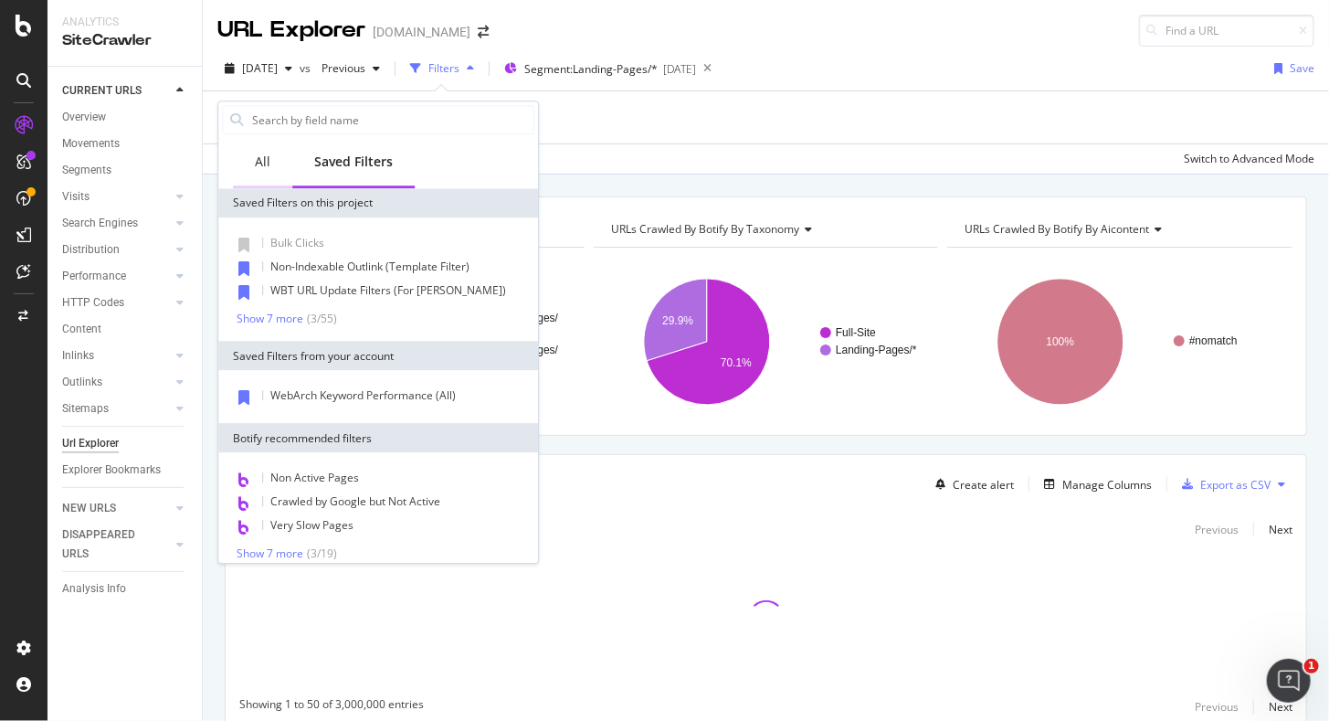
click at [264, 170] on div "All" at bounding box center [263, 162] width 16 height 18
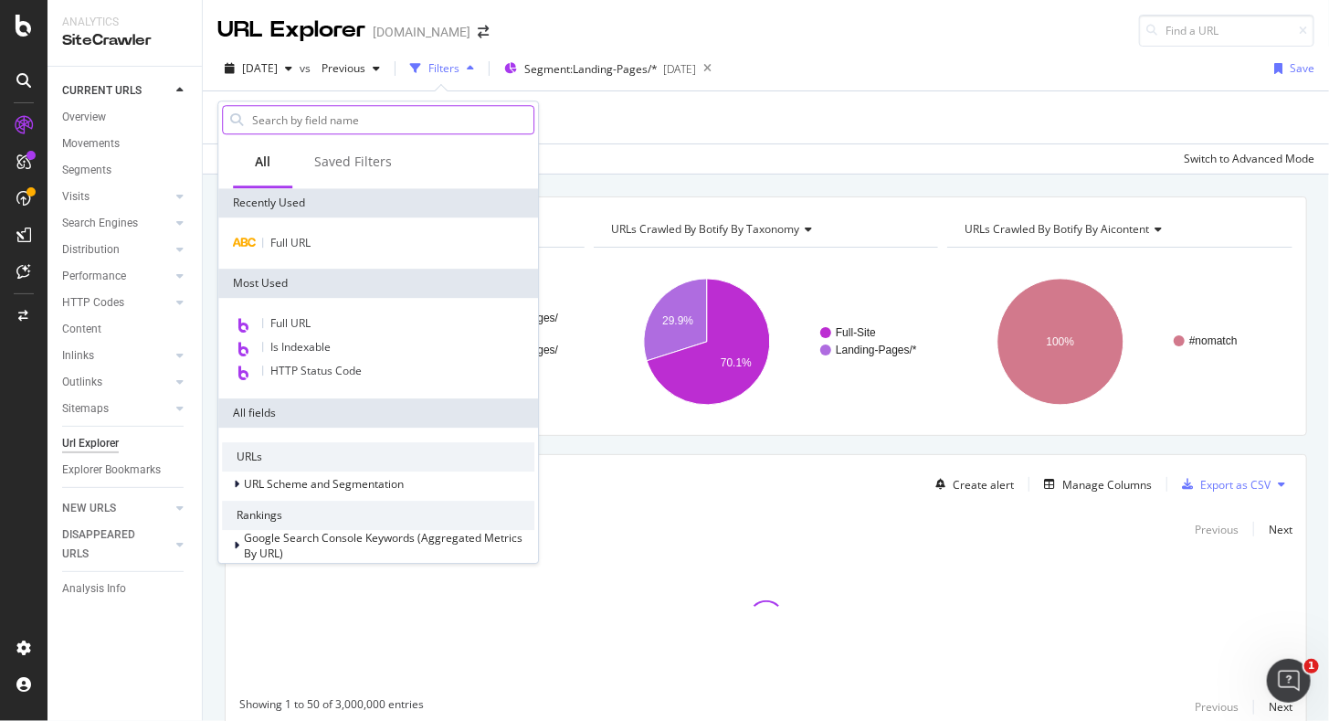
click at [319, 121] on input "text" at bounding box center [391, 119] width 283 height 27
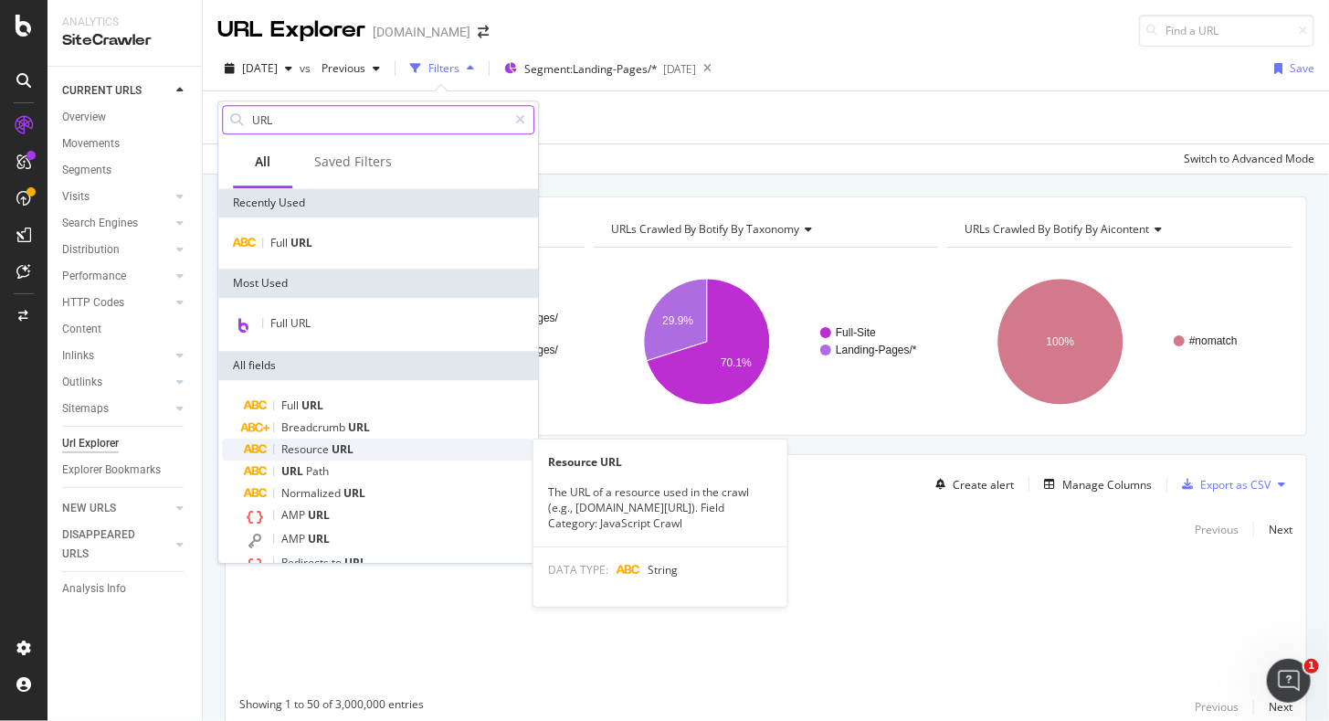
type input "URL"
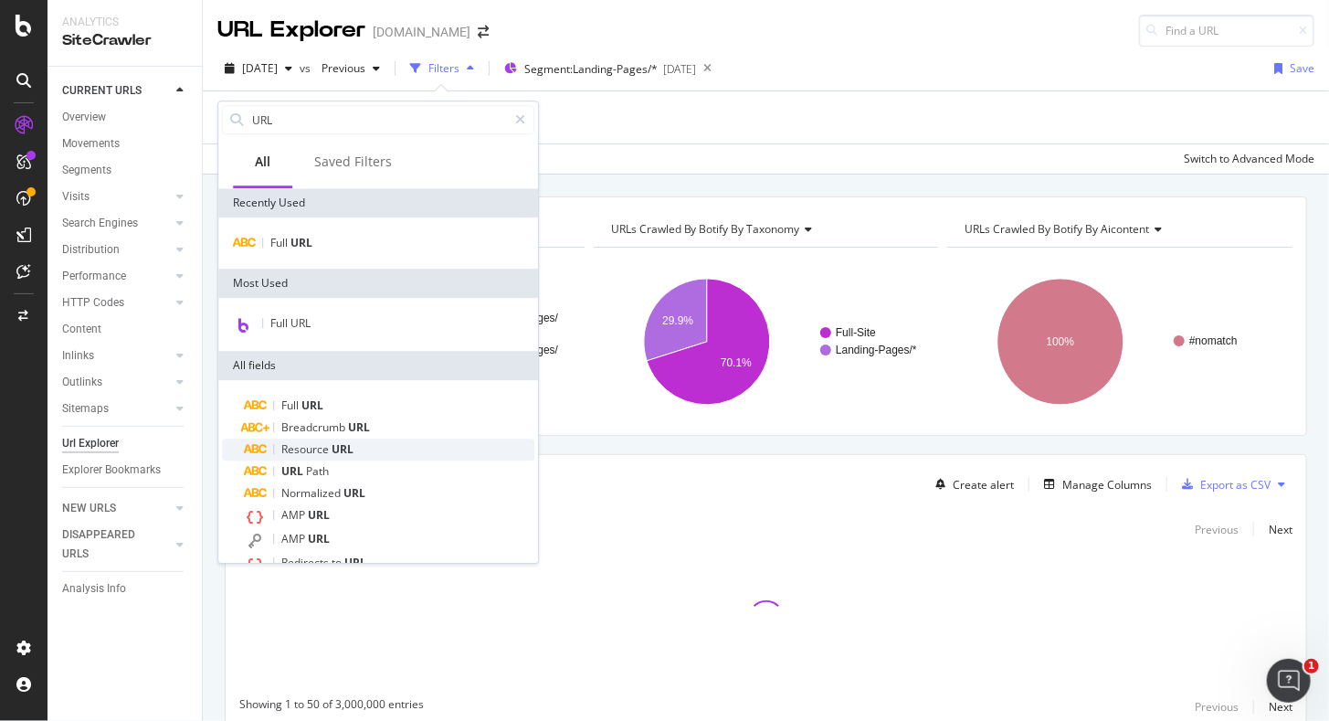
click at [351, 450] on span "URL" at bounding box center [343, 449] width 22 height 16
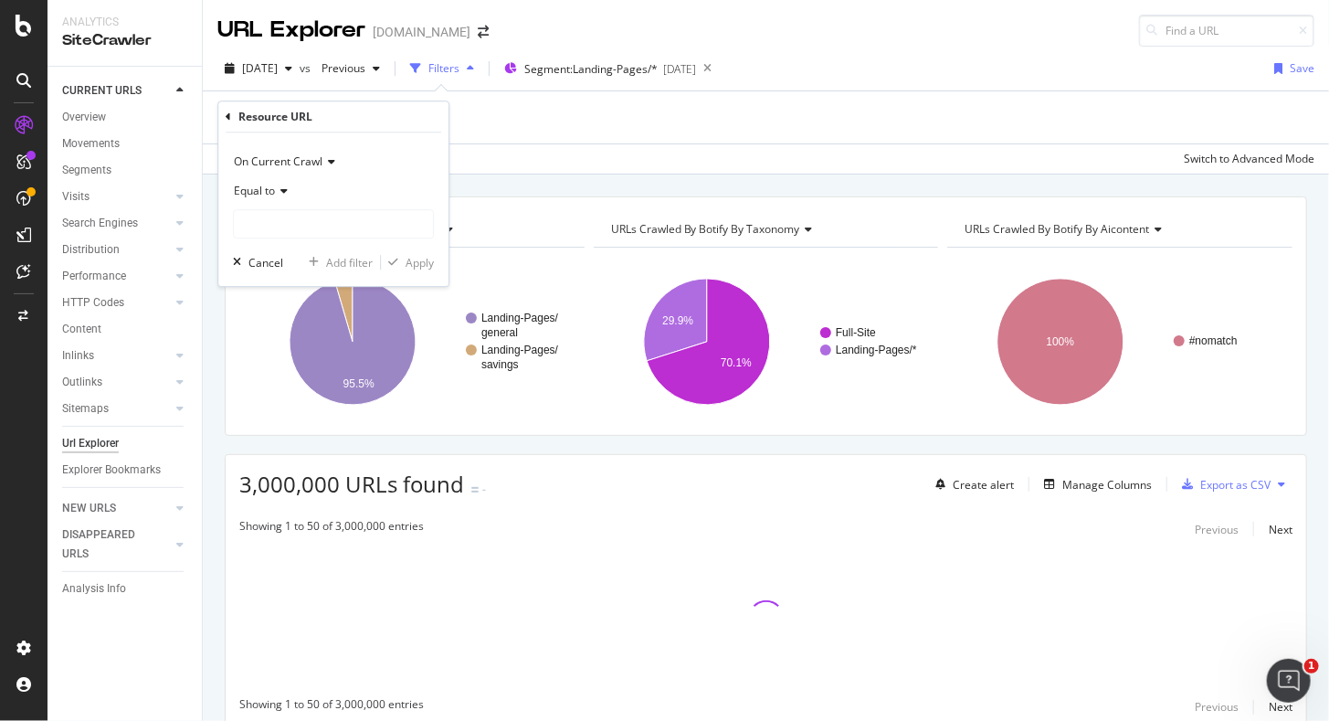
click at [265, 272] on div "On Current Crawl Equal to Cancel Add filter Apply" at bounding box center [333, 208] width 230 height 153
click at [265, 267] on div "Cancel" at bounding box center [266, 263] width 35 height 16
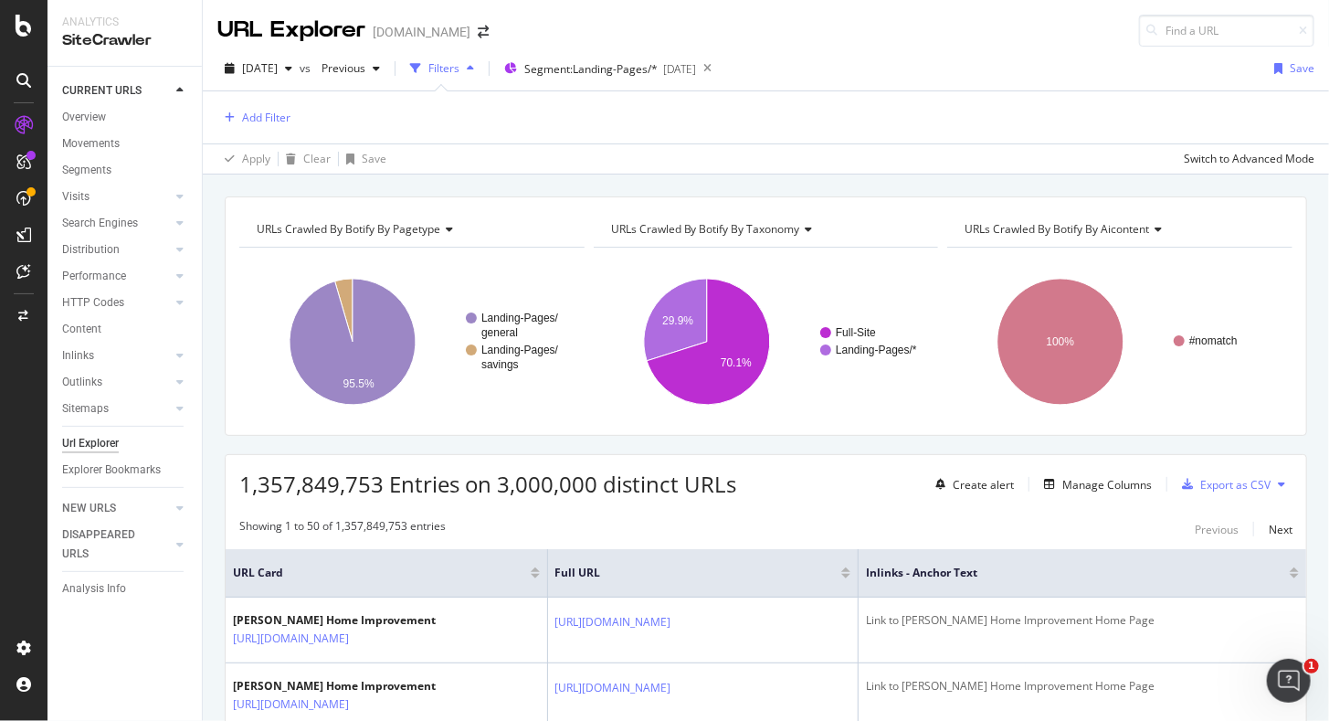
click at [540, 574] on div at bounding box center [535, 576] width 9 height 5
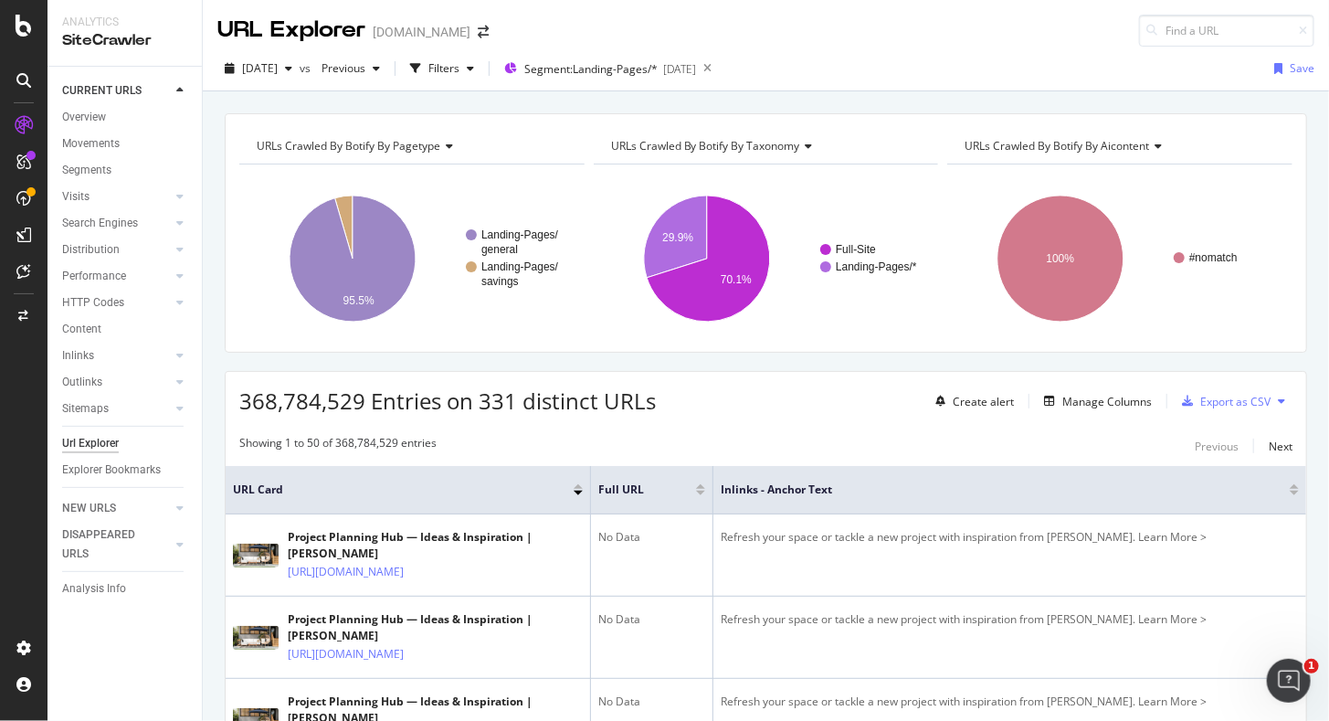
click at [579, 485] on div at bounding box center [578, 486] width 9 height 5
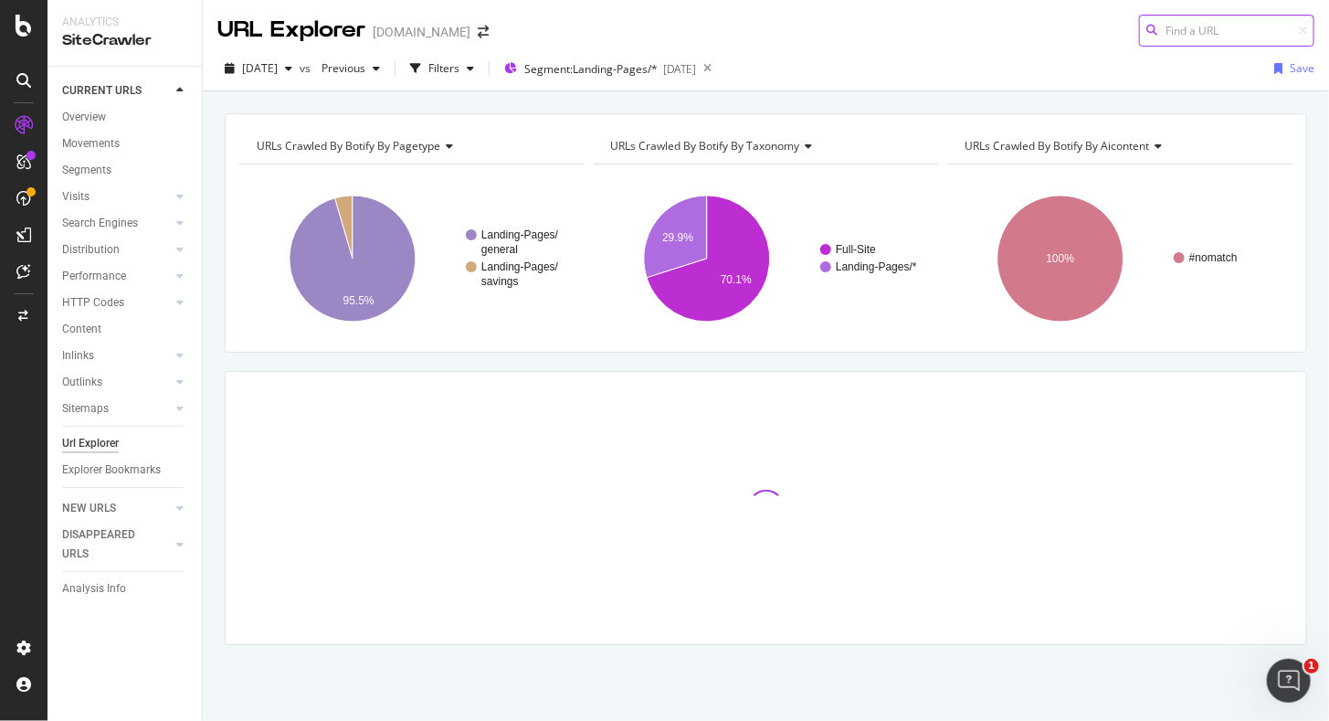
click at [1189, 28] on input at bounding box center [1226, 31] width 175 height 32
paste input "[URL][DOMAIN_NAME]"
type input "[URL][DOMAIN_NAME]"
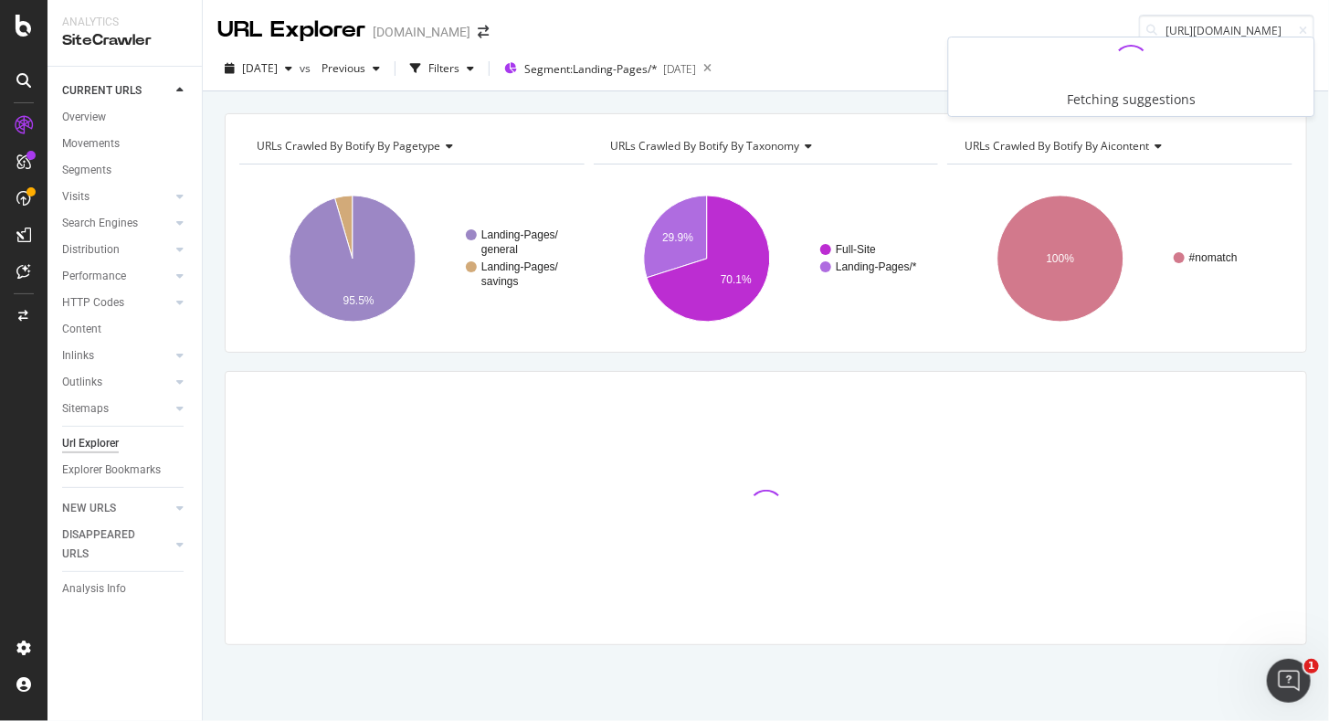
click at [1151, 31] on icon at bounding box center [1152, 30] width 11 height 11
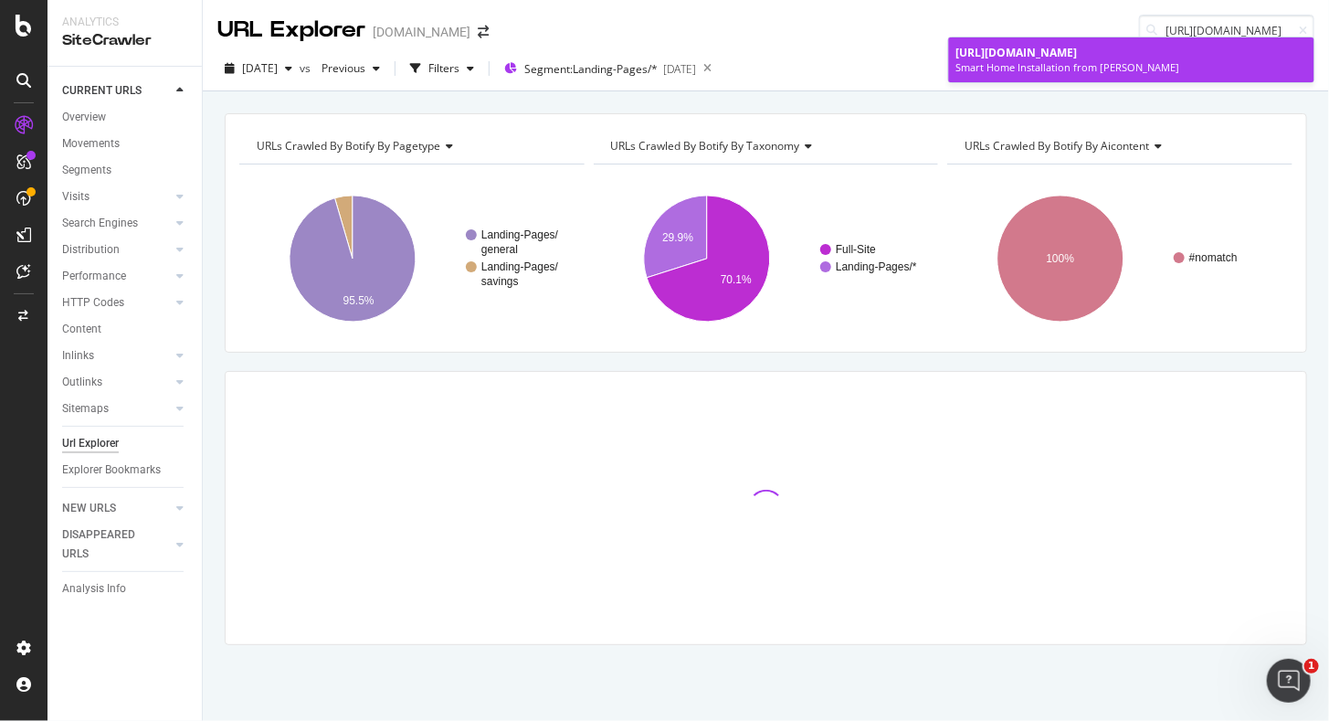
click at [995, 51] on span "[URL][DOMAIN_NAME]" at bounding box center [1018, 53] width 122 height 16
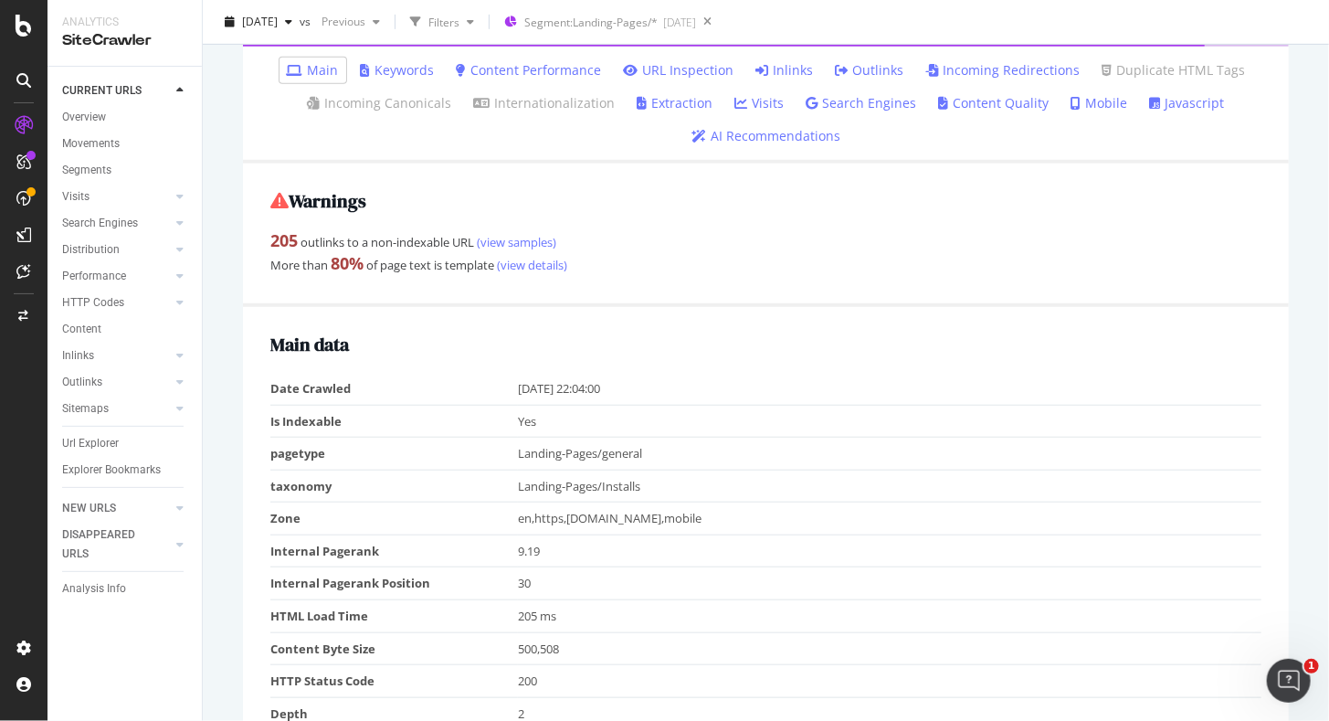
scroll to position [365, 0]
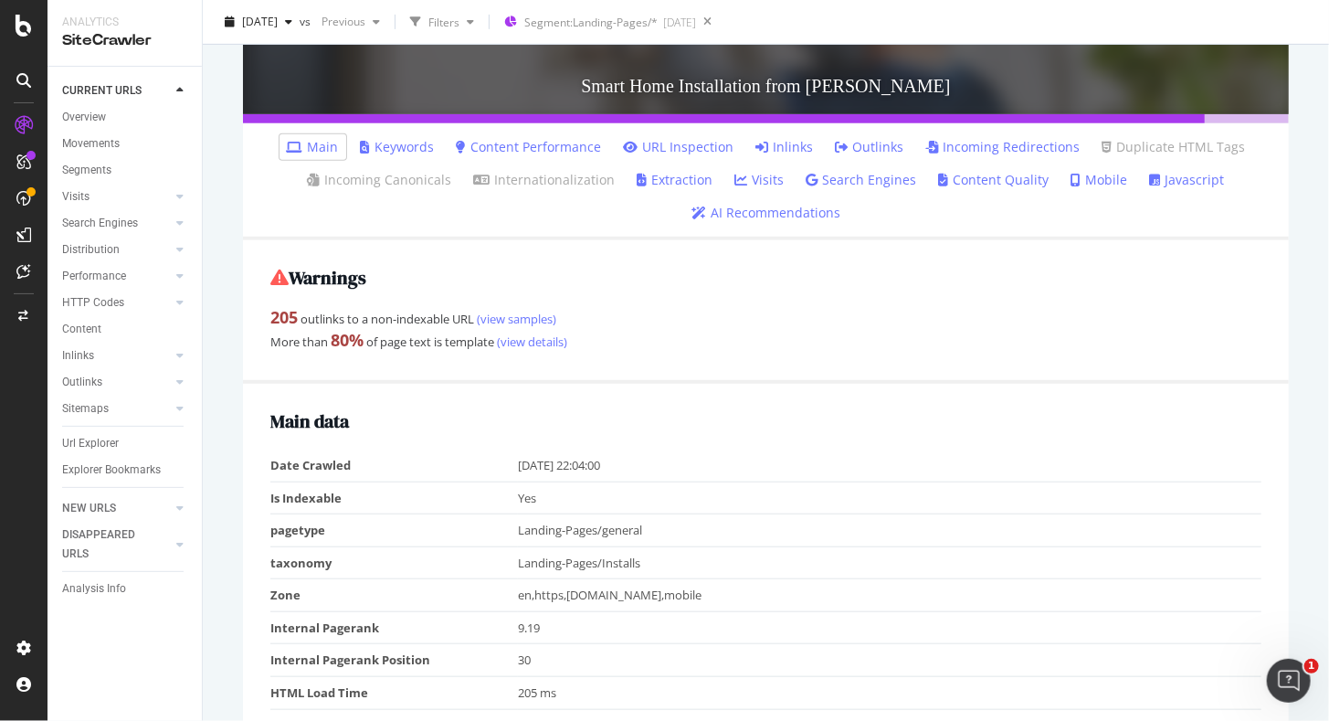
click at [790, 152] on link "Inlinks" at bounding box center [785, 147] width 58 height 18
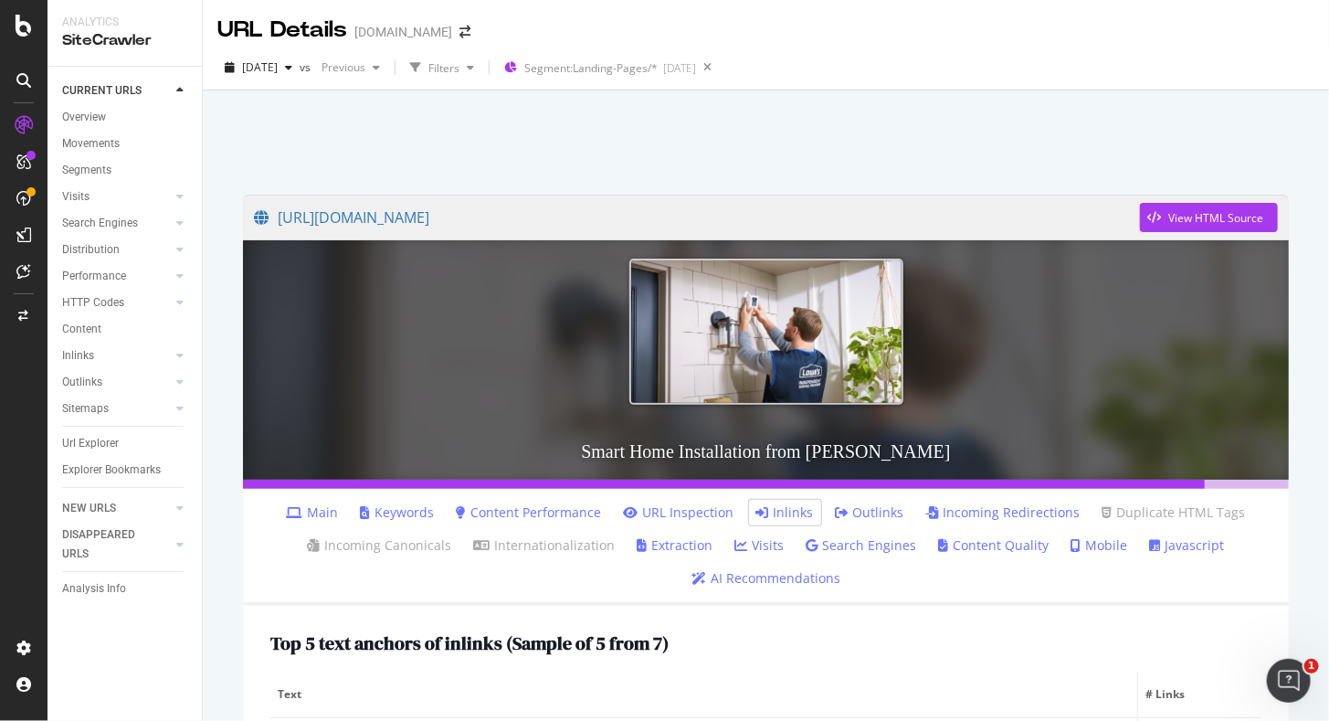
scroll to position [91, 0]
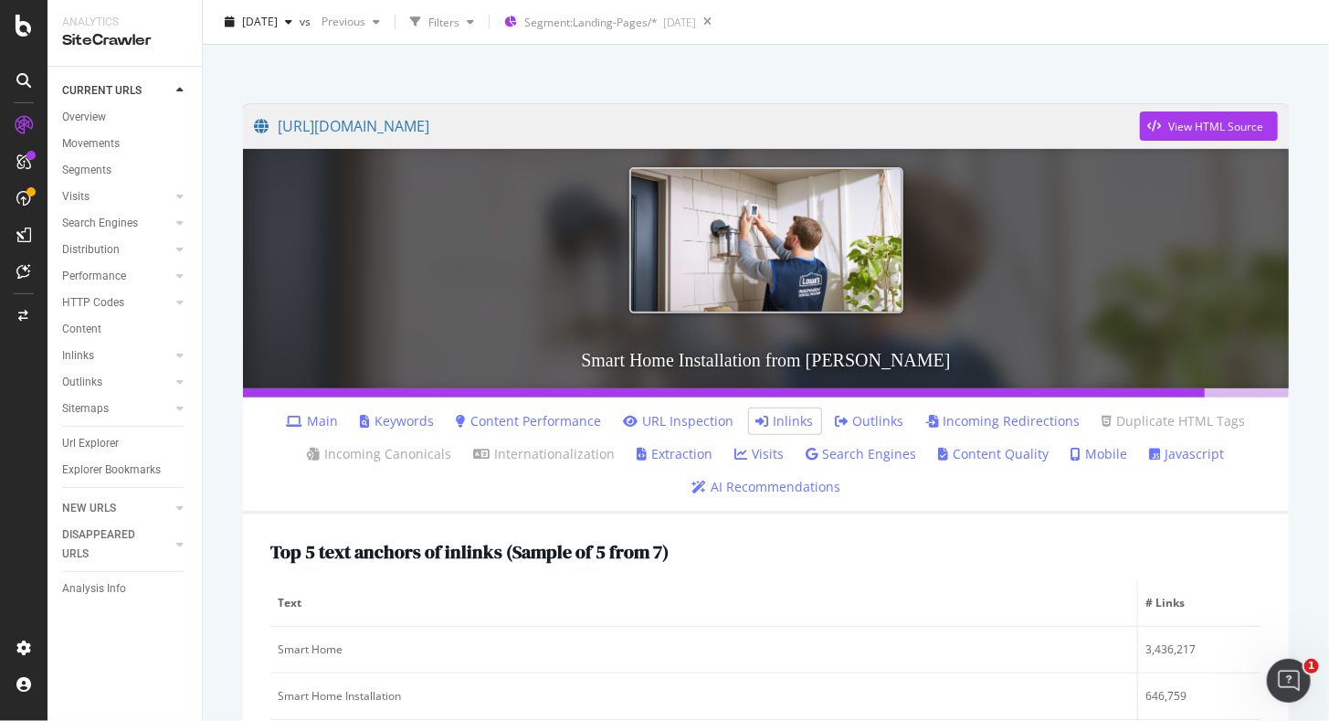
click at [681, 422] on link "URL Inspection" at bounding box center [679, 421] width 111 height 18
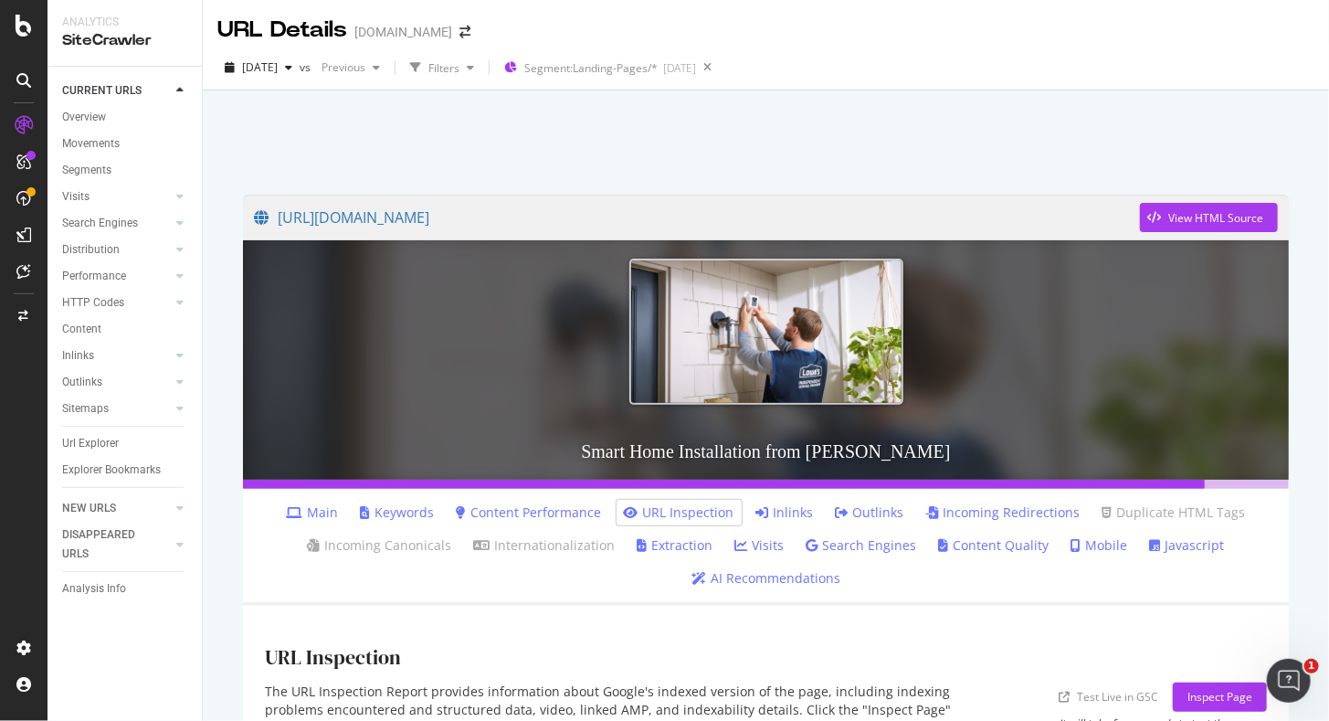
click at [778, 513] on link "Inlinks" at bounding box center [785, 512] width 58 height 18
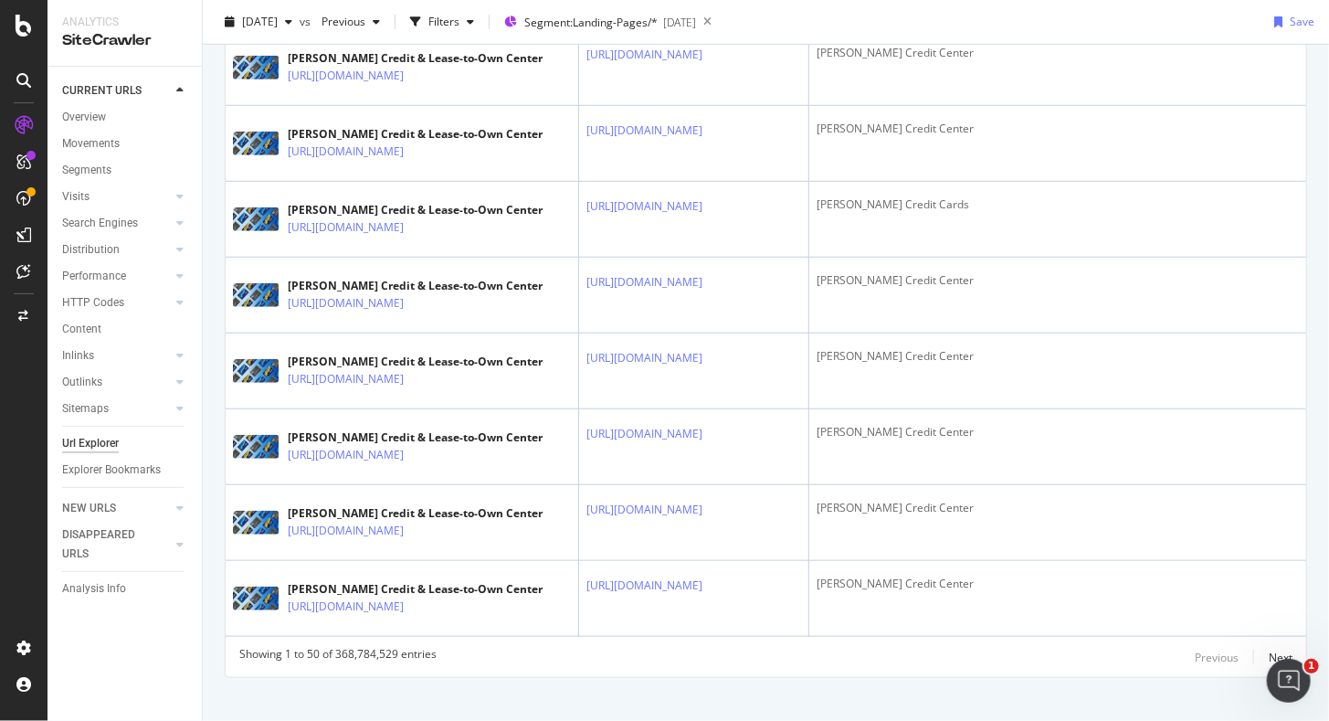
scroll to position [3642, 0]
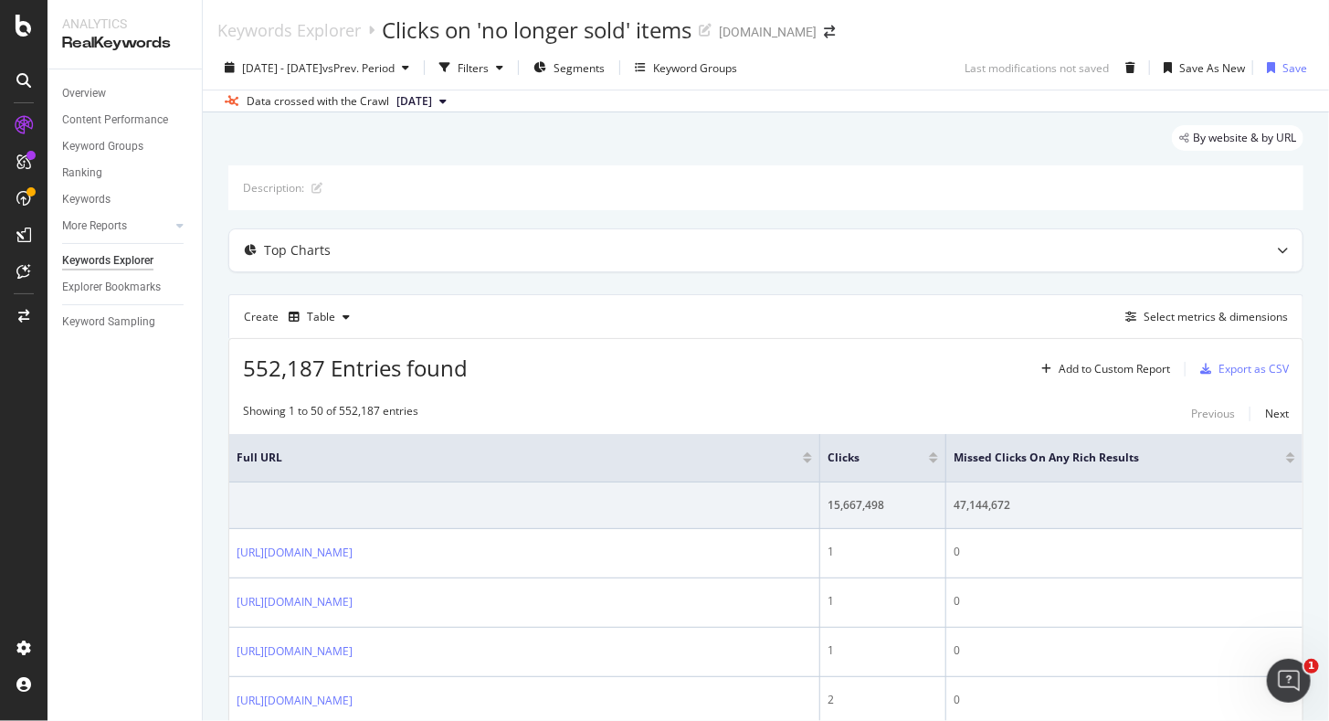
scroll to position [91, 0]
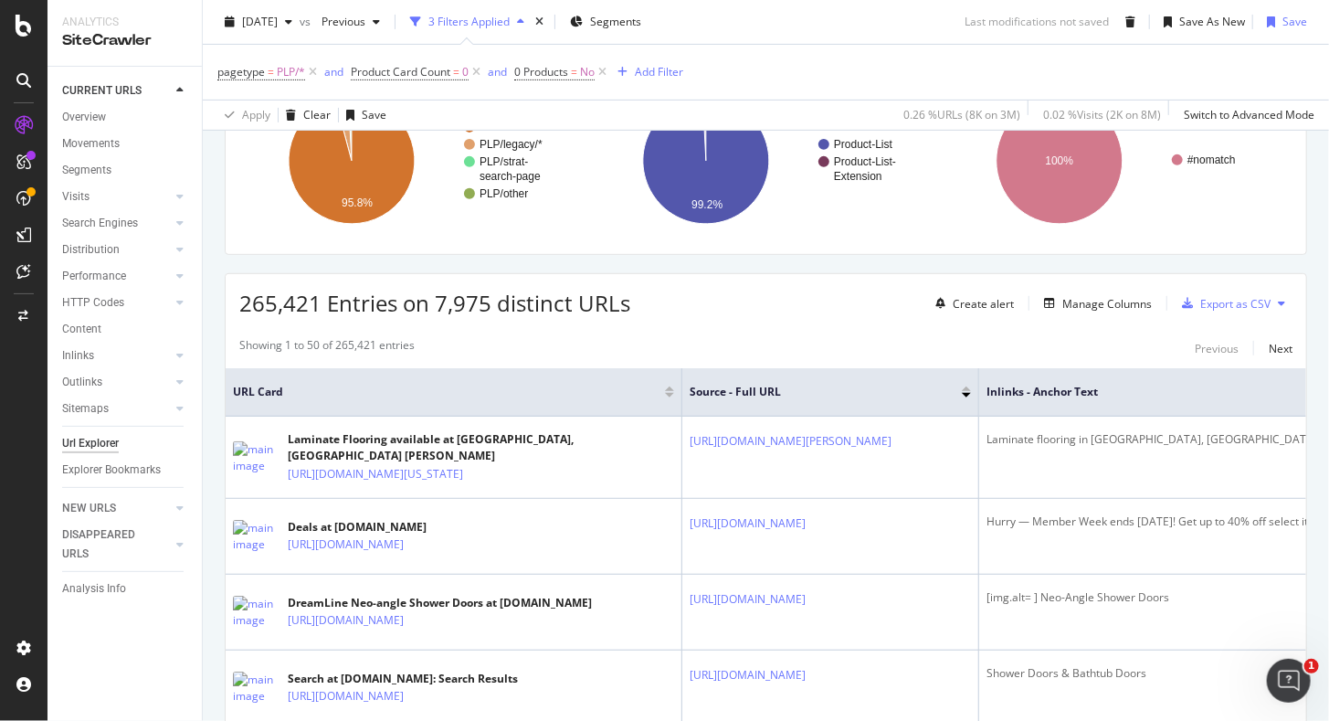
scroll to position [274, 0]
